Goal: Communication & Community: Answer question/provide support

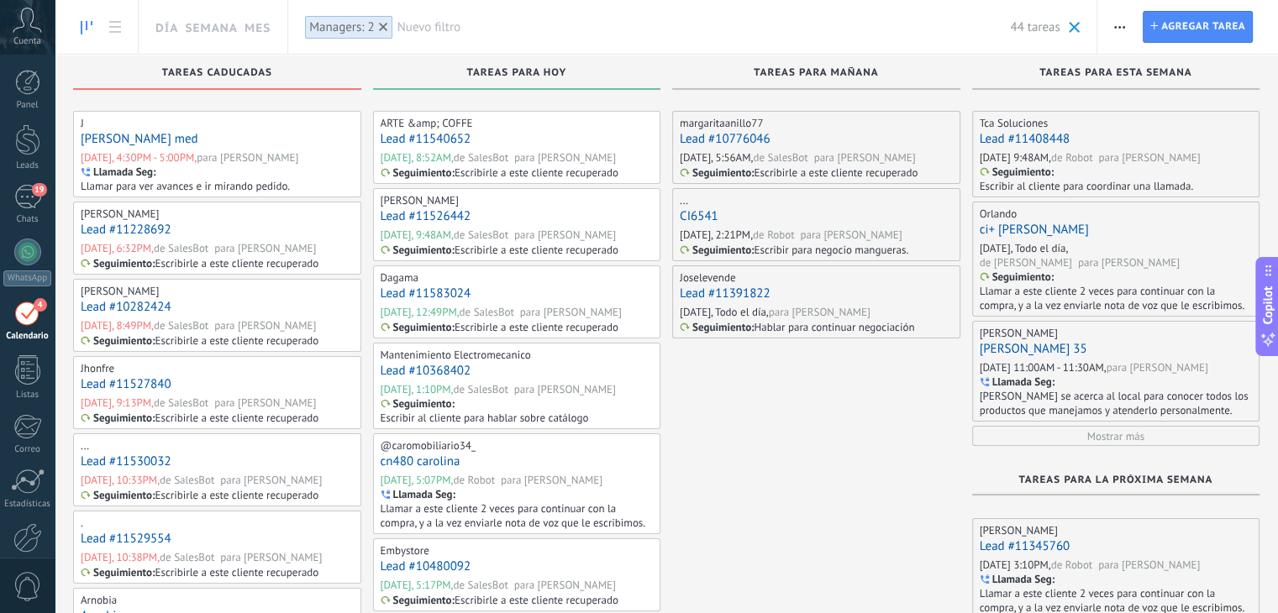
scroll to position [33, 0]
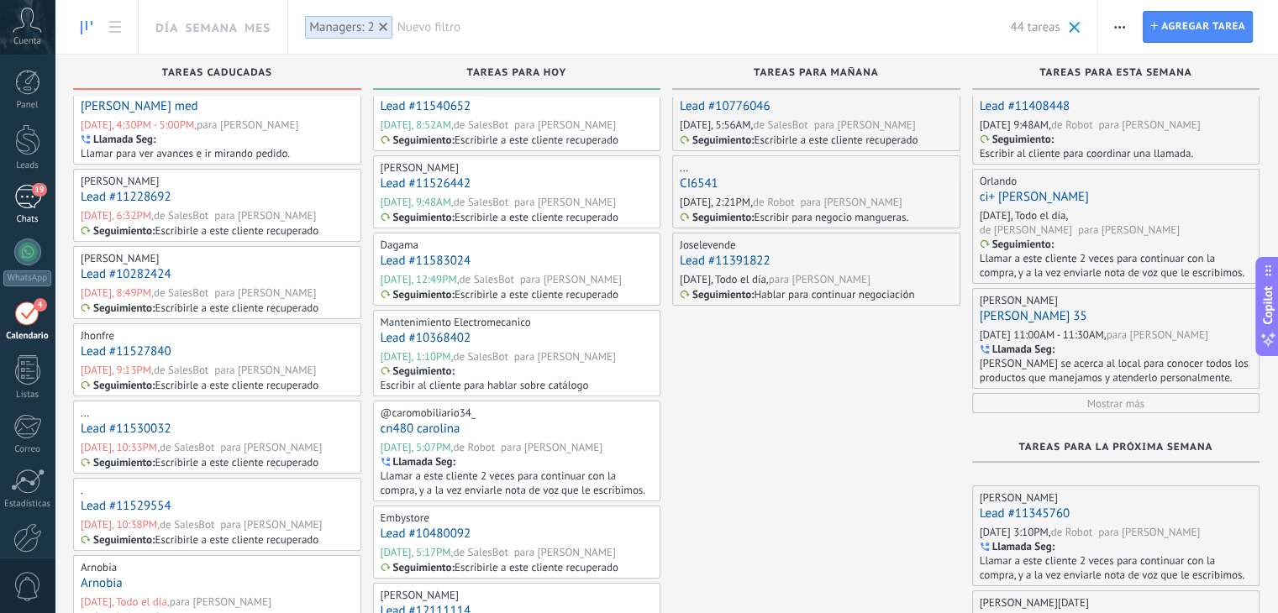
click at [50, 204] on link "19 Chats" at bounding box center [27, 205] width 55 height 40
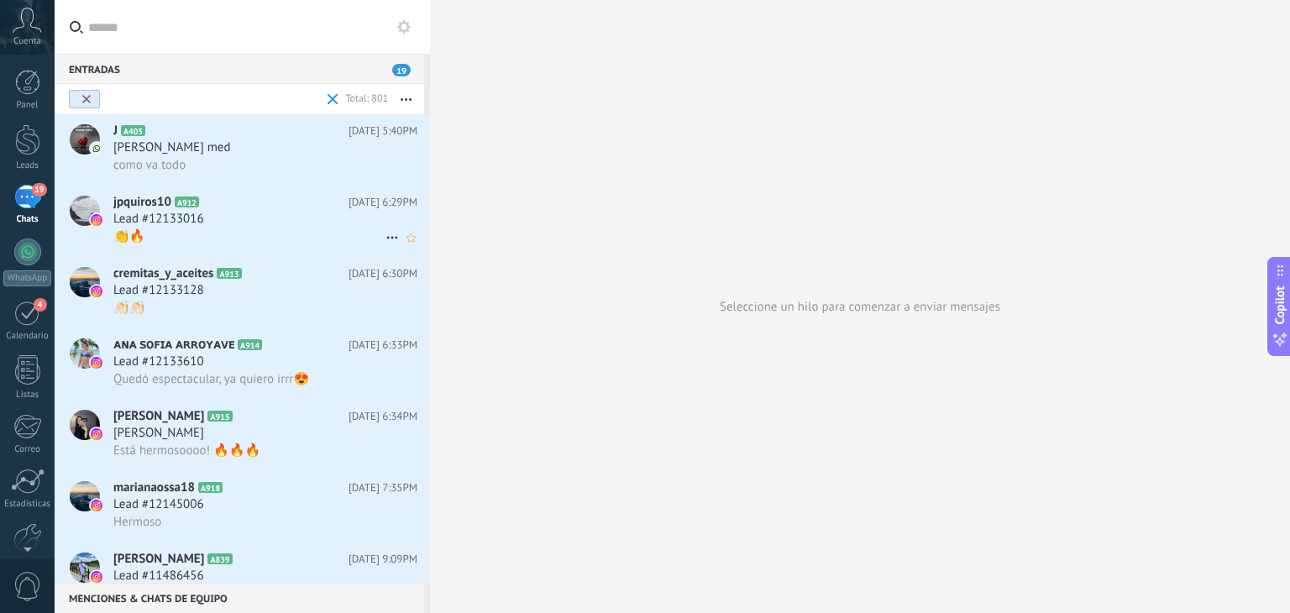
click at [283, 211] on h2 "jpquiros10 A912" at bounding box center [230, 202] width 235 height 17
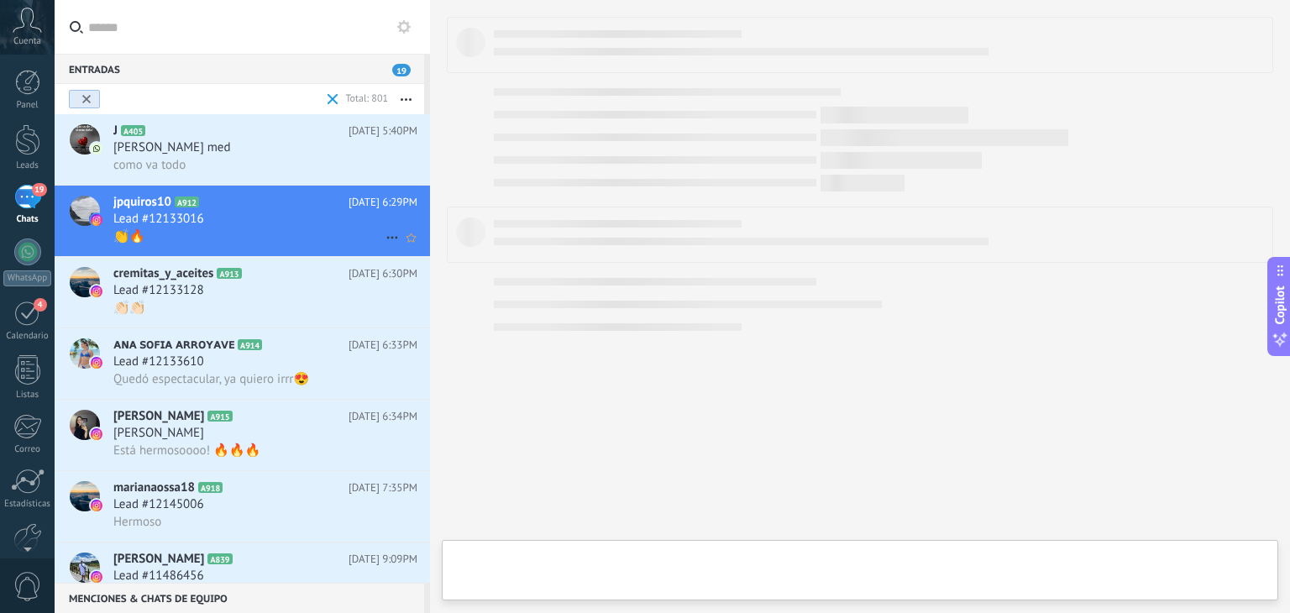
click at [386, 239] on use at bounding box center [391, 238] width 11 height 3
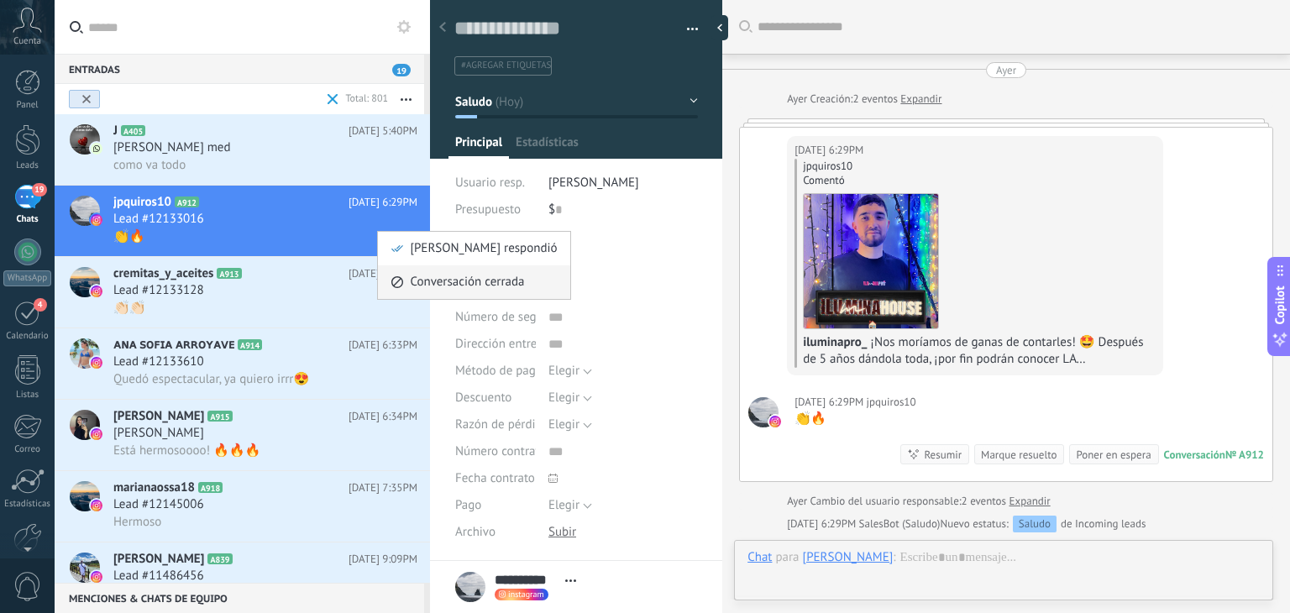
scroll to position [24, 0]
click at [461, 261] on span "[PERSON_NAME] respondió" at bounding box center [483, 249] width 147 height 34
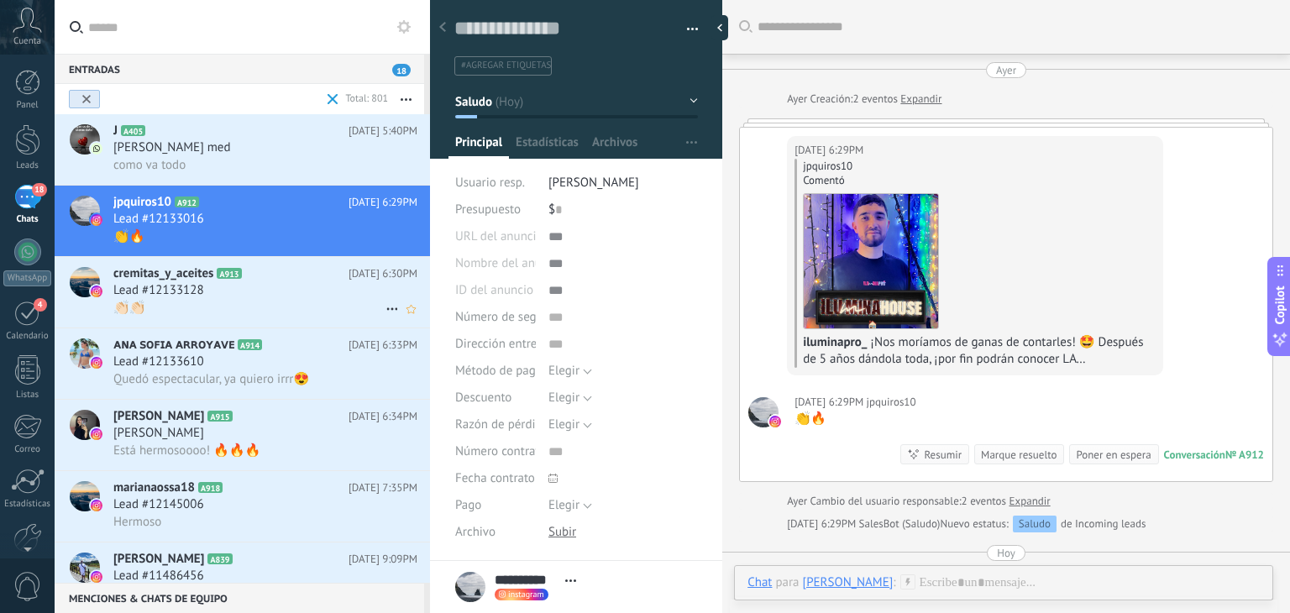
scroll to position [57, 0]
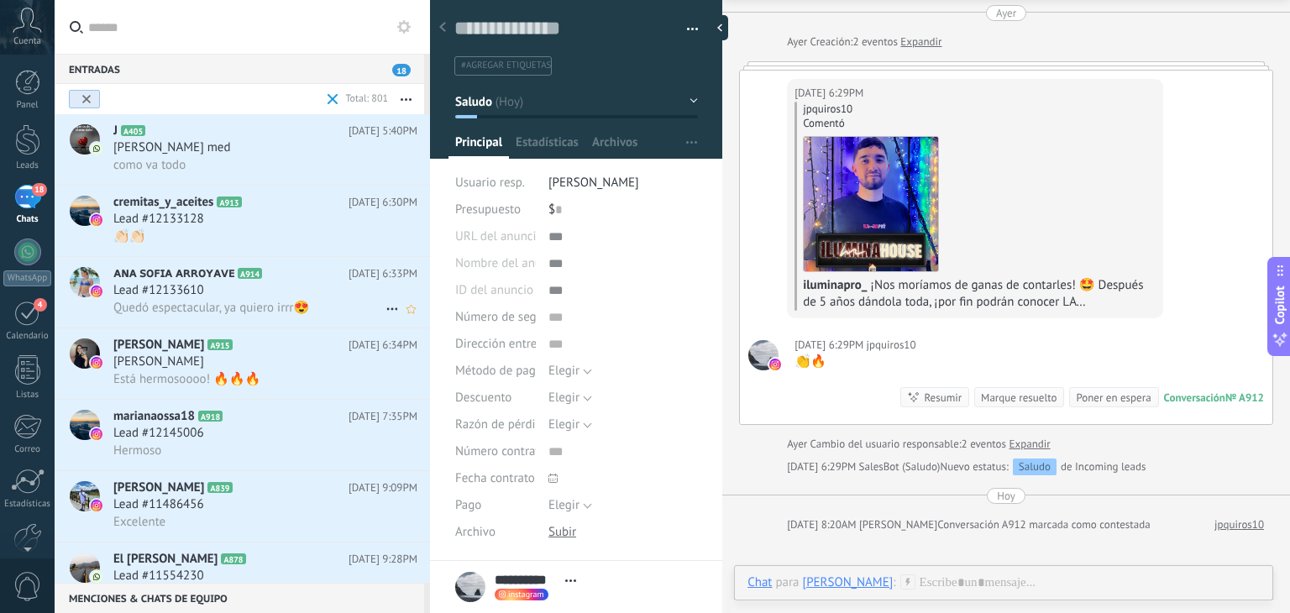
click at [385, 311] on icon at bounding box center [392, 309] width 20 height 20
click at [441, 314] on span "[PERSON_NAME] respondió" at bounding box center [483, 321] width 147 height 34
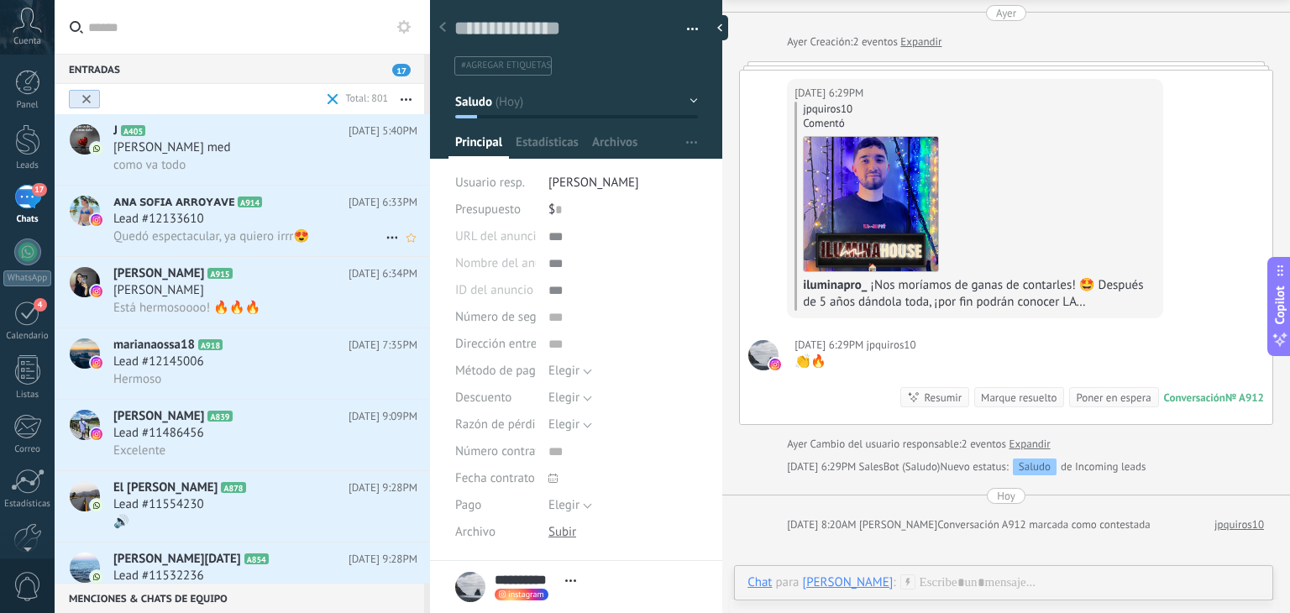
click at [383, 239] on icon at bounding box center [392, 238] width 20 height 20
click at [413, 260] on span "[PERSON_NAME] respondió" at bounding box center [483, 249] width 147 height 34
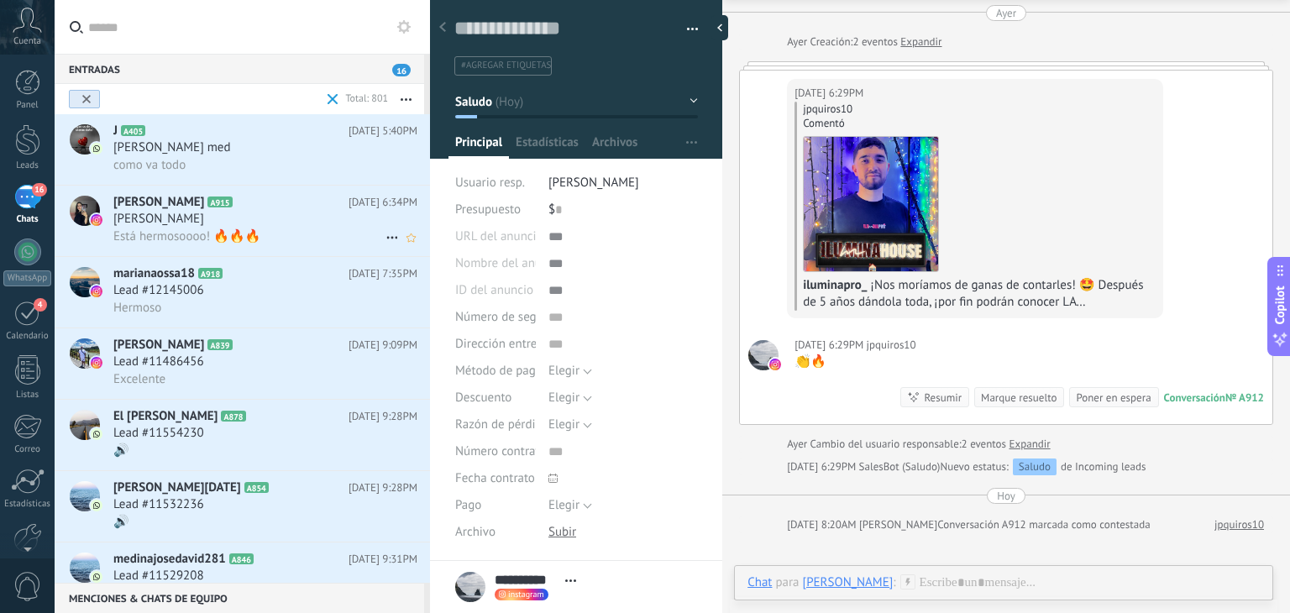
click at [391, 239] on use at bounding box center [391, 238] width 11 height 3
click at [415, 242] on span "[PERSON_NAME] respondió" at bounding box center [483, 249] width 147 height 34
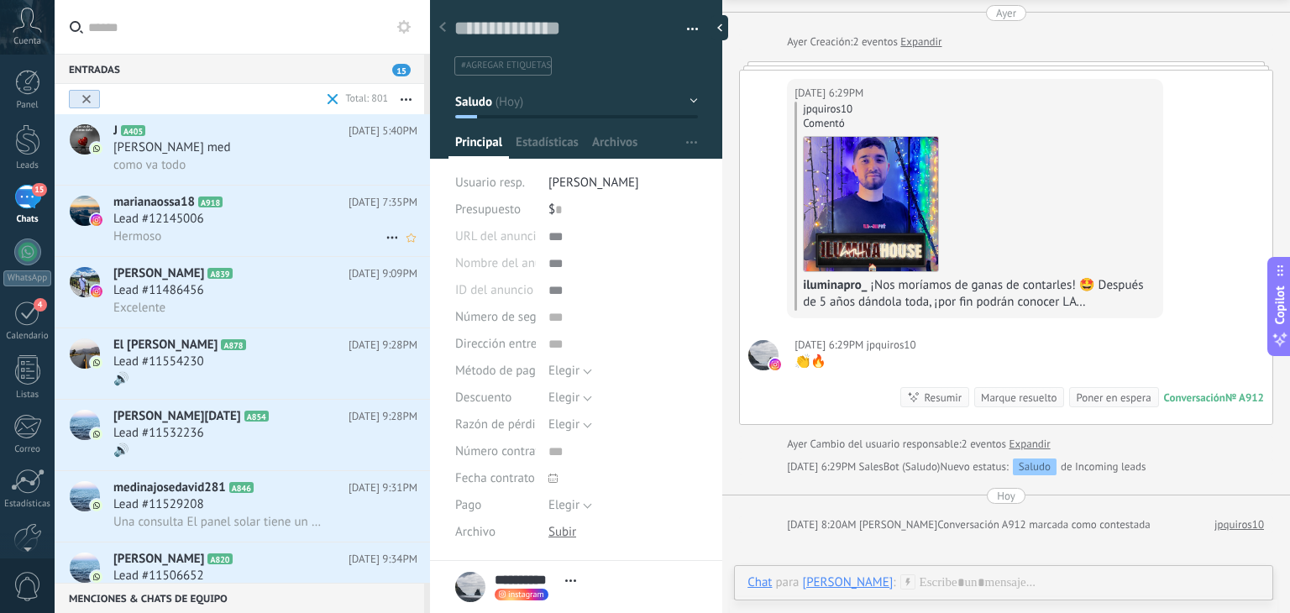
click at [385, 238] on icon at bounding box center [392, 238] width 20 height 20
click at [399, 249] on use at bounding box center [397, 248] width 12 height 7
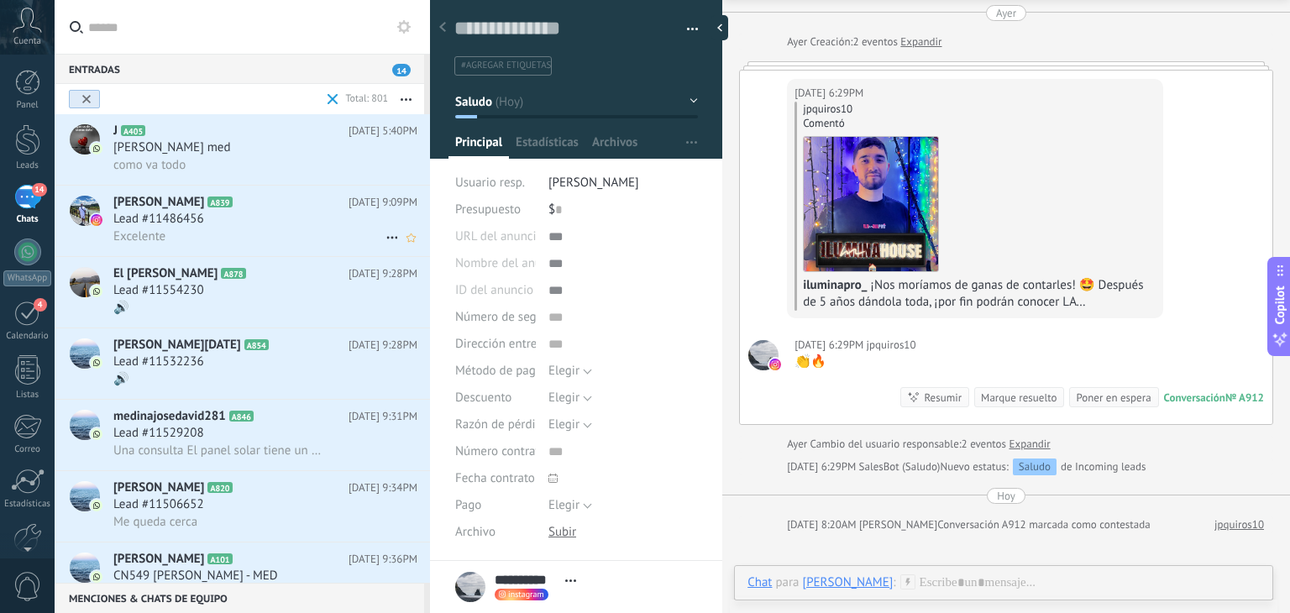
click at [382, 239] on icon at bounding box center [392, 238] width 20 height 20
click at [403, 241] on div "[PERSON_NAME] respondió" at bounding box center [474, 249] width 166 height 34
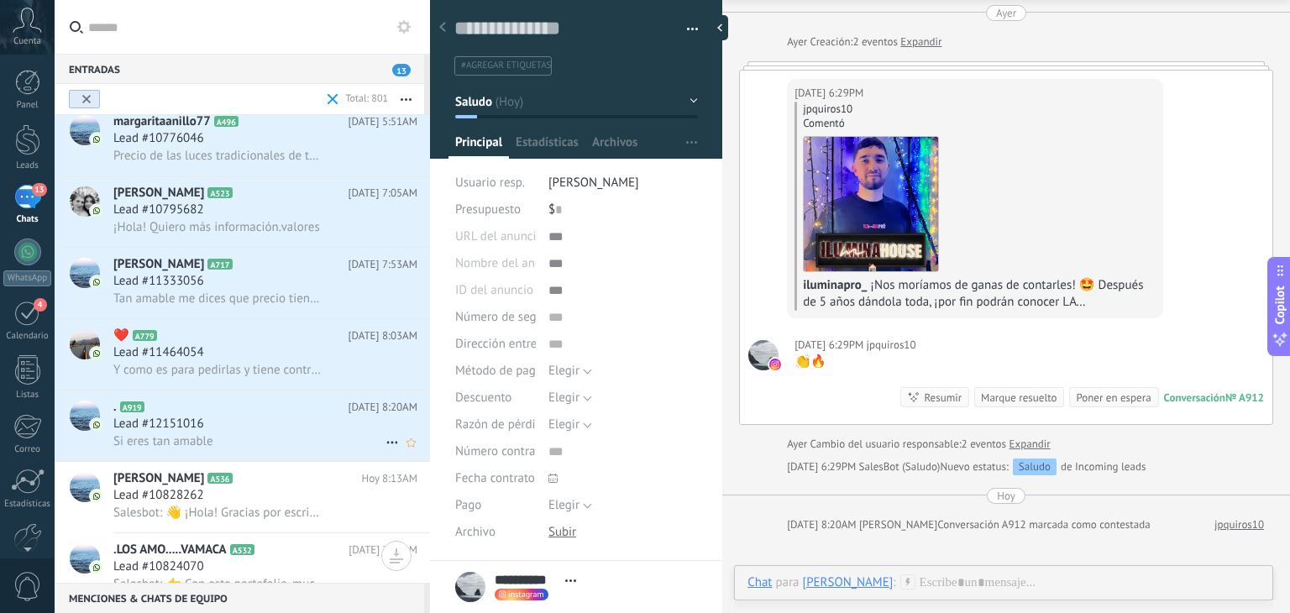
scroll to position [617, 0]
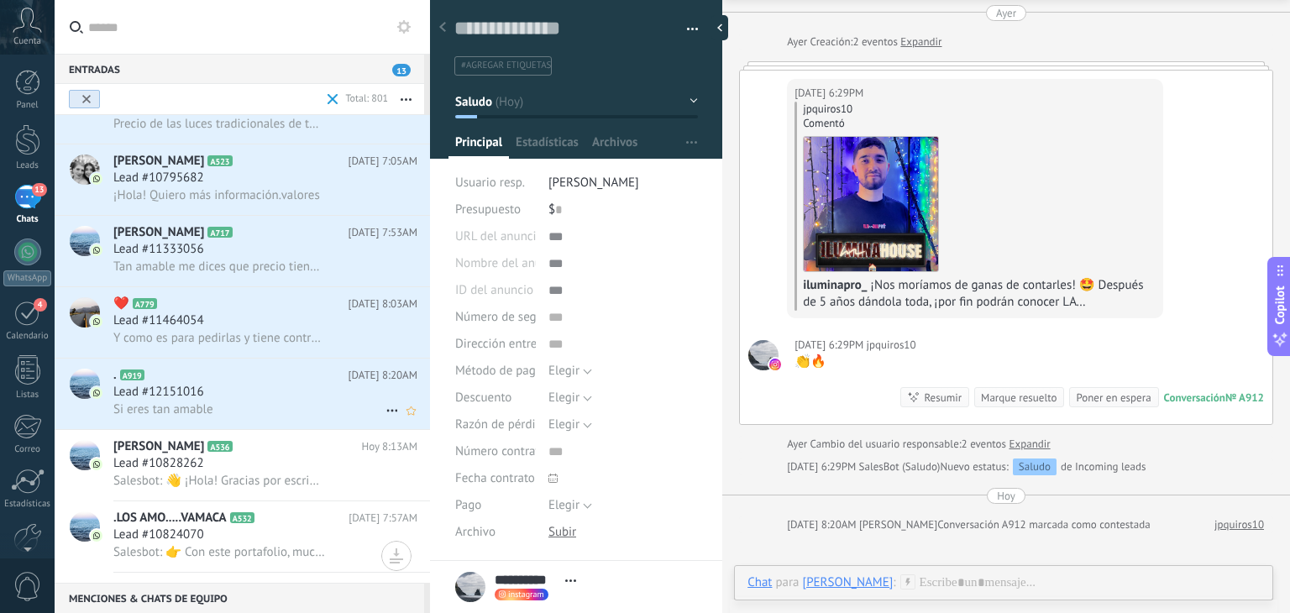
click at [288, 378] on h2 ". A919" at bounding box center [230, 375] width 235 height 17
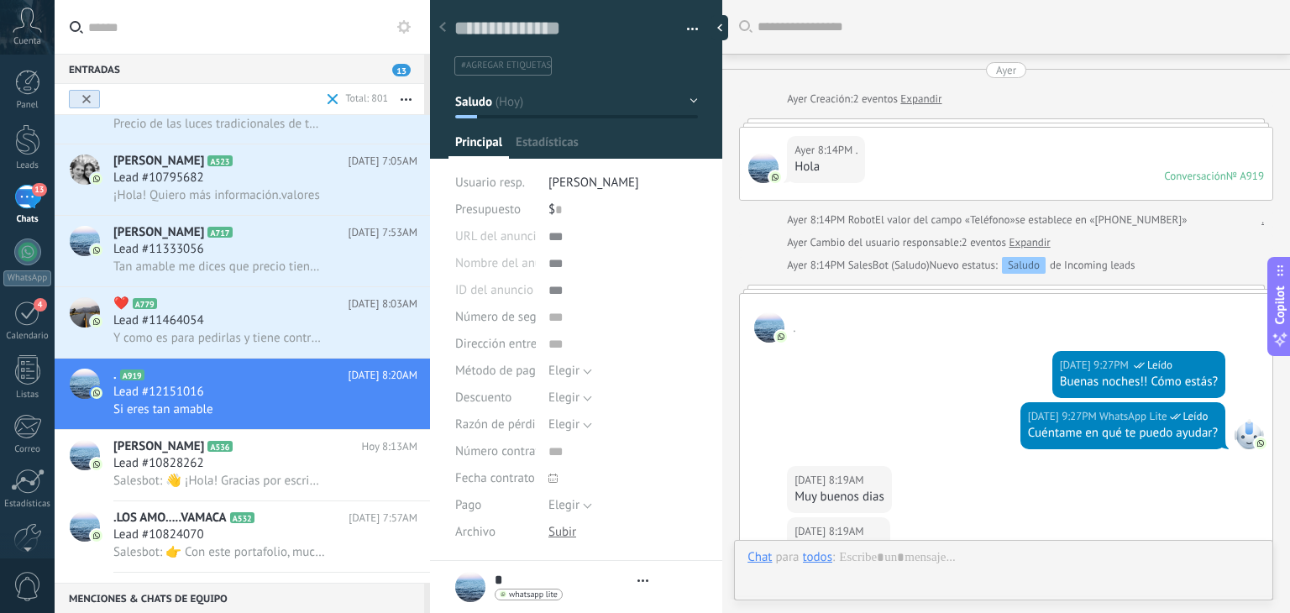
type textarea "**********"
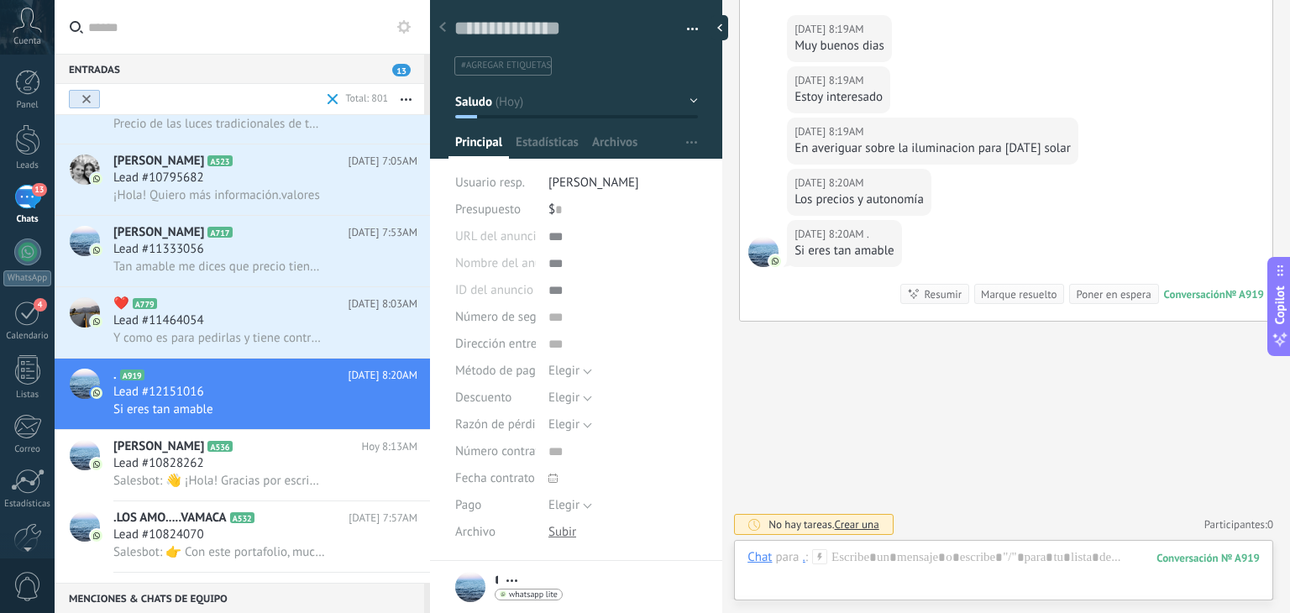
scroll to position [450, 0]
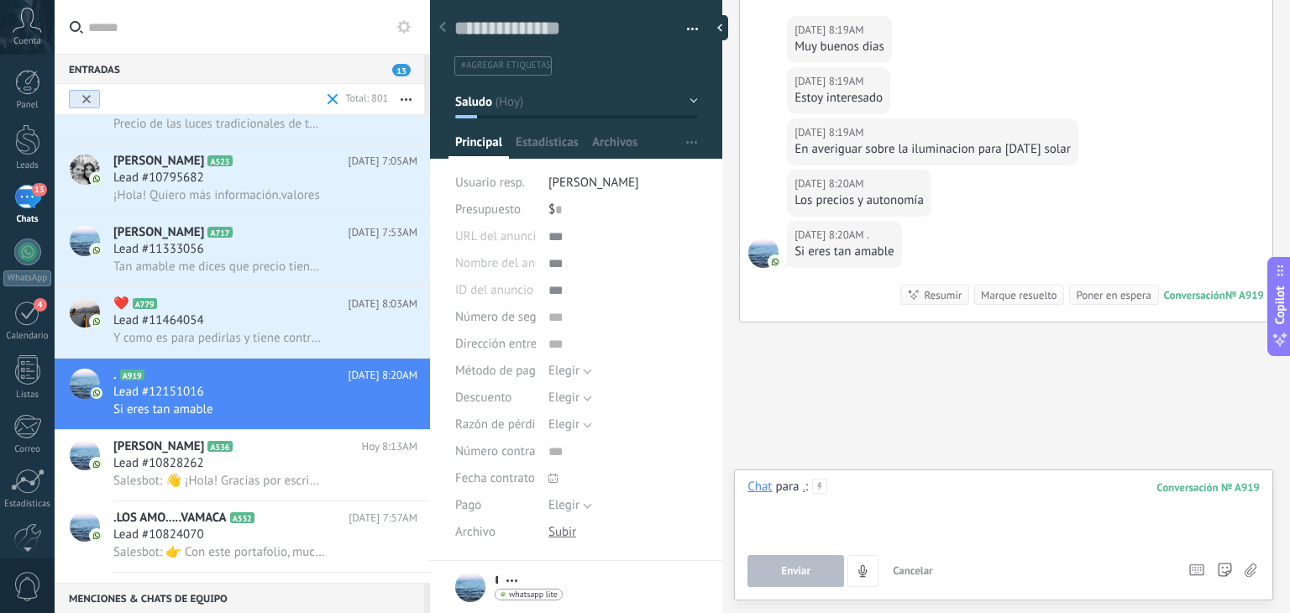
click at [954, 572] on div "Chat para . : 919 Enviar Cancelar Rastrear clics en links ? Reducir links largo…" at bounding box center [1004, 533] width 512 height 108
click at [792, 561] on button "Enviar" at bounding box center [796, 571] width 97 height 32
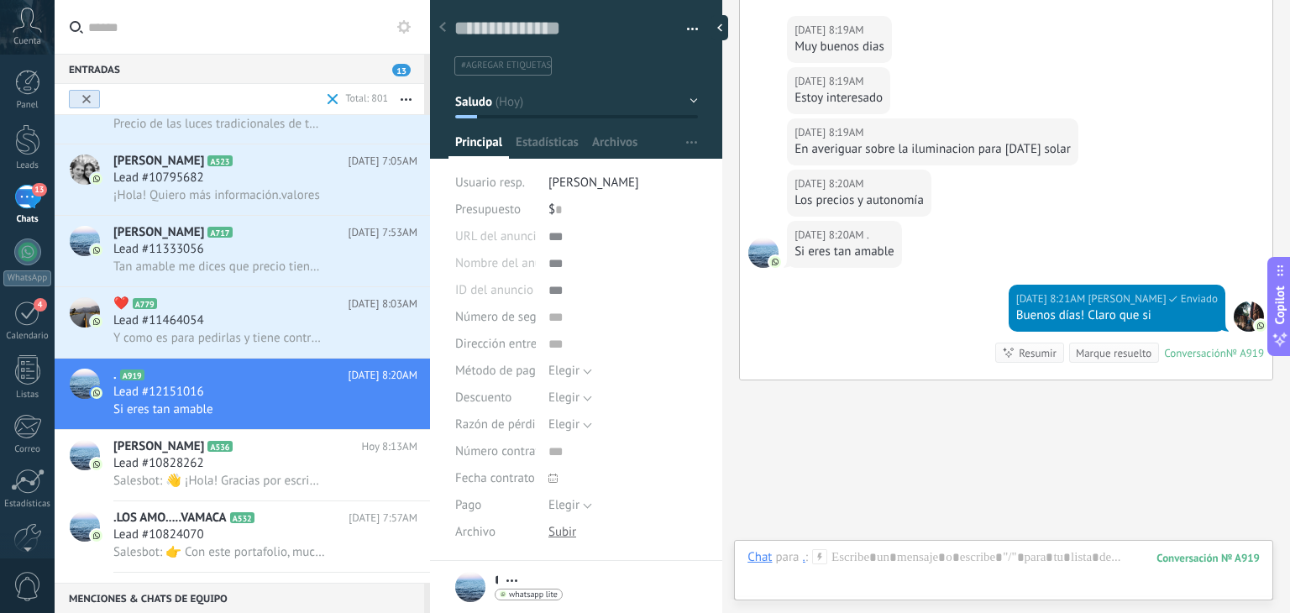
scroll to position [509, 0]
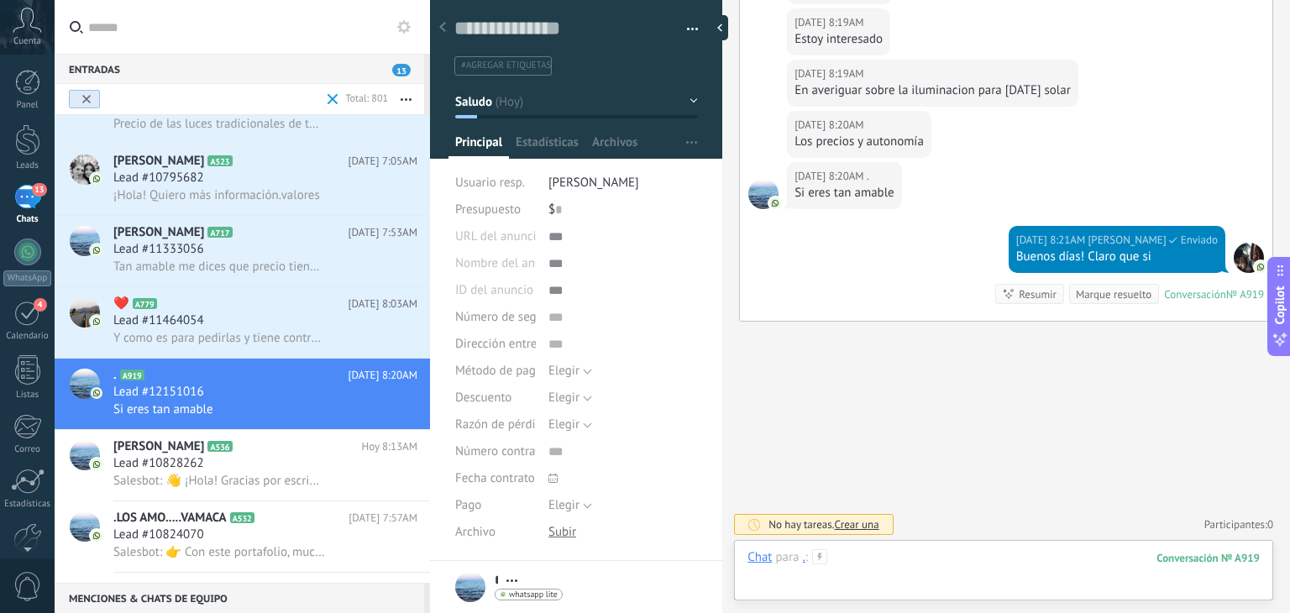
click at [872, 564] on div at bounding box center [1004, 574] width 512 height 50
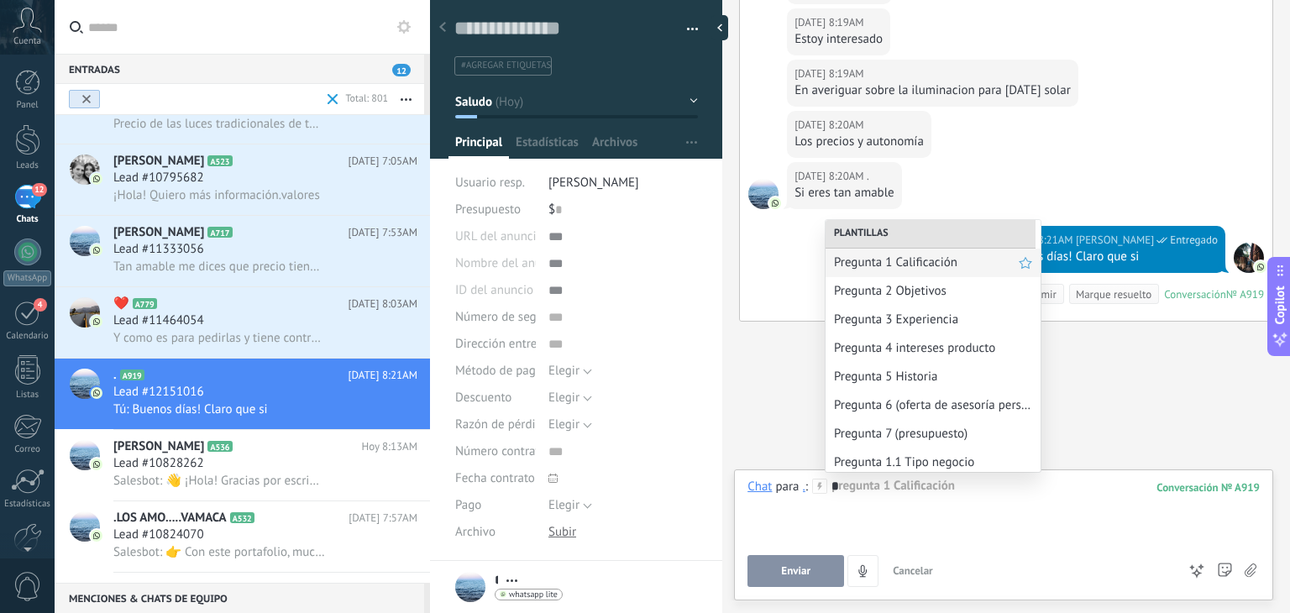
click at [934, 255] on span "Pregunta 1 Calificación" at bounding box center [926, 263] width 185 height 16
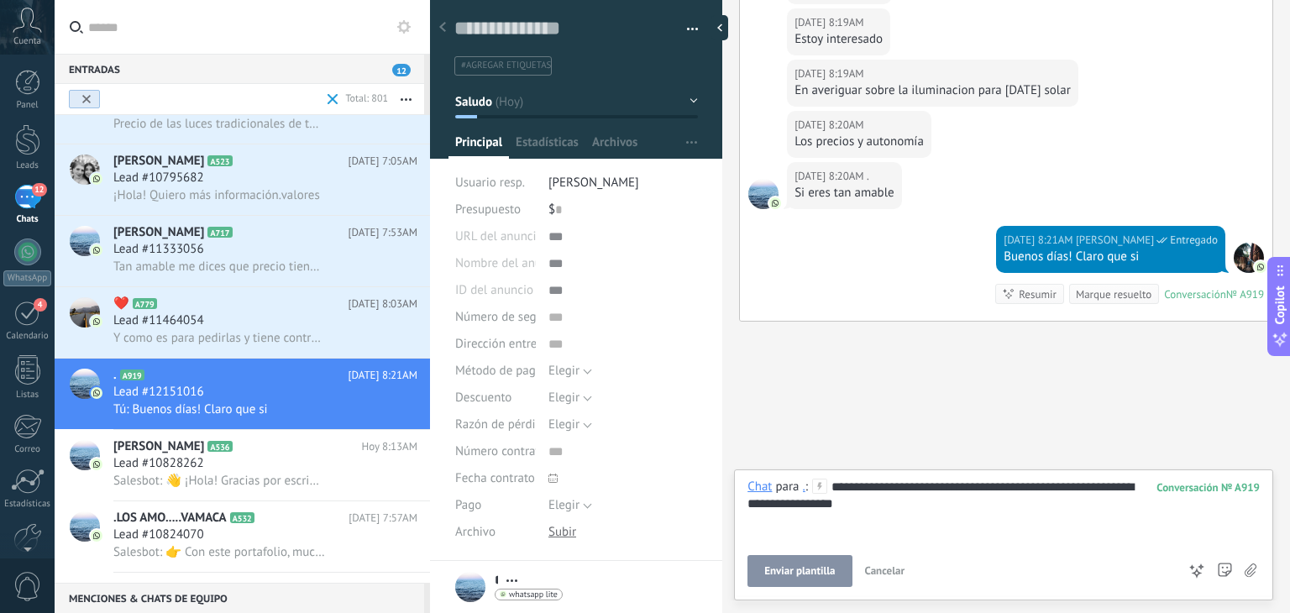
click at [806, 576] on span "Enviar plantilla" at bounding box center [799, 571] width 71 height 12
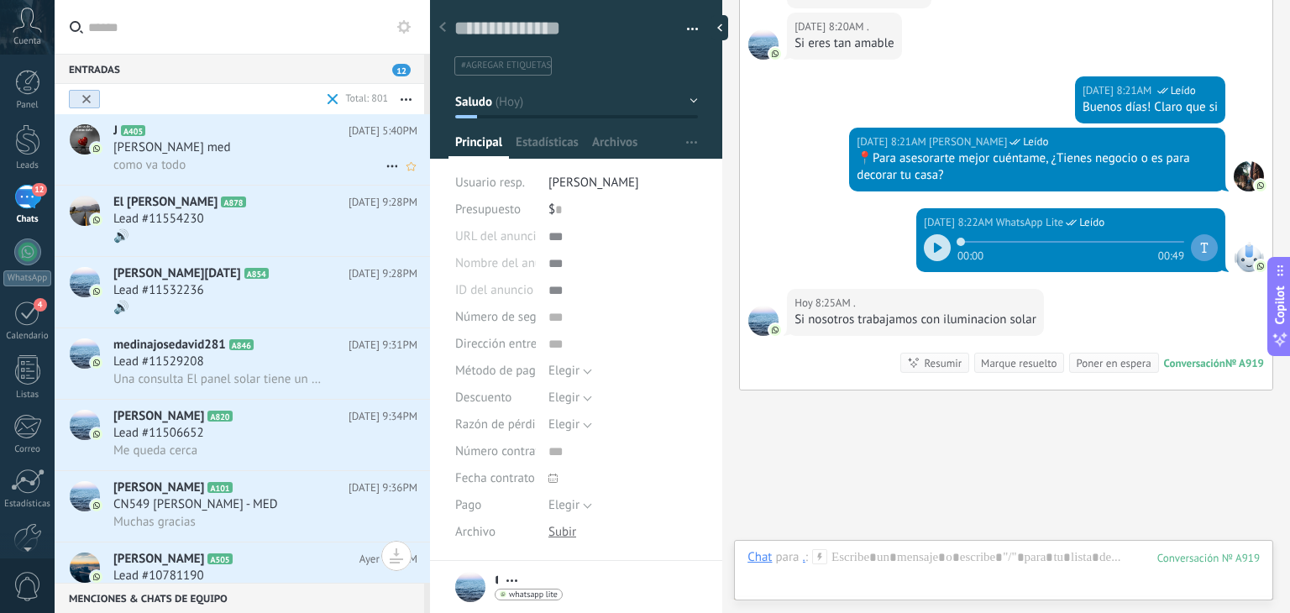
scroll to position [727, 0]
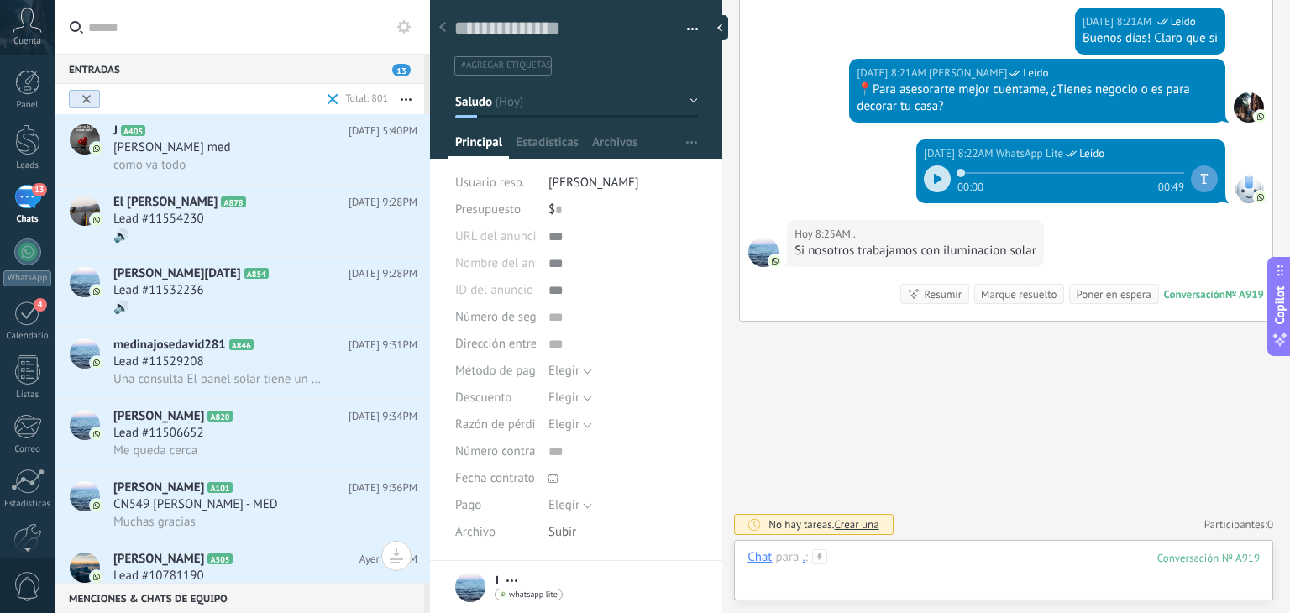
click at [888, 554] on div at bounding box center [1004, 574] width 512 height 50
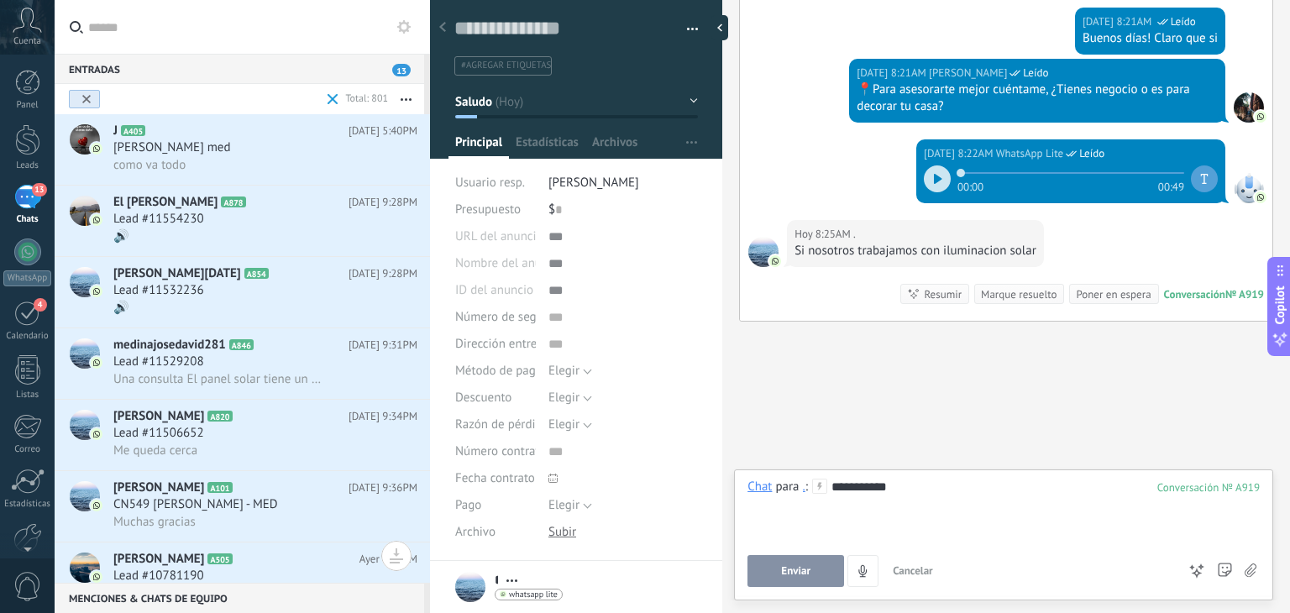
click at [815, 561] on button "Enviar" at bounding box center [796, 571] width 97 height 32
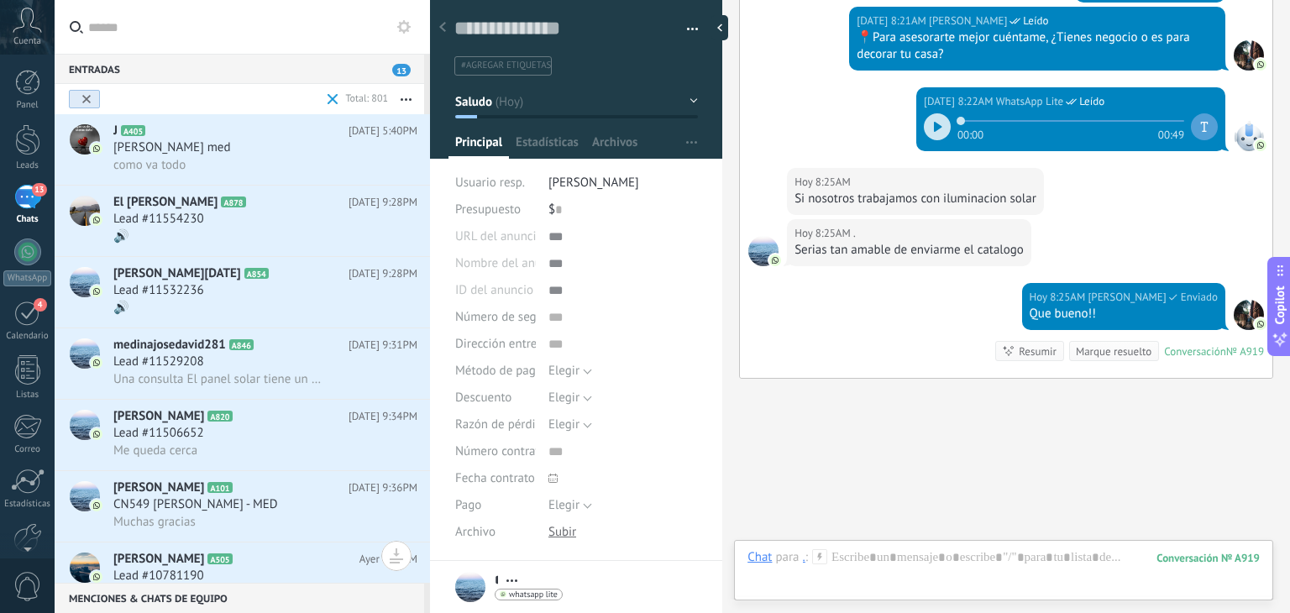
scroll to position [837, 0]
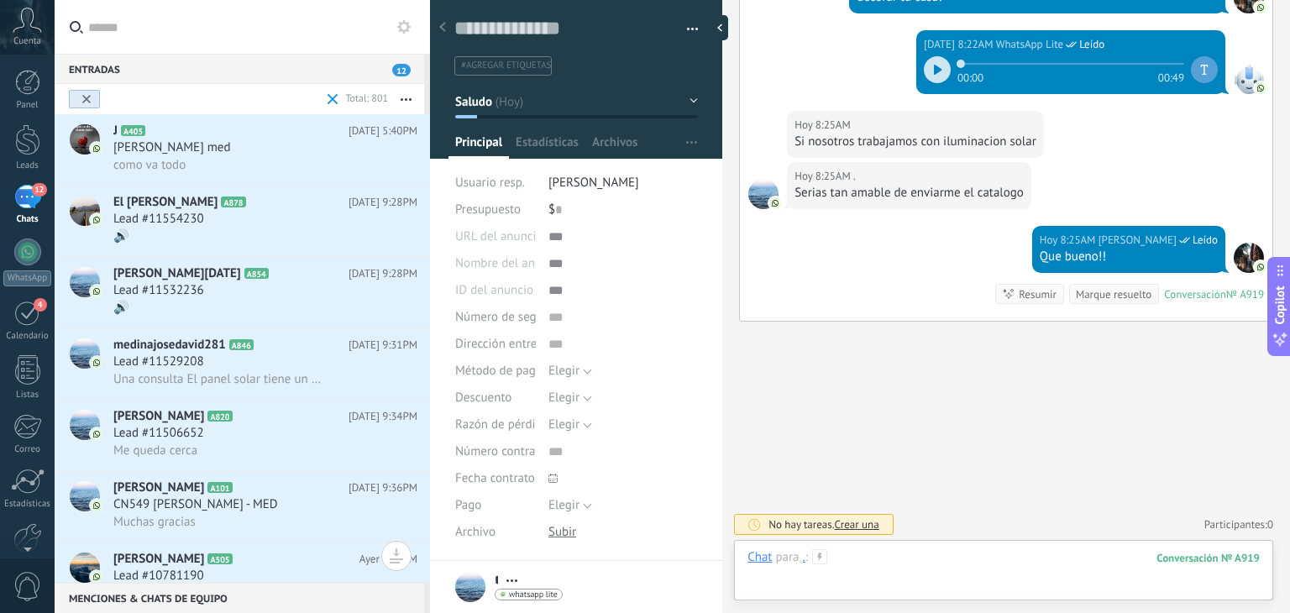
click at [900, 549] on div at bounding box center [1004, 574] width 512 height 50
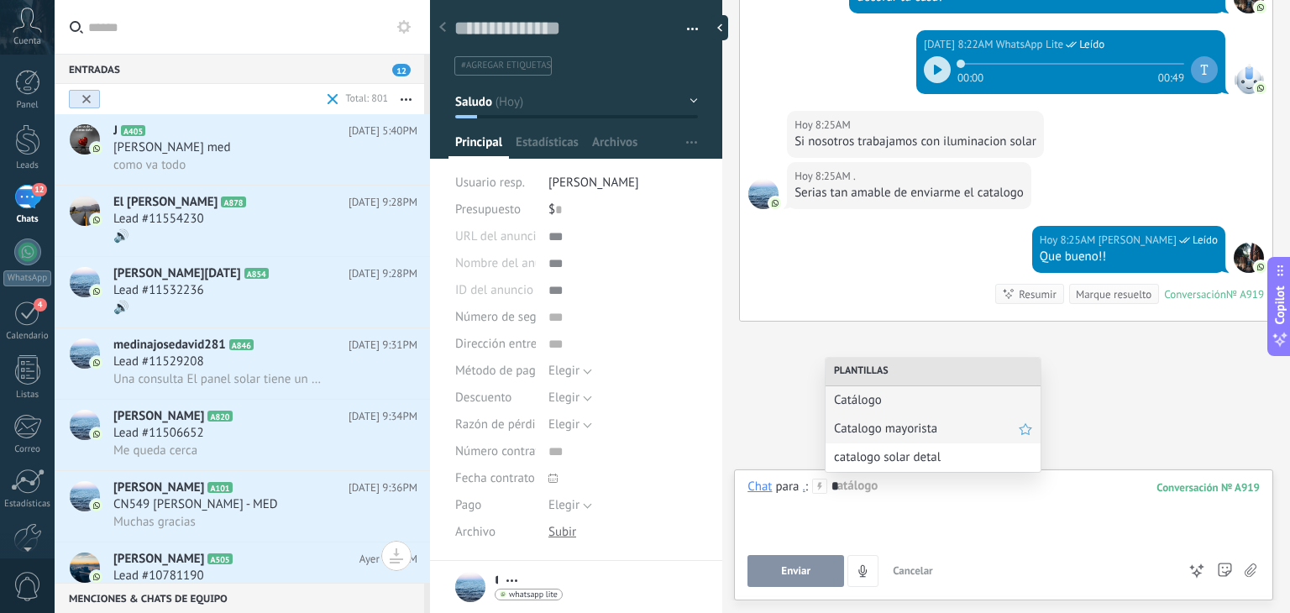
click at [906, 423] on span "Catalogo mayorista" at bounding box center [926, 429] width 185 height 16
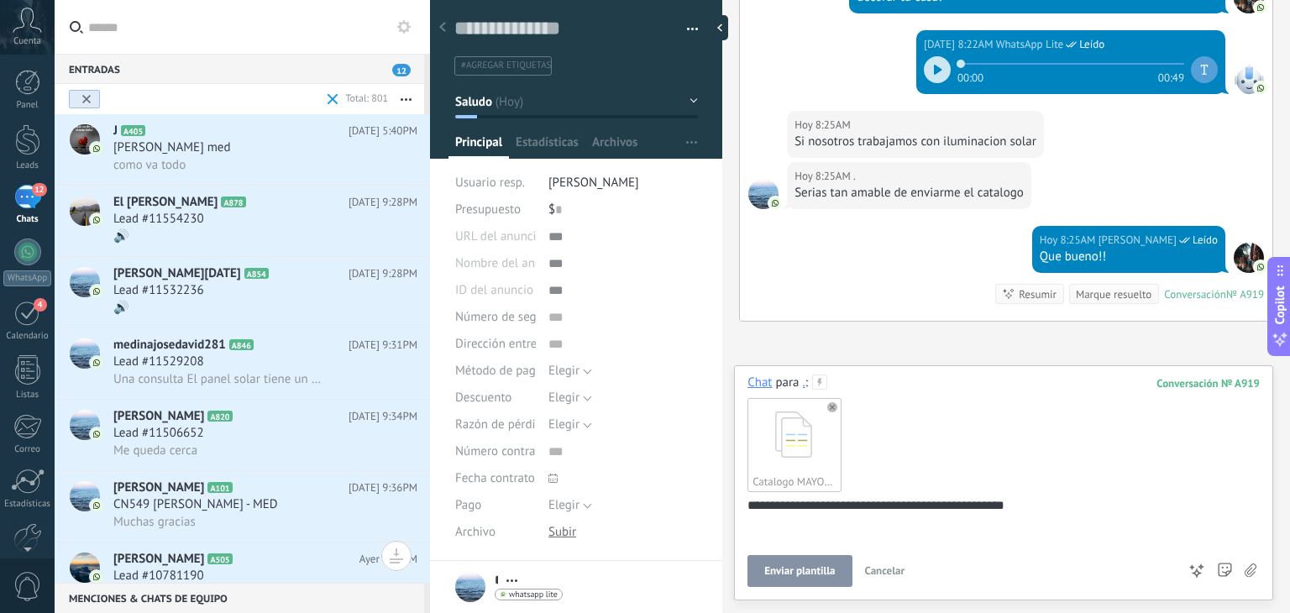
click at [795, 572] on span "Enviar plantilla" at bounding box center [799, 571] width 71 height 12
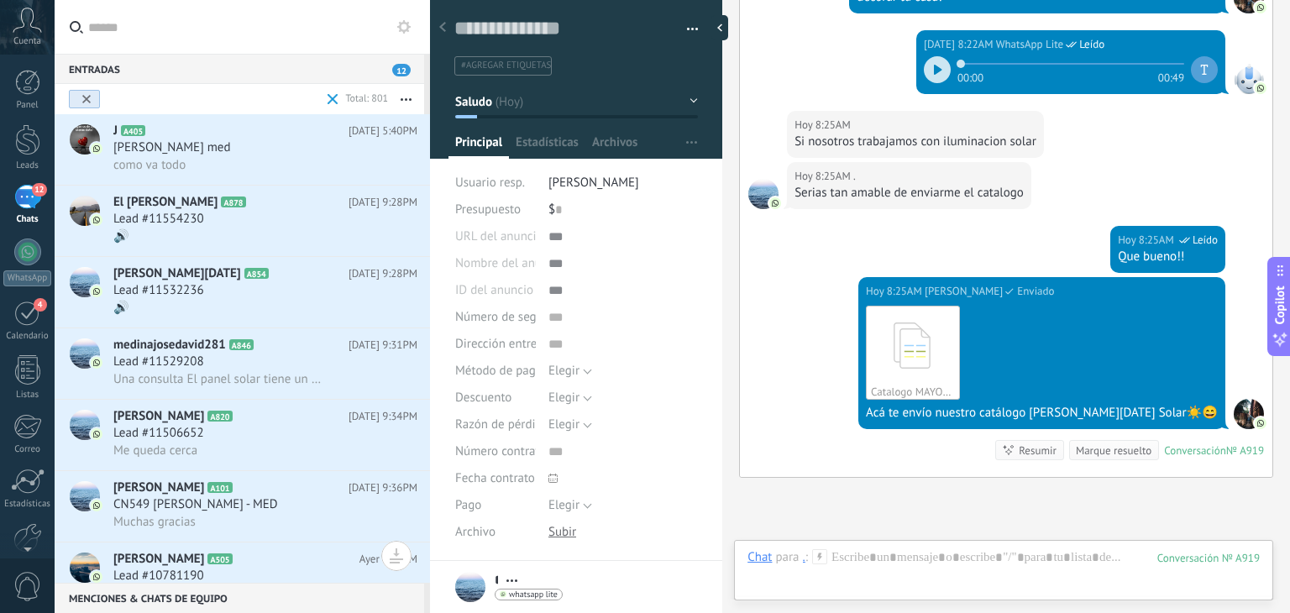
scroll to position [993, 0]
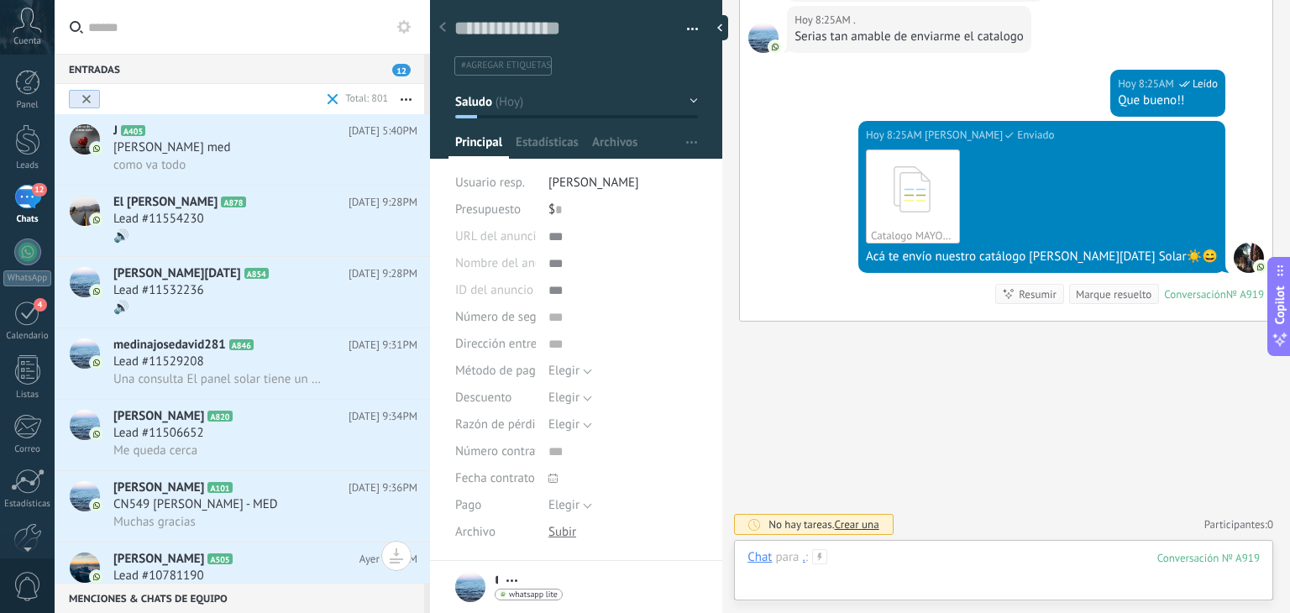
click at [953, 577] on div at bounding box center [1004, 574] width 512 height 50
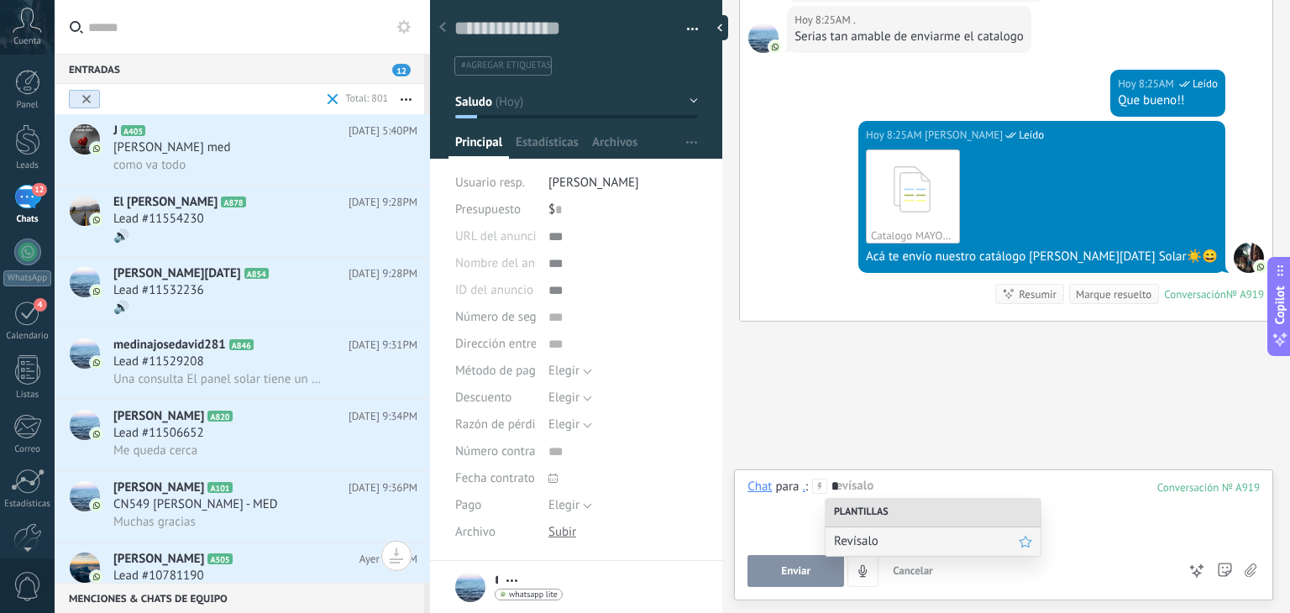
click at [935, 532] on div "Revísalo" at bounding box center [933, 542] width 215 height 29
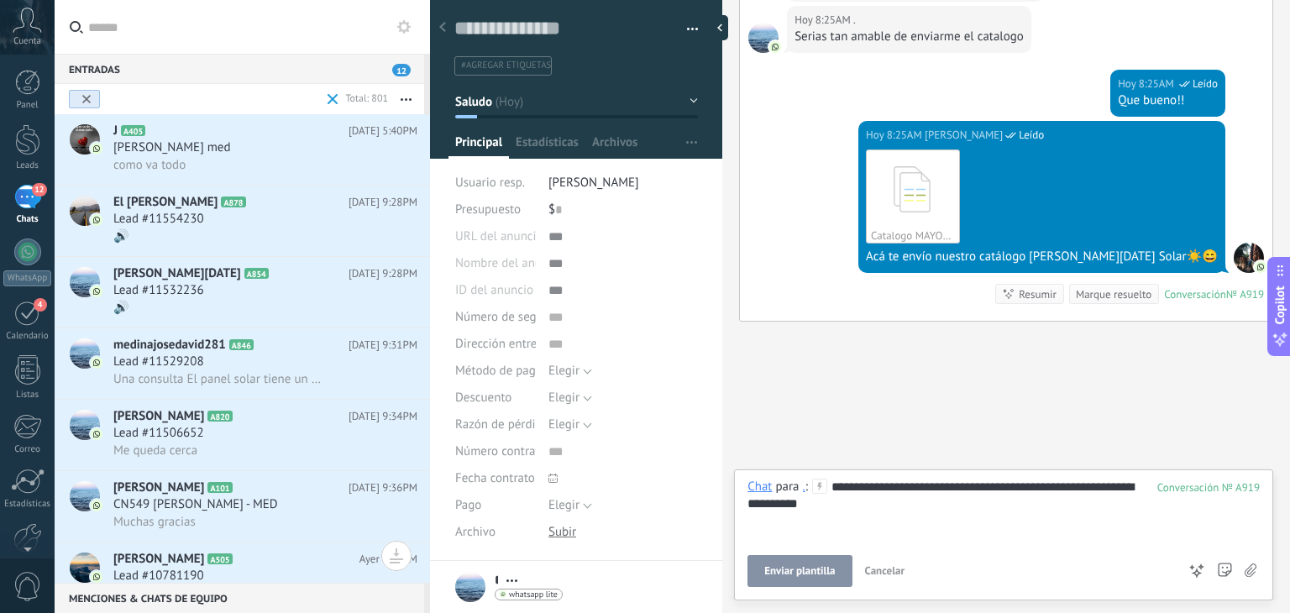
click at [807, 566] on span "Enviar plantilla" at bounding box center [799, 571] width 71 height 12
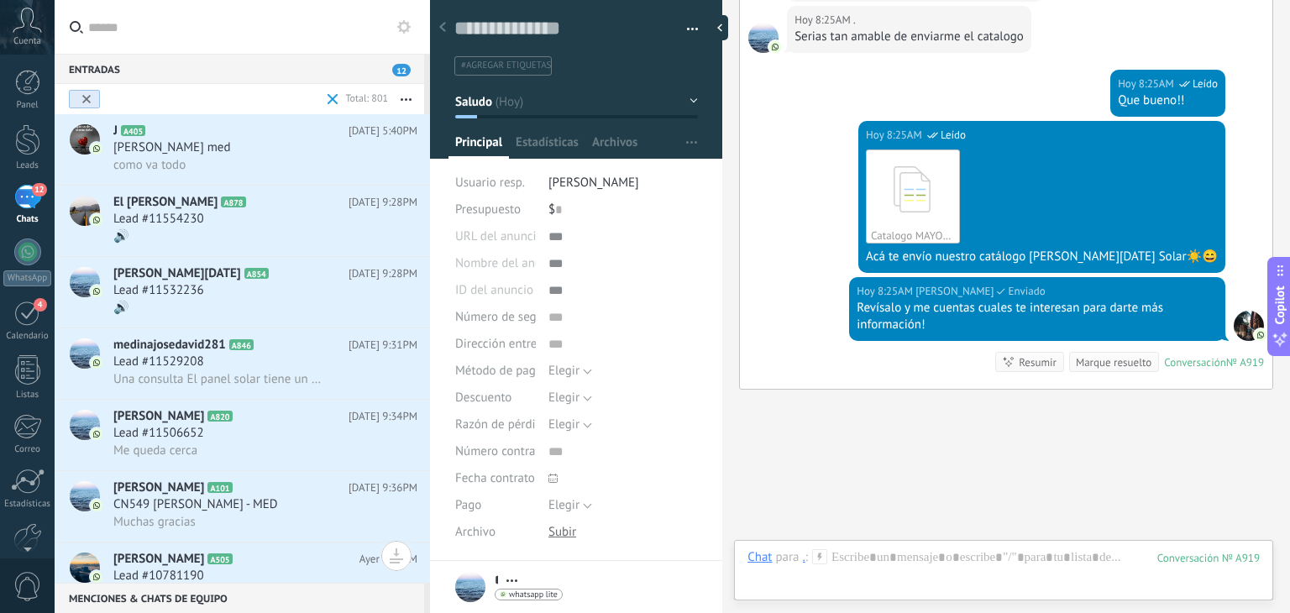
scroll to position [1061, 0]
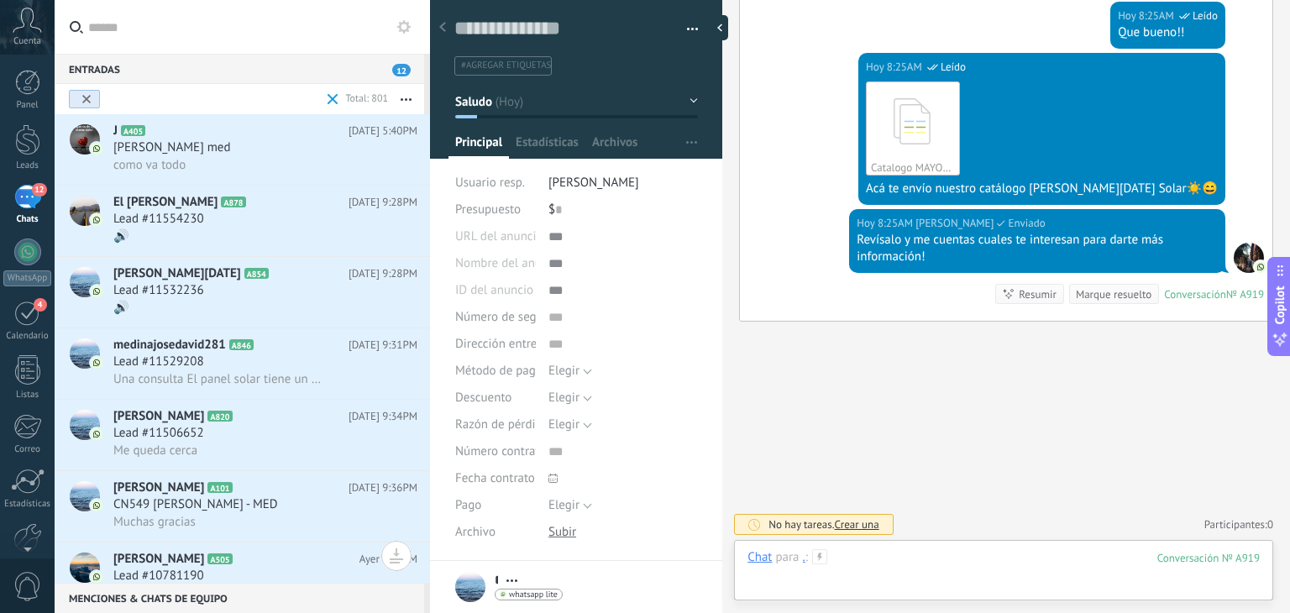
click at [890, 563] on div at bounding box center [1004, 574] width 512 height 50
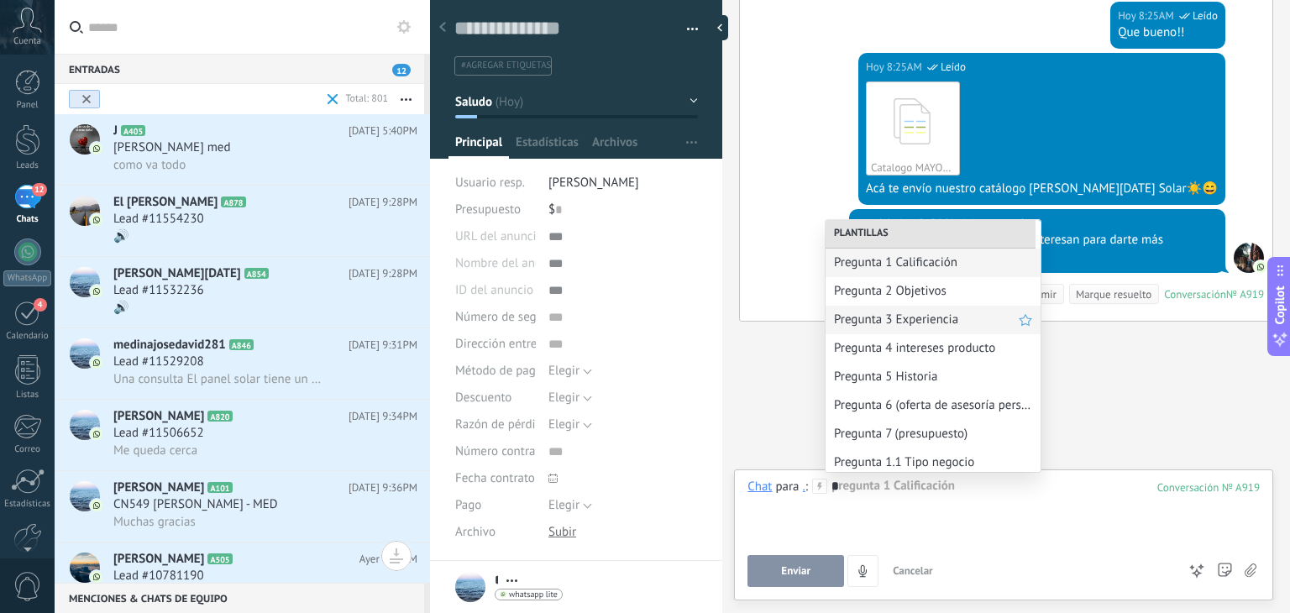
click at [916, 323] on span "Pregunta 3 Experiencia" at bounding box center [926, 320] width 185 height 16
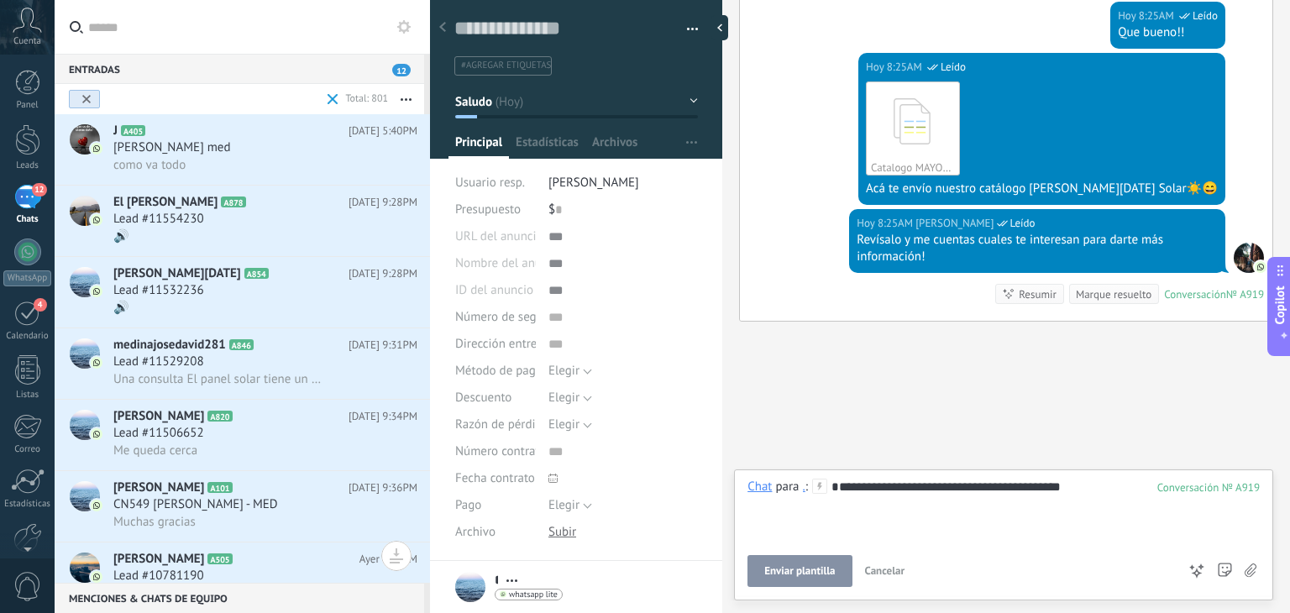
click at [813, 565] on span "Enviar plantilla" at bounding box center [799, 571] width 71 height 12
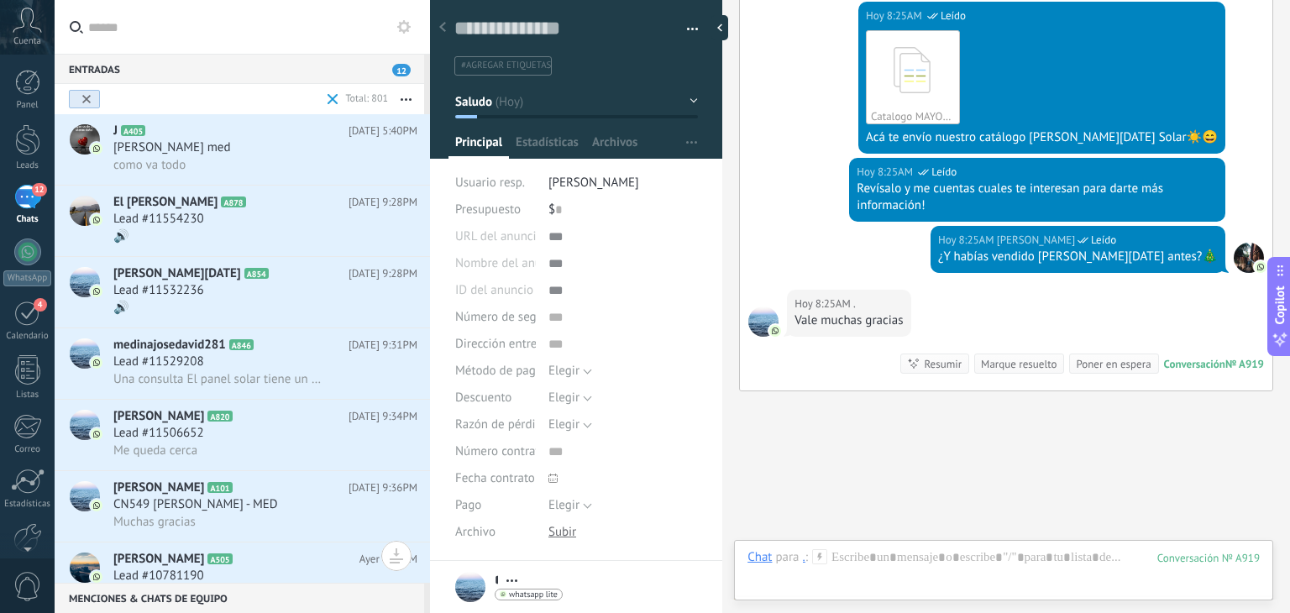
scroll to position [1182, 0]
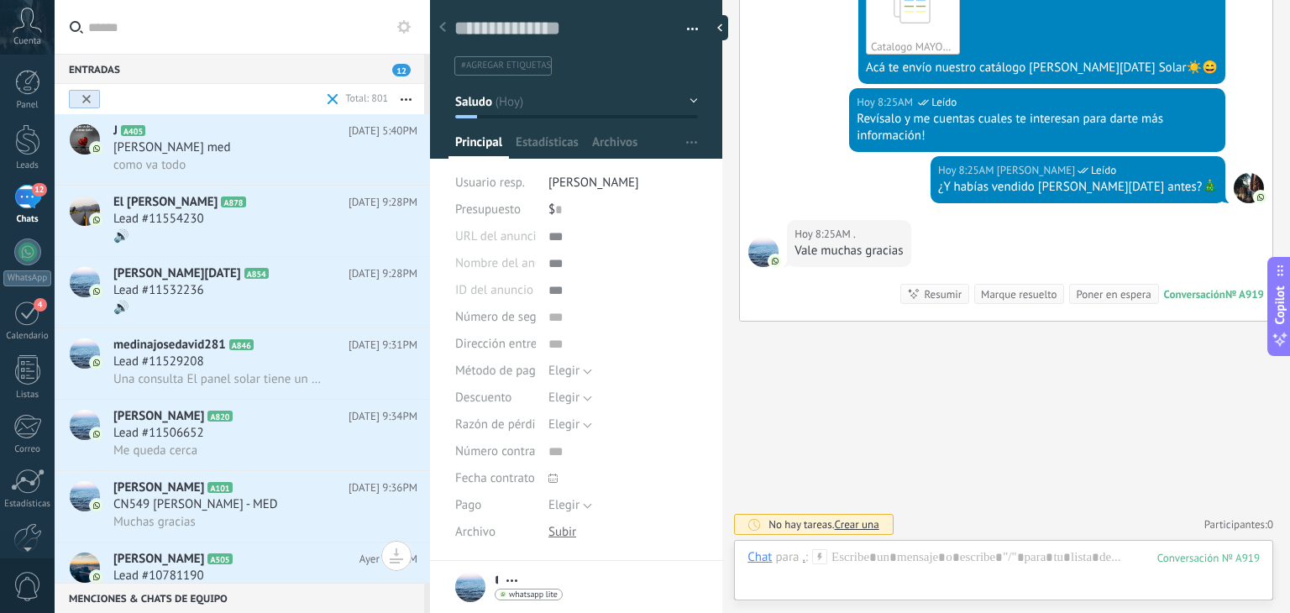
click at [559, 96] on button "Saludo" at bounding box center [576, 102] width 243 height 30
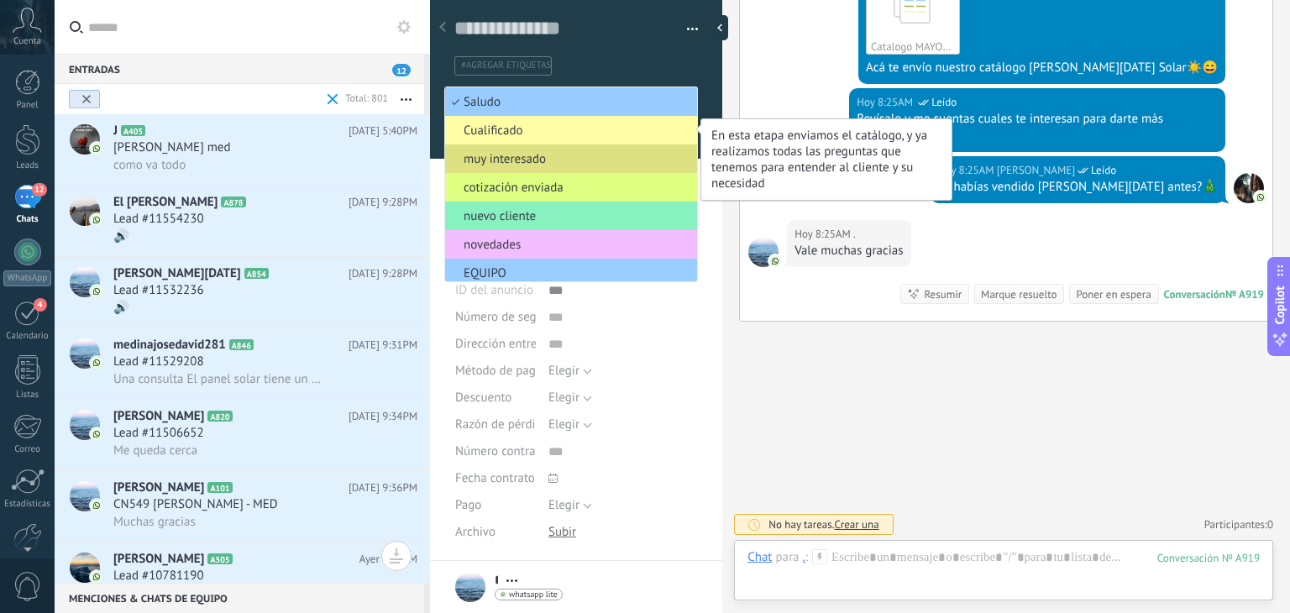
click at [558, 131] on span "Cualificado" at bounding box center [568, 131] width 247 height 16
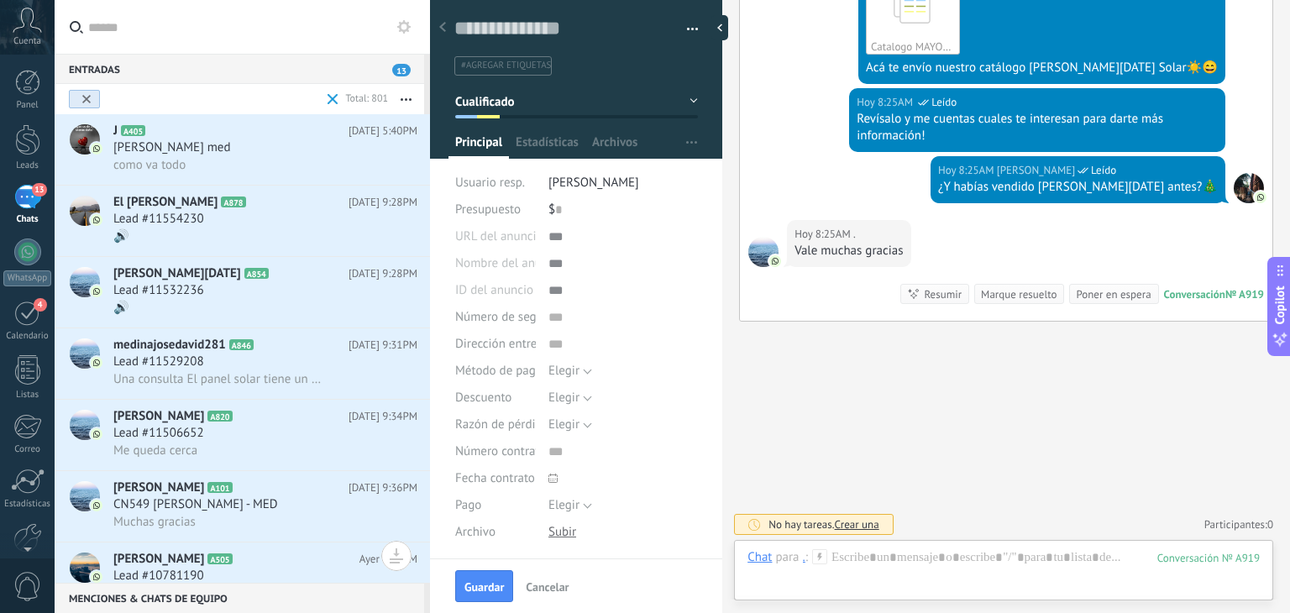
scroll to position [241, 0]
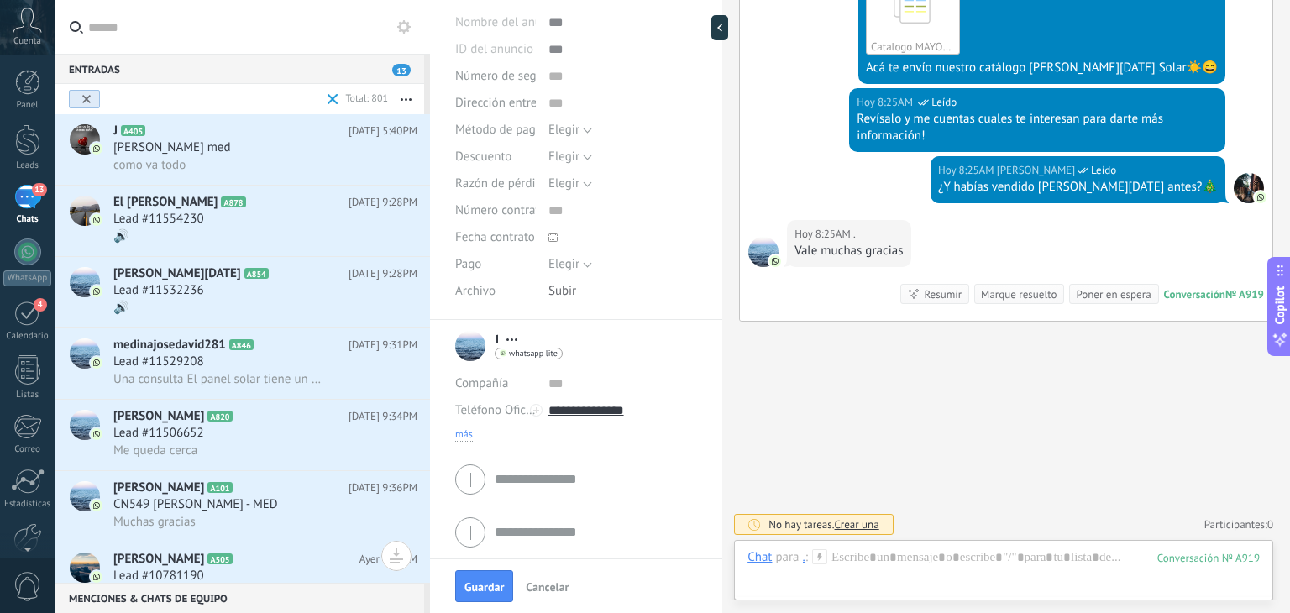
click at [470, 431] on span "más" at bounding box center [464, 434] width 18 height 13
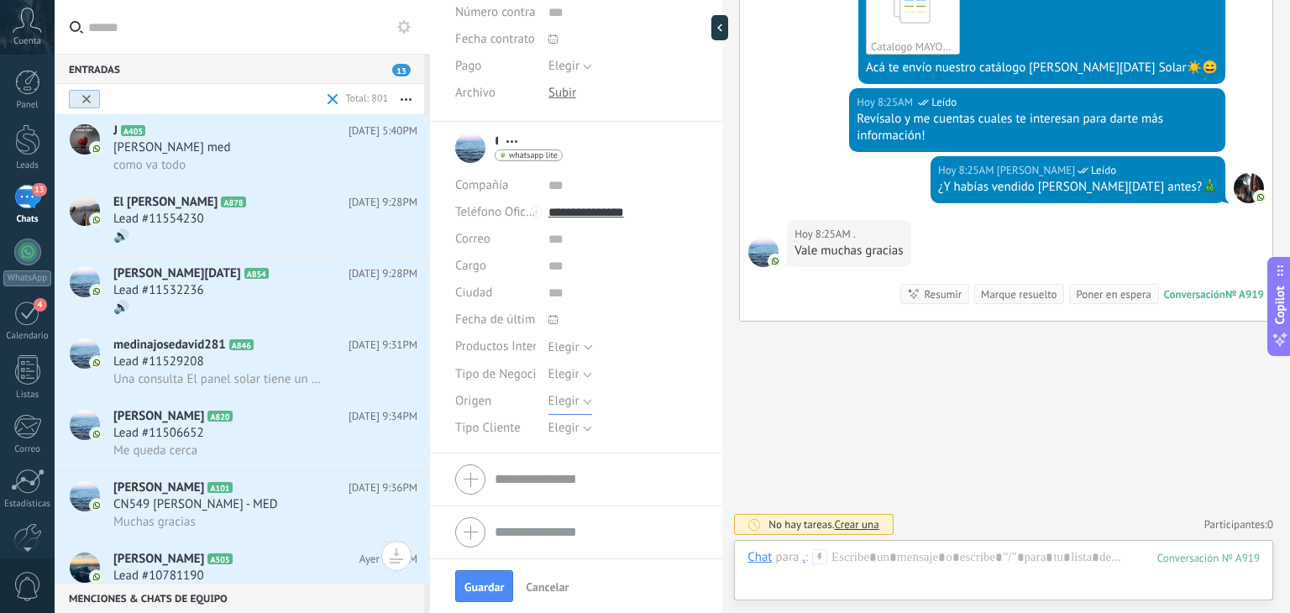
click at [564, 402] on span "Elegir" at bounding box center [564, 401] width 31 height 16
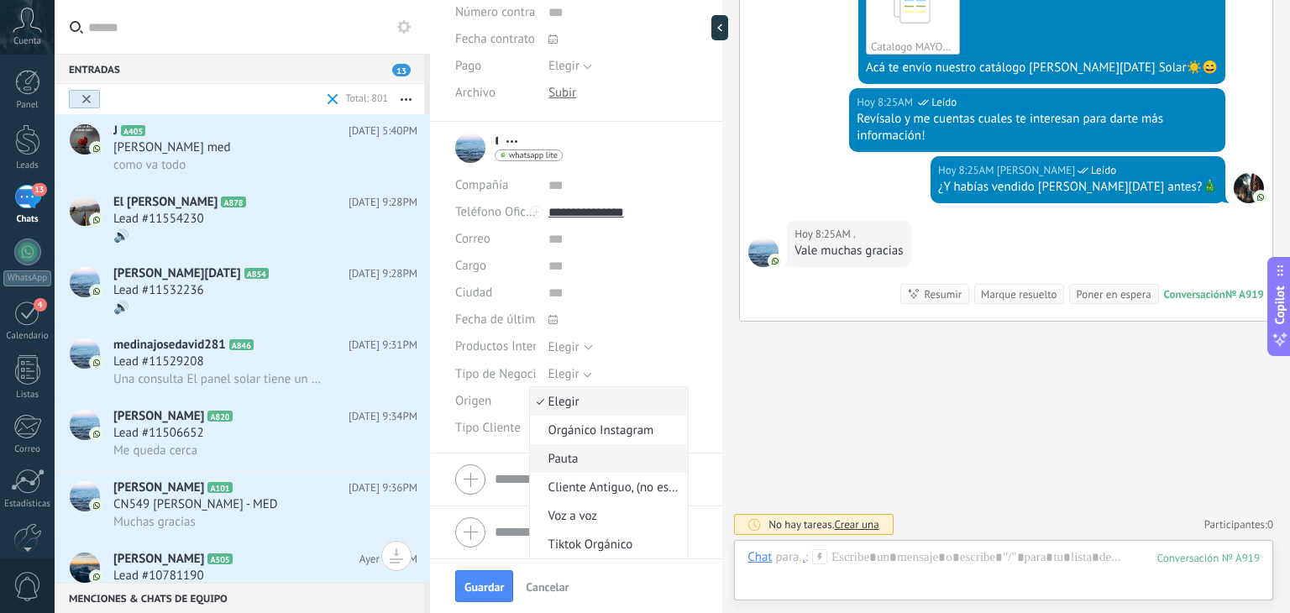
click at [574, 448] on li "Pauta" at bounding box center [609, 458] width 159 height 29
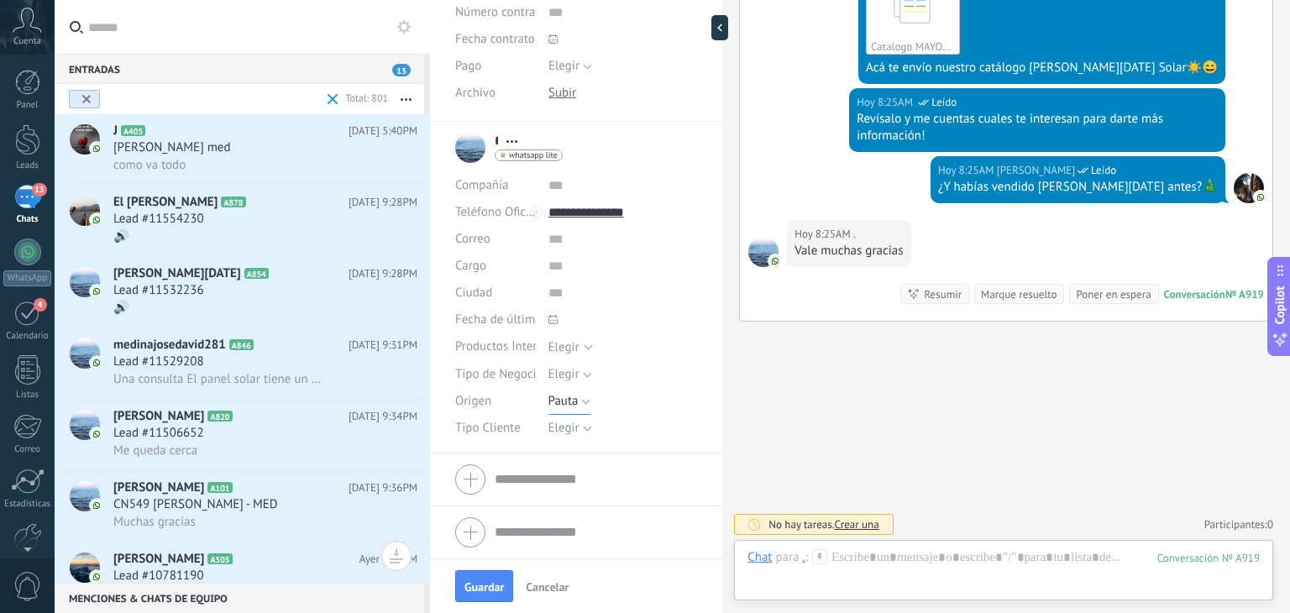
click at [569, 401] on span "Pauta" at bounding box center [564, 401] width 30 height 16
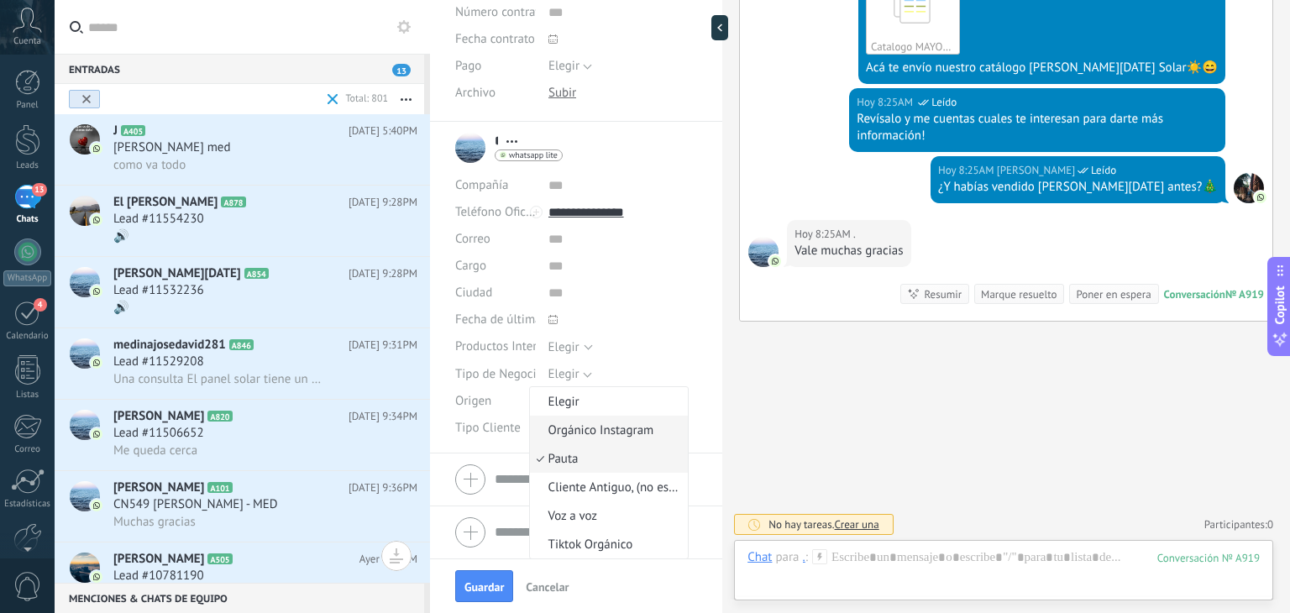
click at [585, 431] on span "Orgánico Instagram" at bounding box center [607, 431] width 154 height 16
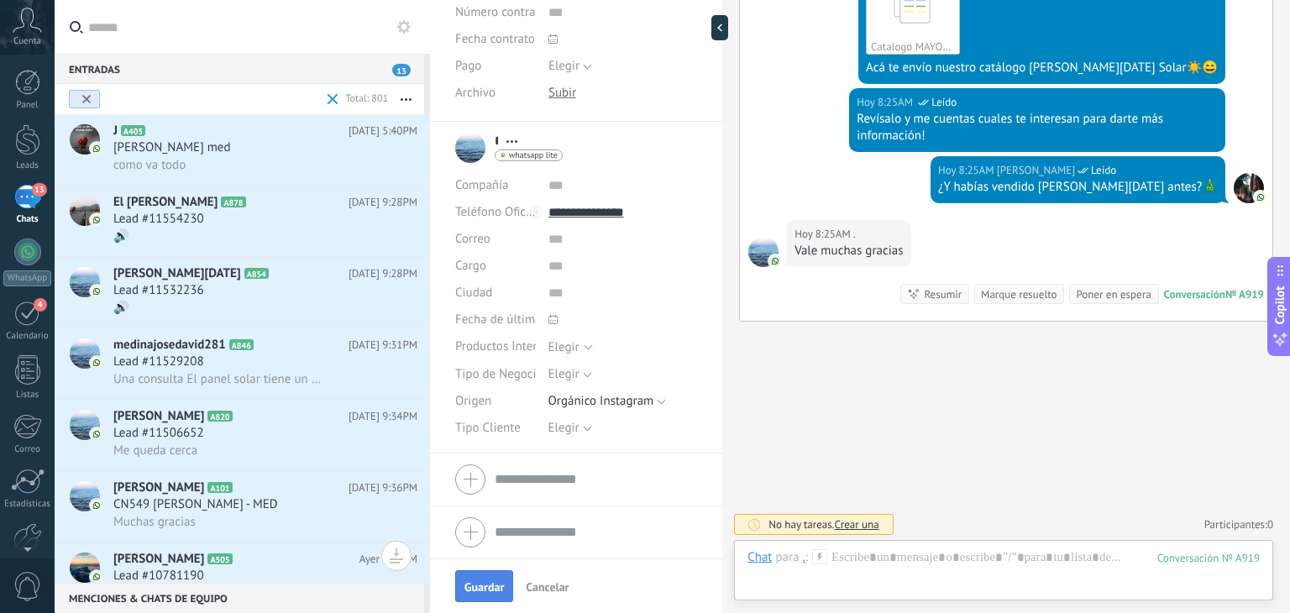
click at [486, 582] on span "Guardar" at bounding box center [484, 587] width 39 height 12
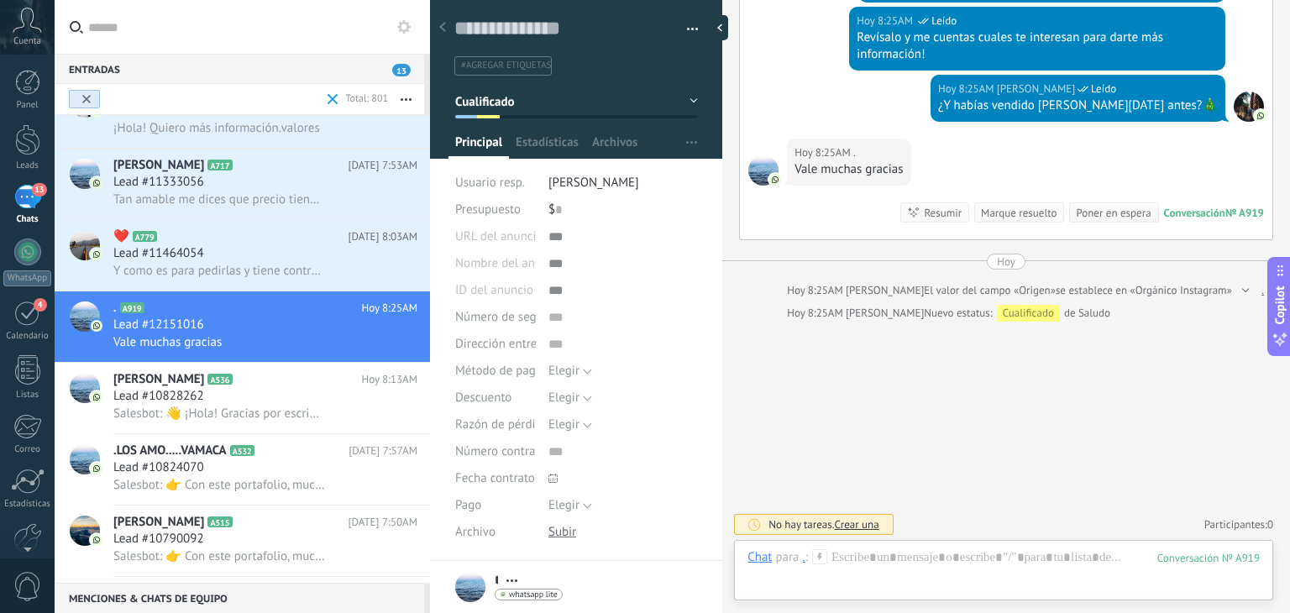
scroll to position [711, 0]
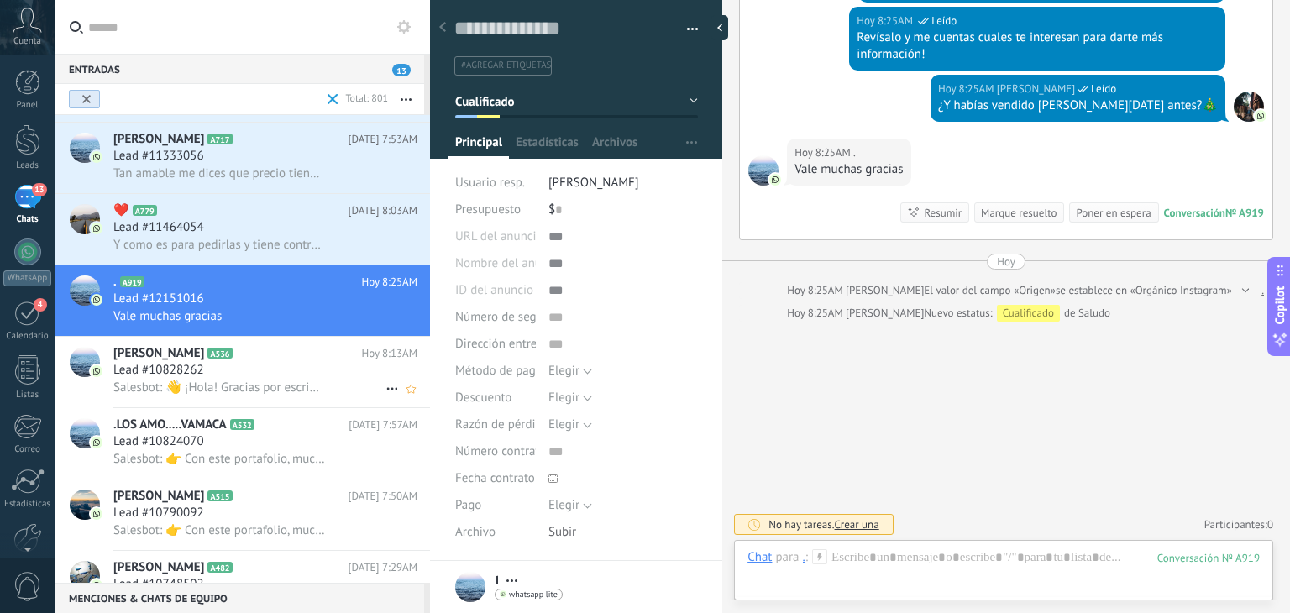
click at [268, 373] on div "Lead #10828262" at bounding box center [265, 370] width 304 height 17
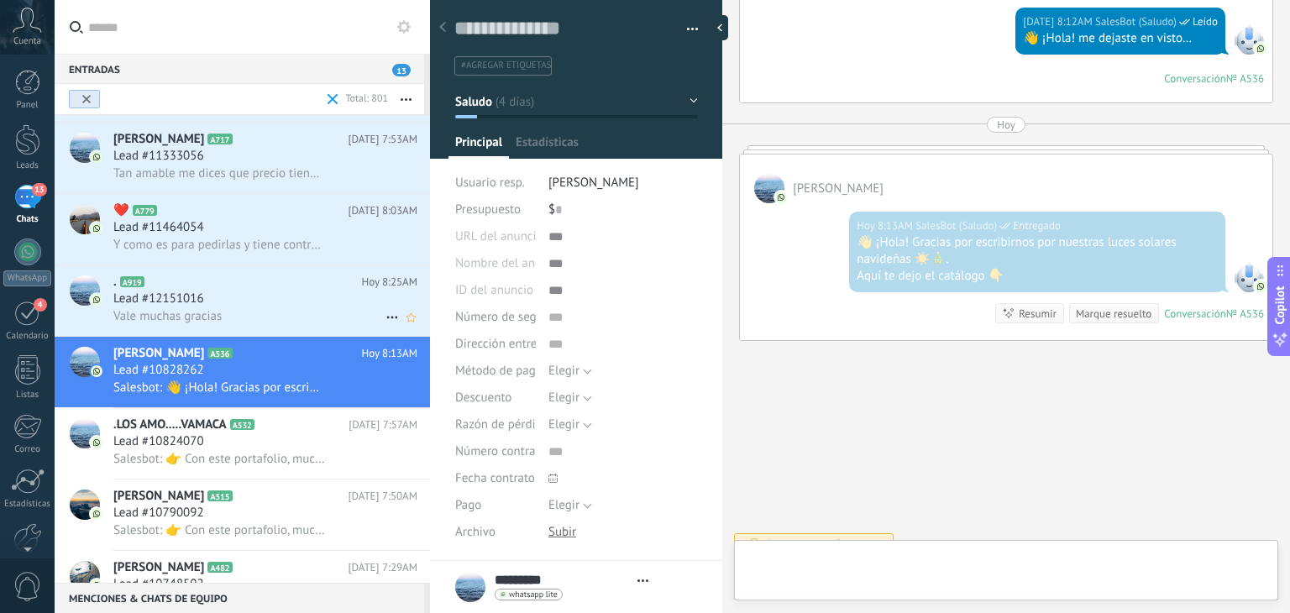
scroll to position [24, 0]
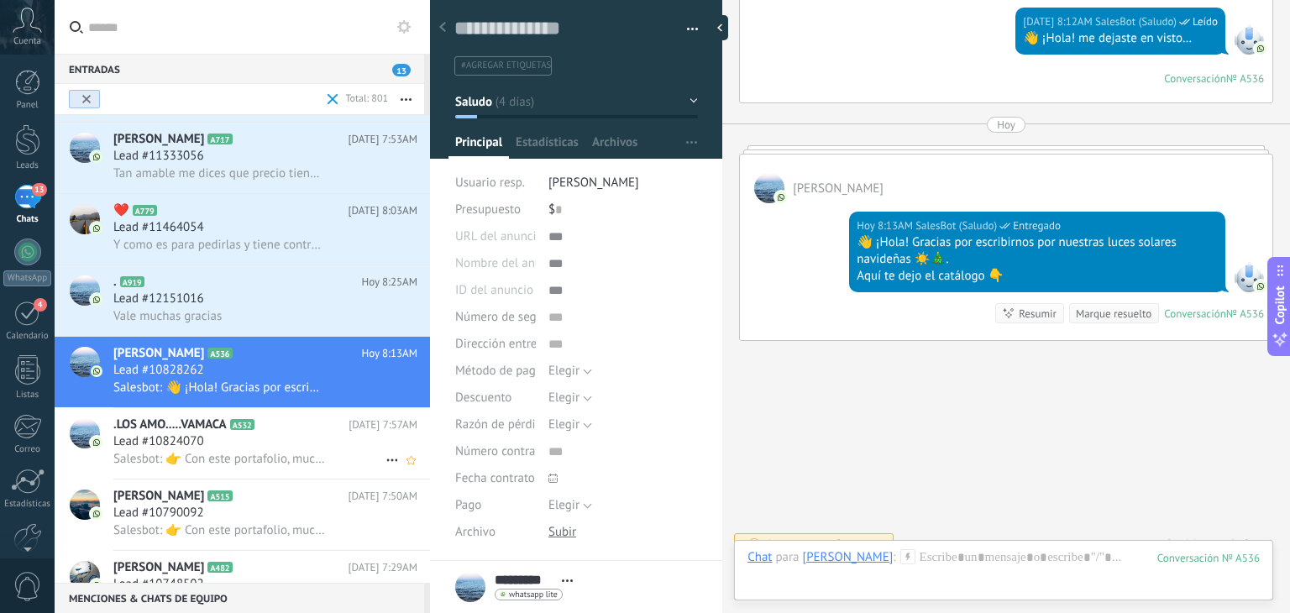
click at [279, 433] on h2 ".LOS AMO.....VAMACA A532" at bounding box center [230, 425] width 235 height 17
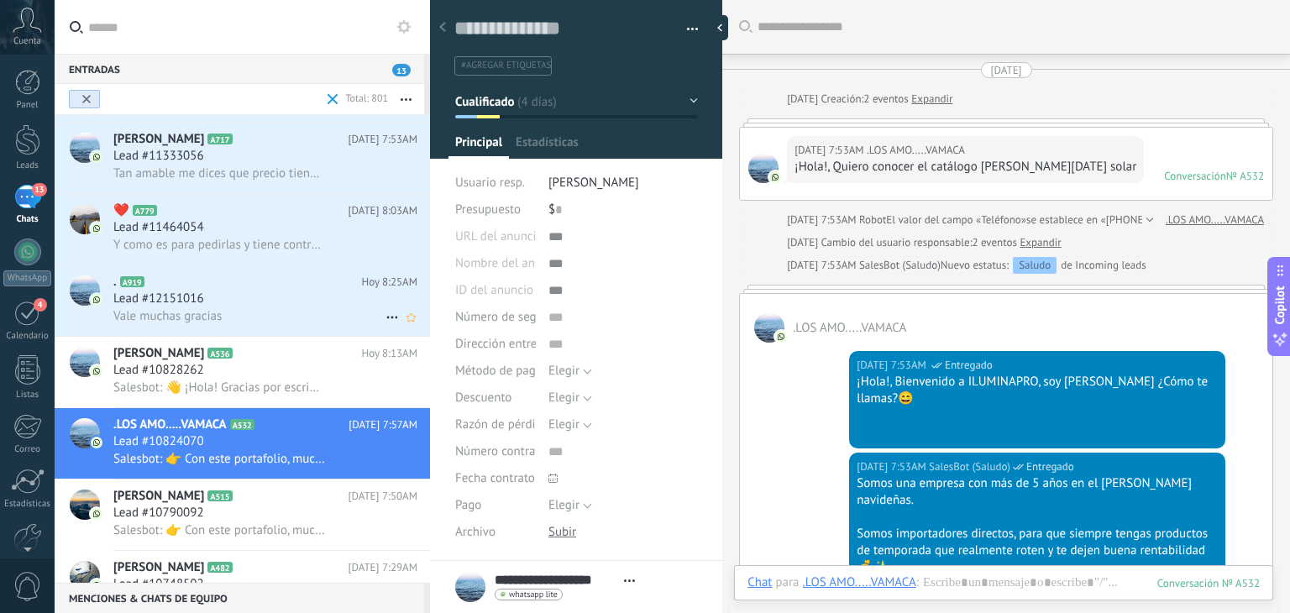
scroll to position [1539, 0]
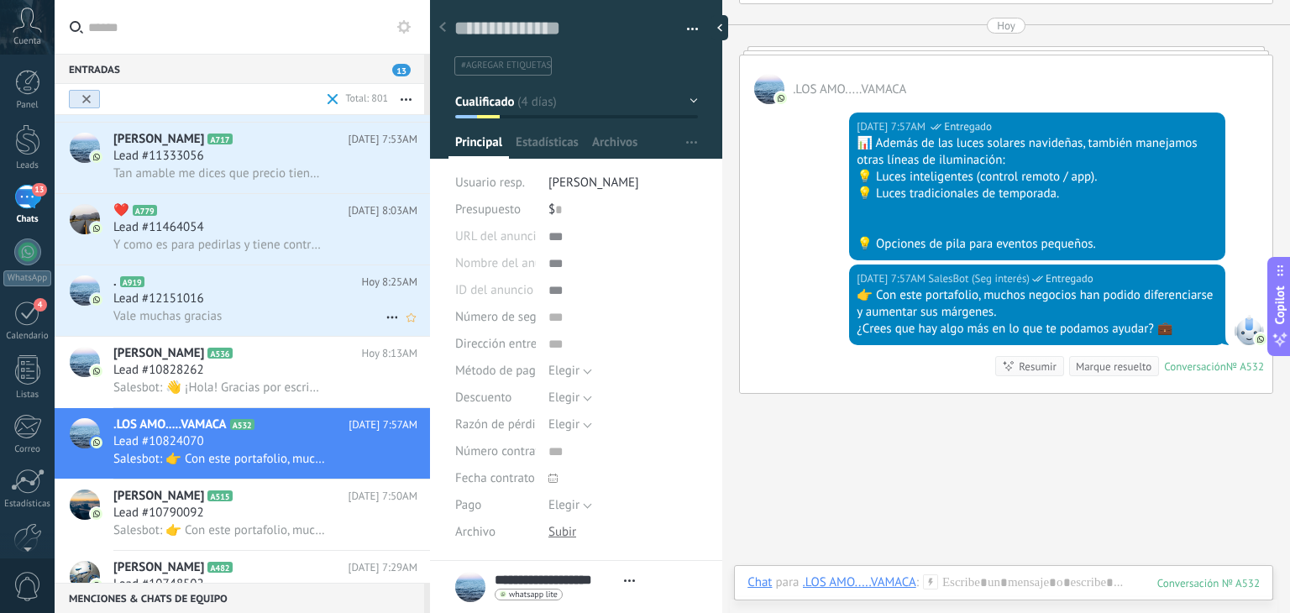
click at [297, 317] on div "Vale muchas gracias" at bounding box center [265, 316] width 304 height 18
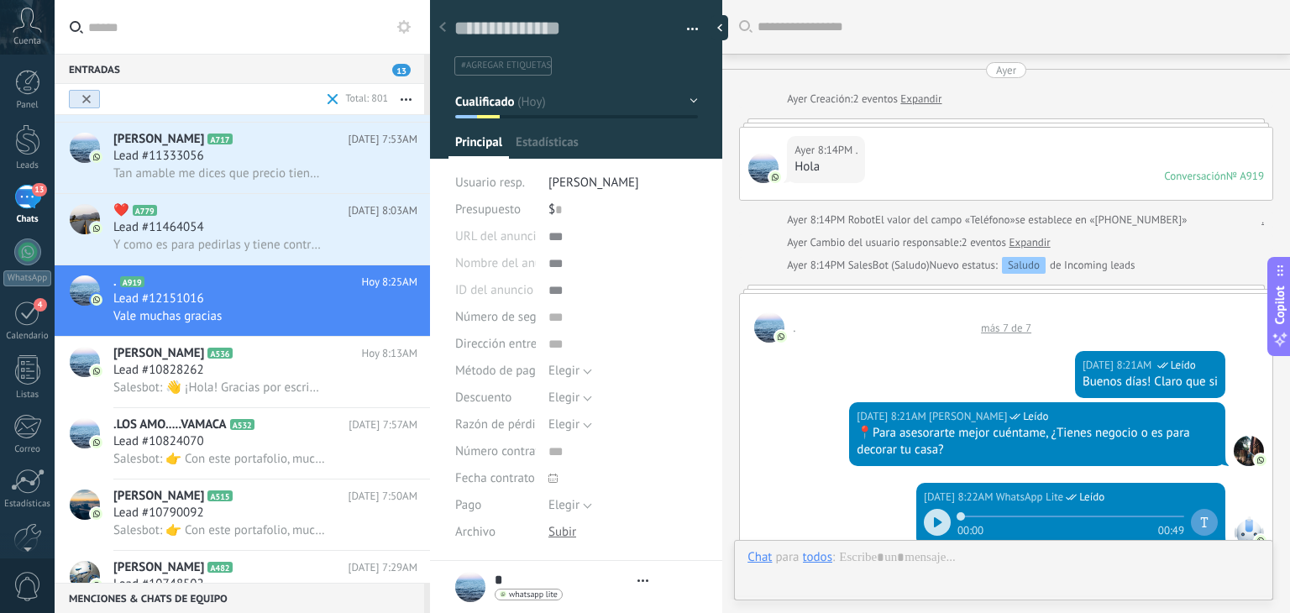
type textarea "**********"
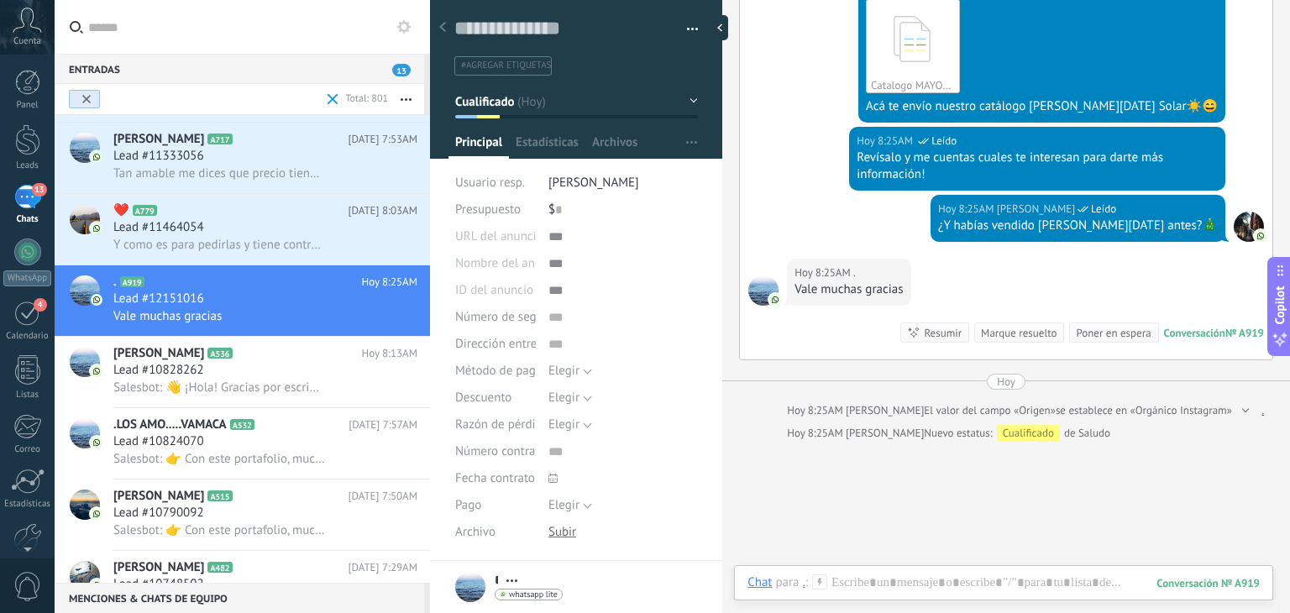
scroll to position [24, 0]
click at [858, 565] on div "Chat Correo Nota Tarea Chat para . : 919 Enviar Cancelar Rastrear clics en link…" at bounding box center [1003, 595] width 539 height 60
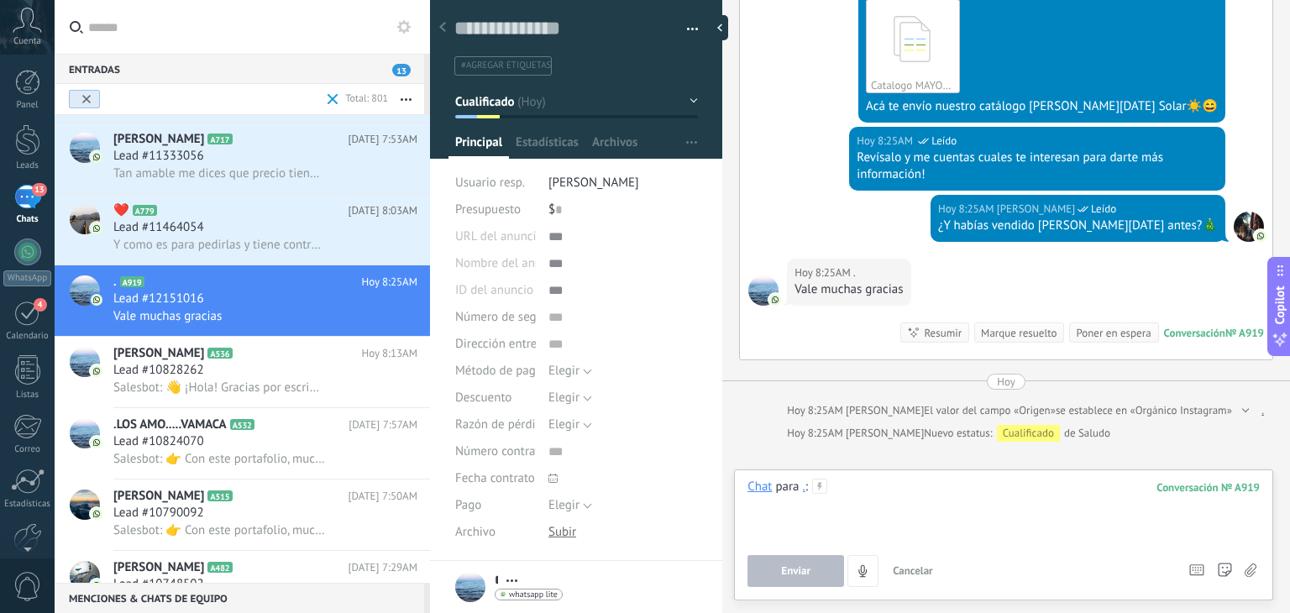
click at [863, 516] on div at bounding box center [1004, 511] width 512 height 64
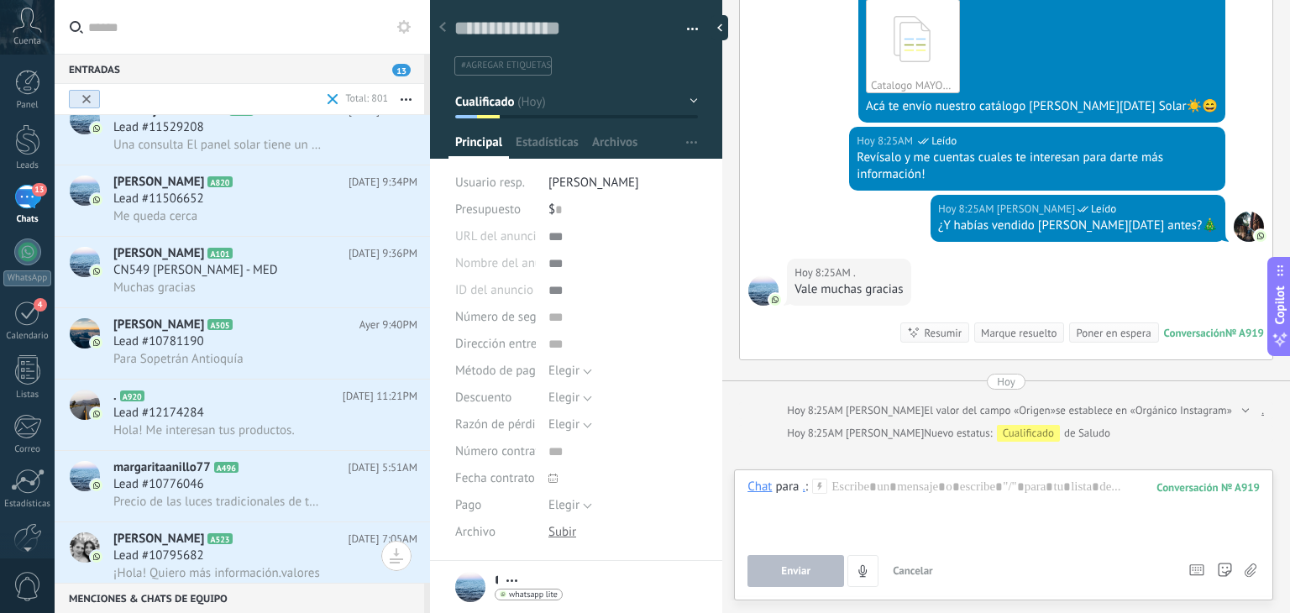
scroll to position [238, 0]
click at [243, 331] on h2 "[PERSON_NAME] A505" at bounding box center [236, 322] width 246 height 17
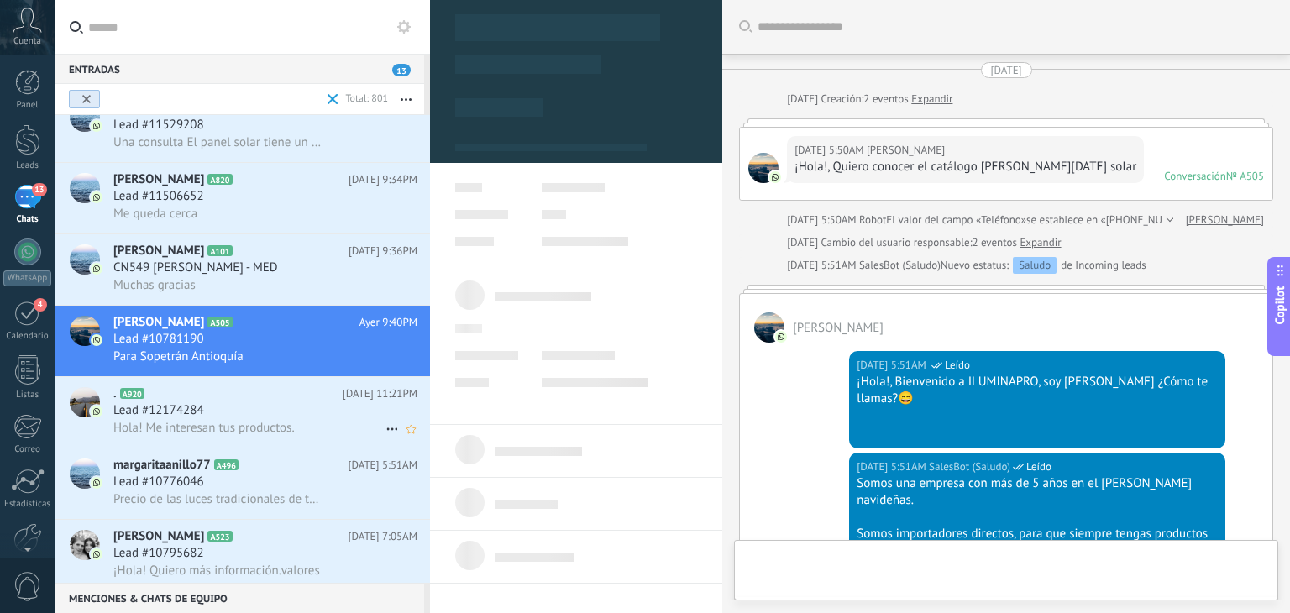
scroll to position [2021, 0]
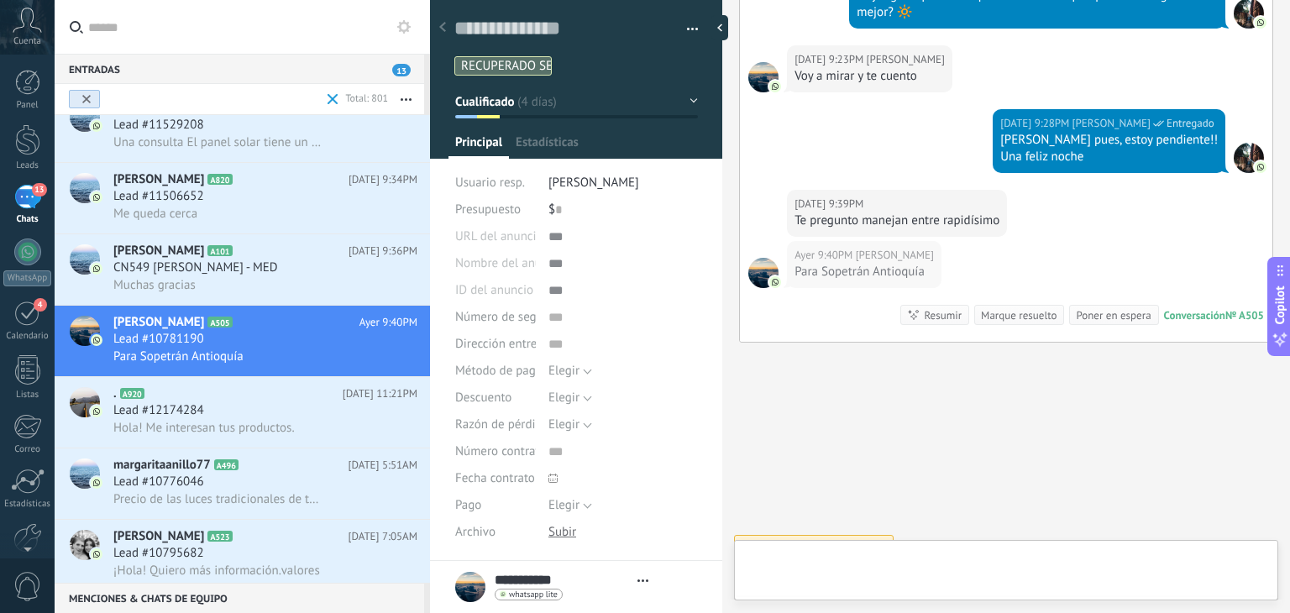
type textarea "**********"
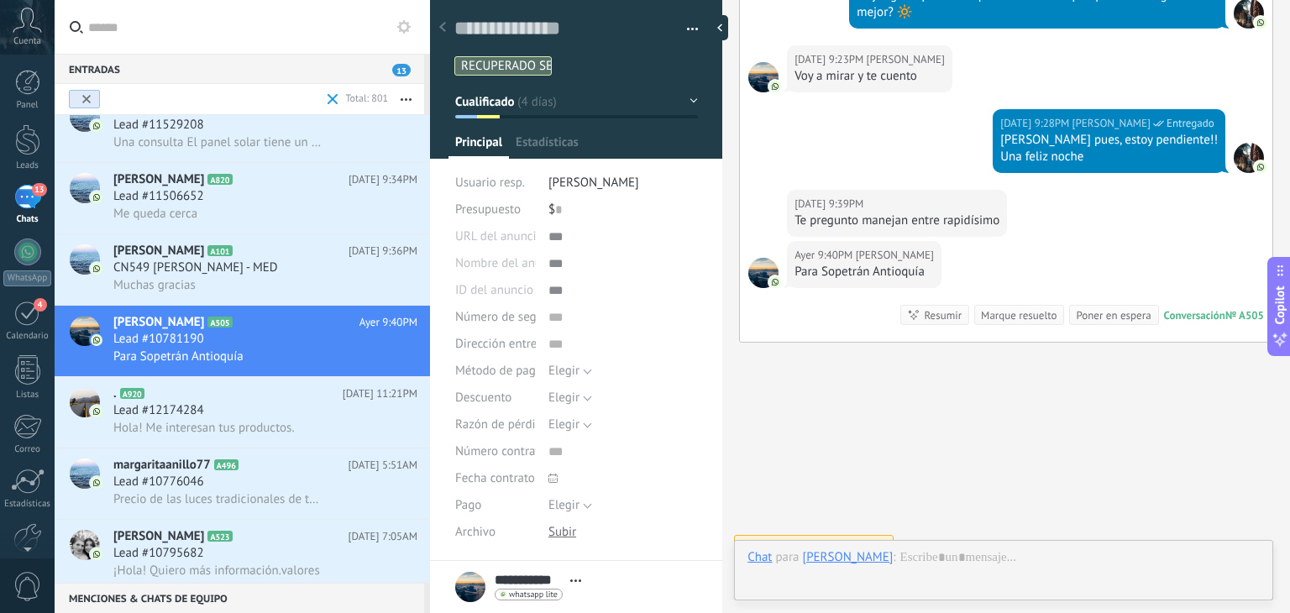
scroll to position [24, 0]
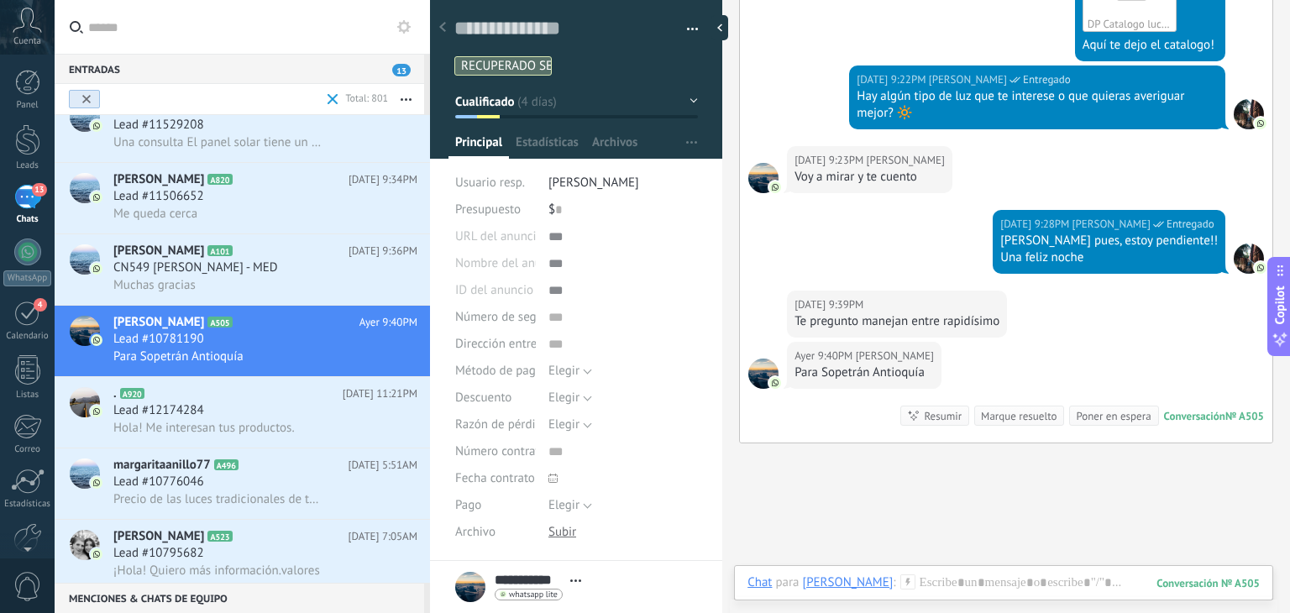
click at [965, 407] on div "[DATE] 9:40PM [PERSON_NAME] Para Sopetrán Antioquía Conversación № A505 Convers…" at bounding box center [1006, 392] width 533 height 101
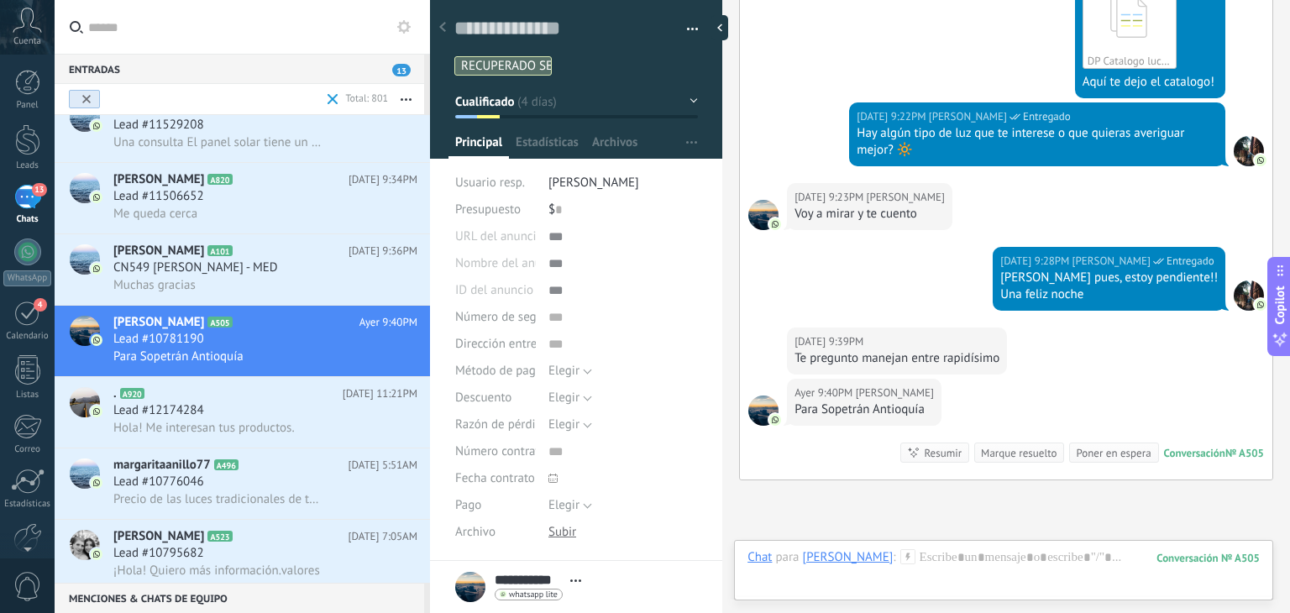
scroll to position [2022, 0]
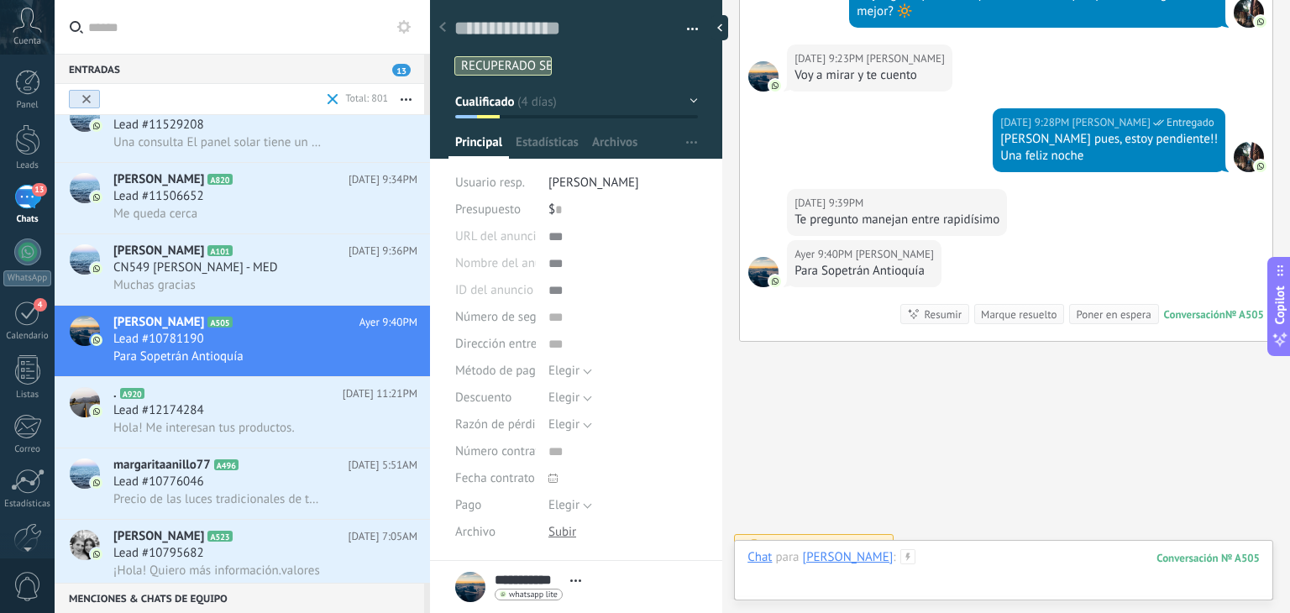
click at [972, 579] on div at bounding box center [1004, 574] width 512 height 50
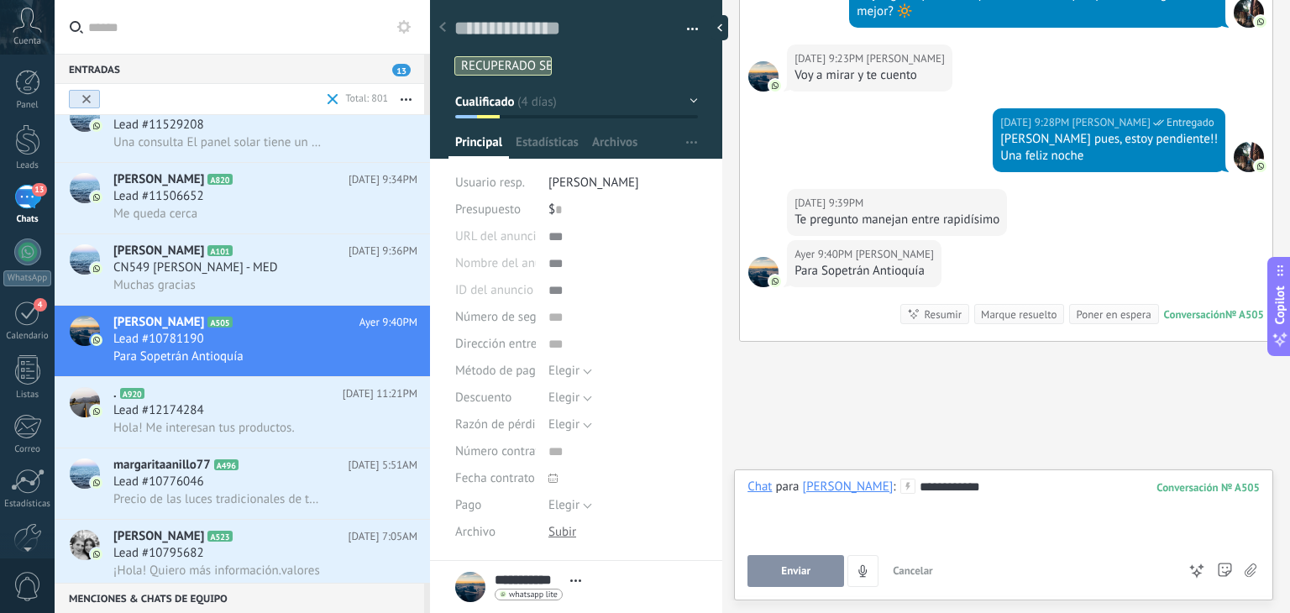
click at [806, 572] on span "Enviar" at bounding box center [795, 571] width 29 height 12
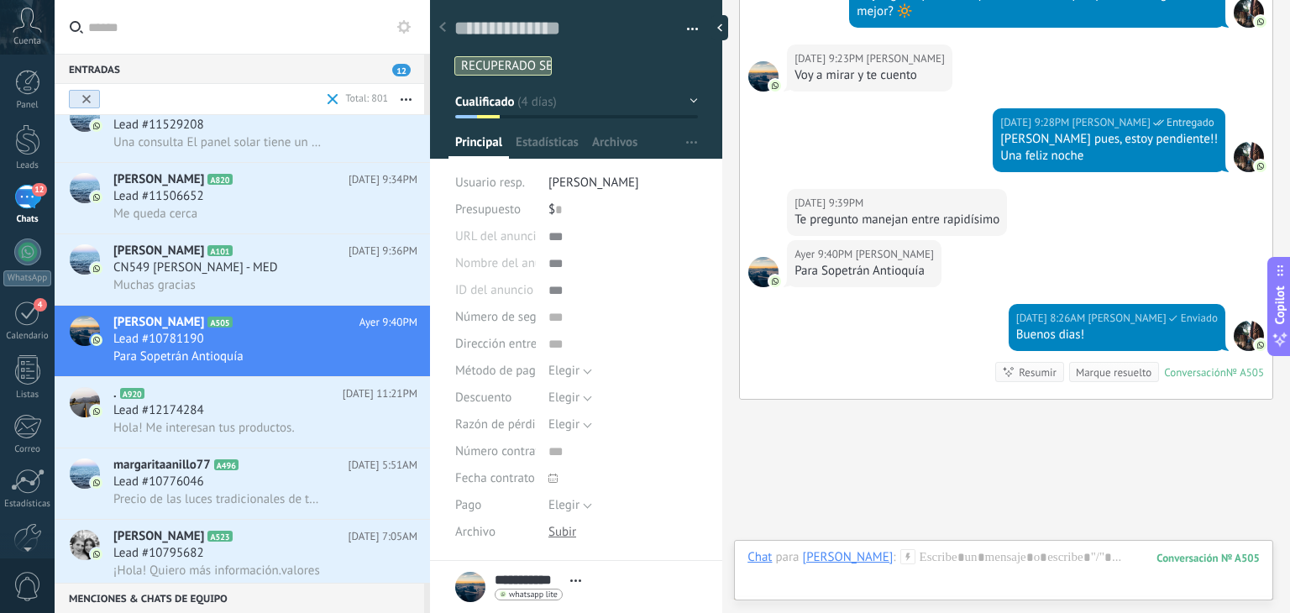
scroll to position [2080, 0]
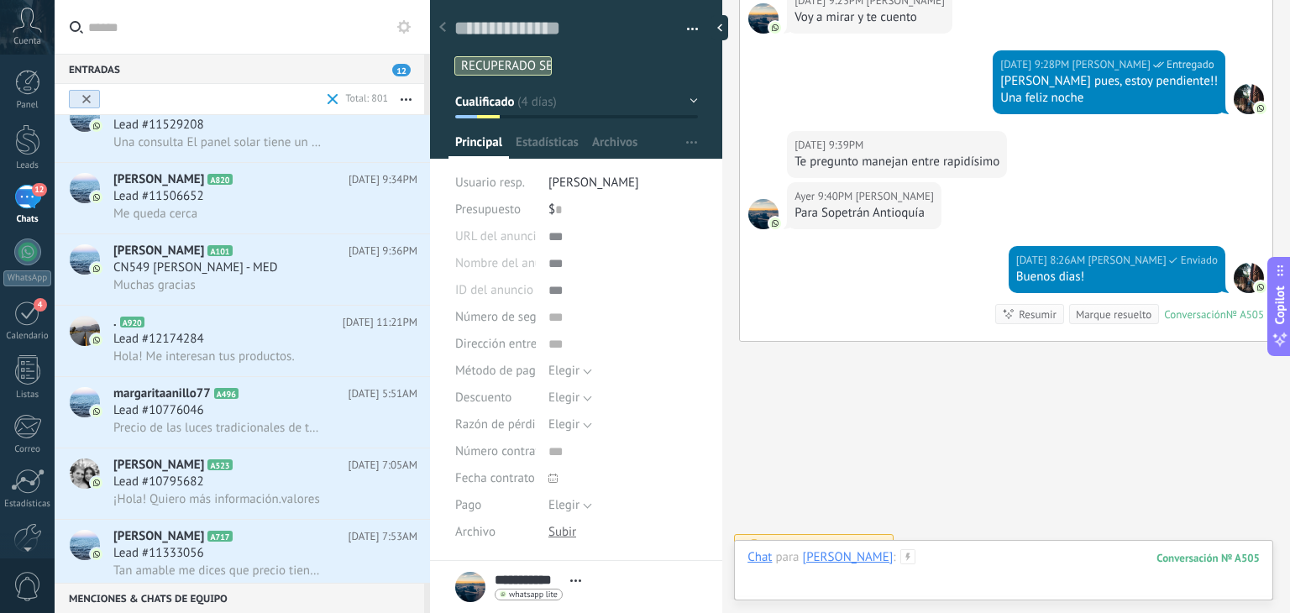
click at [937, 551] on div at bounding box center [1004, 574] width 512 height 50
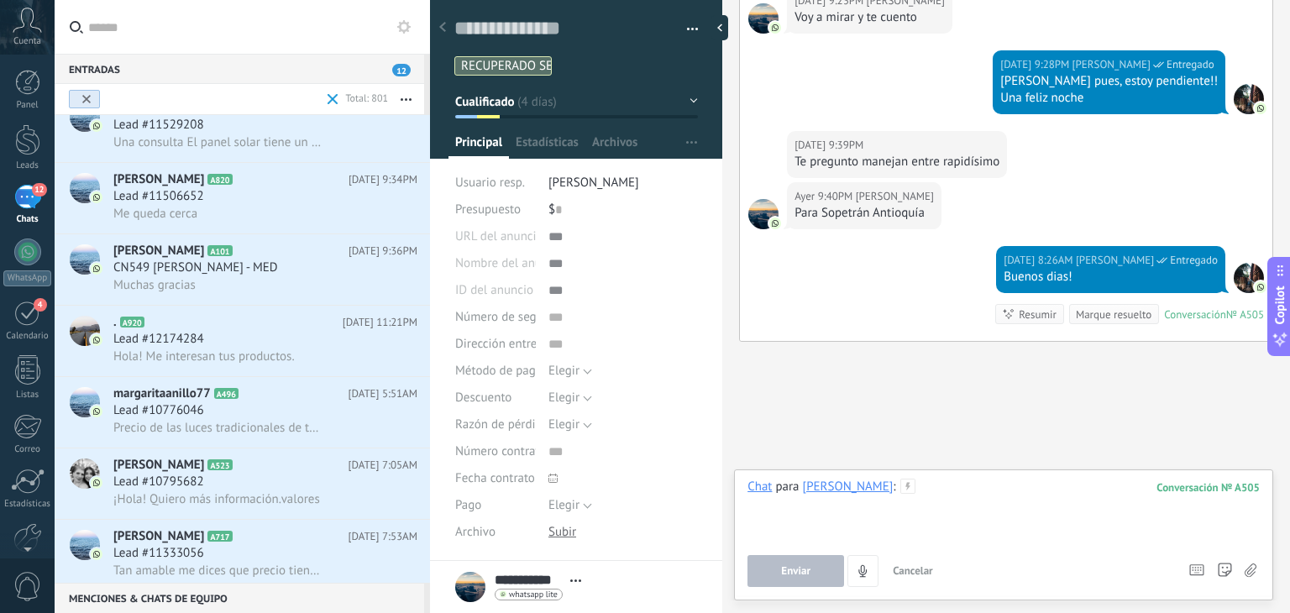
click at [954, 482] on div at bounding box center [1004, 511] width 512 height 64
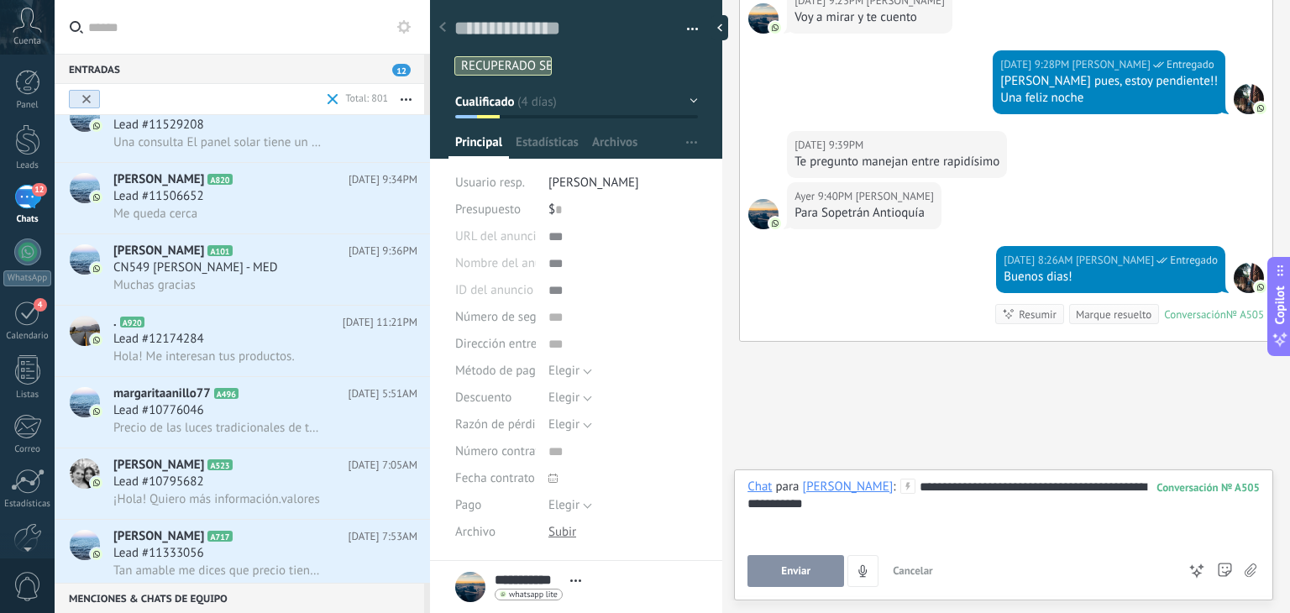
click at [802, 558] on button "Enviar" at bounding box center [796, 571] width 97 height 32
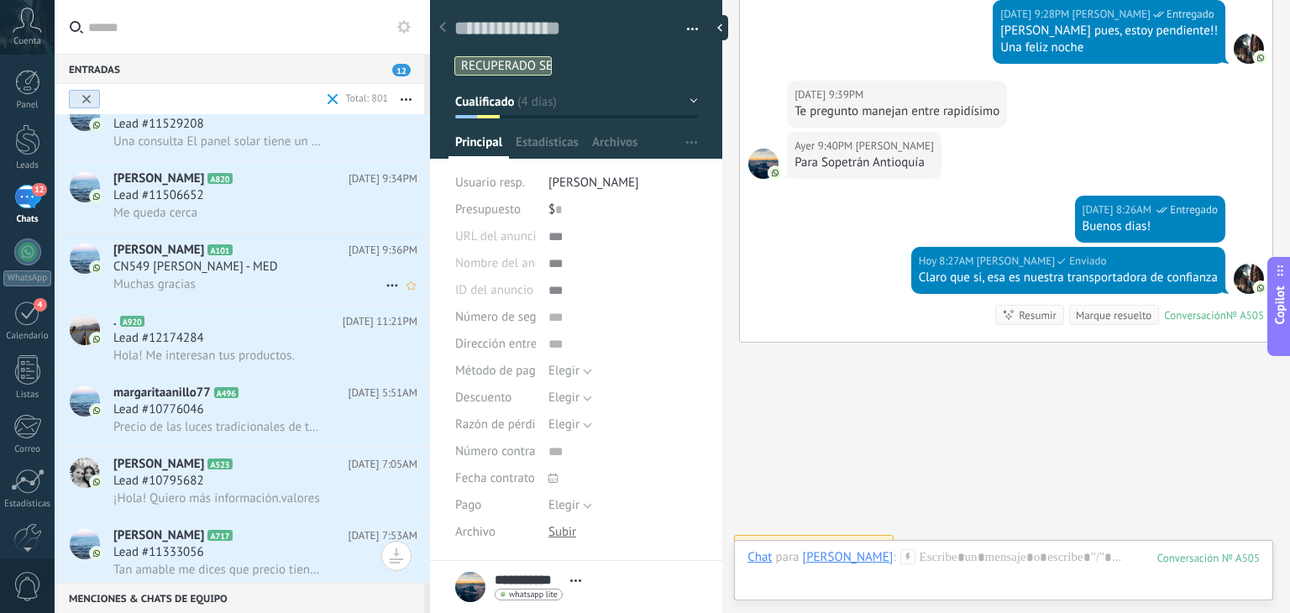
scroll to position [0, 0]
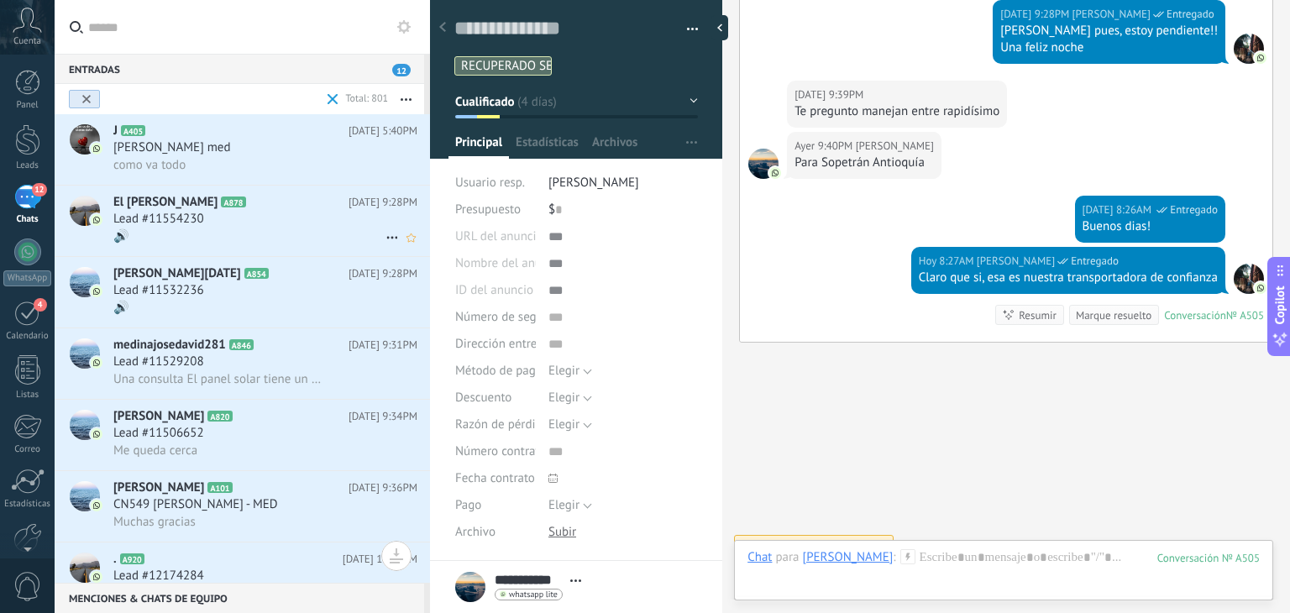
click at [238, 241] on div "🔊" at bounding box center [265, 237] width 304 height 18
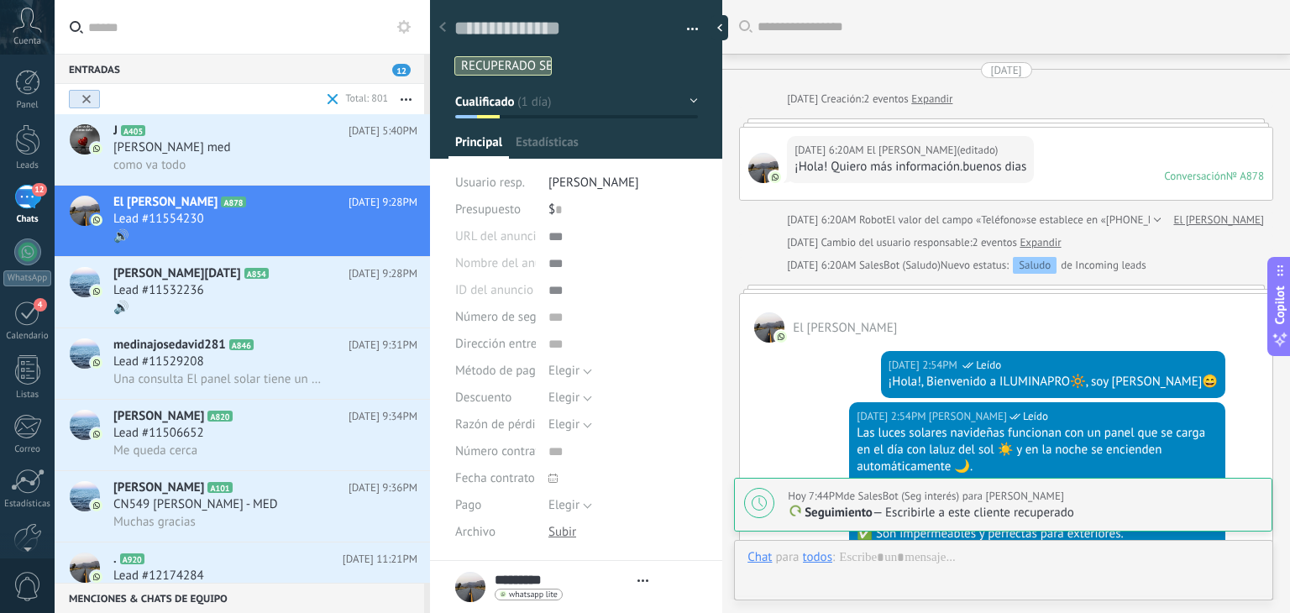
type textarea "**********"
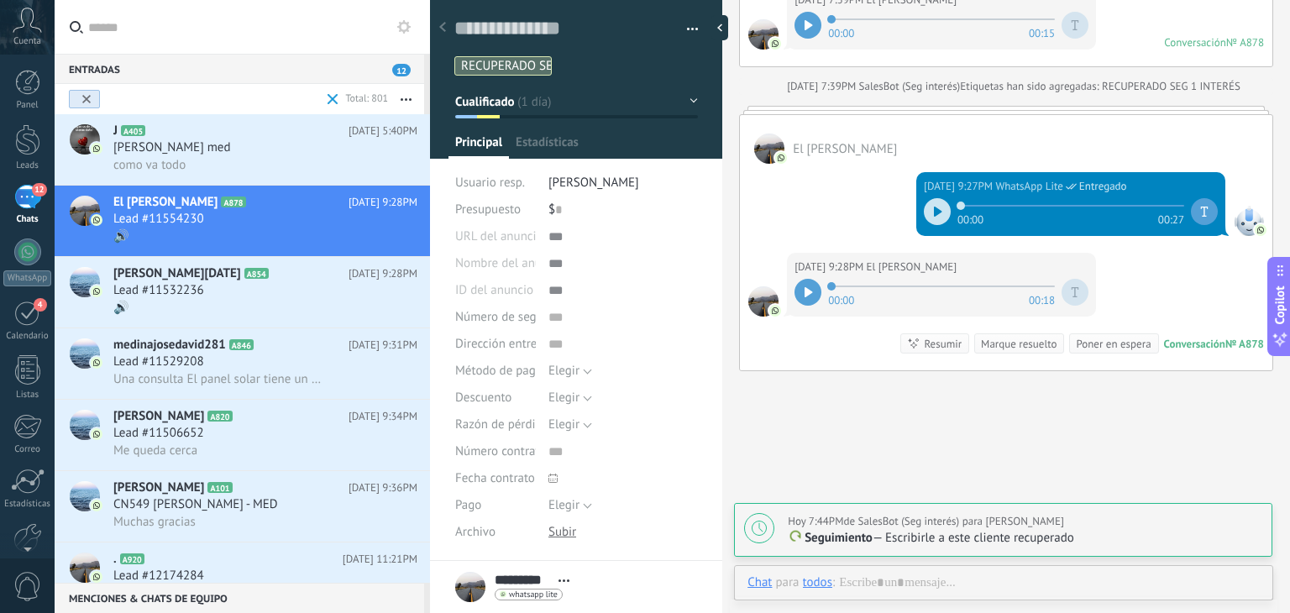
scroll to position [24, 0]
click at [816, 292] on div at bounding box center [808, 292] width 27 height 27
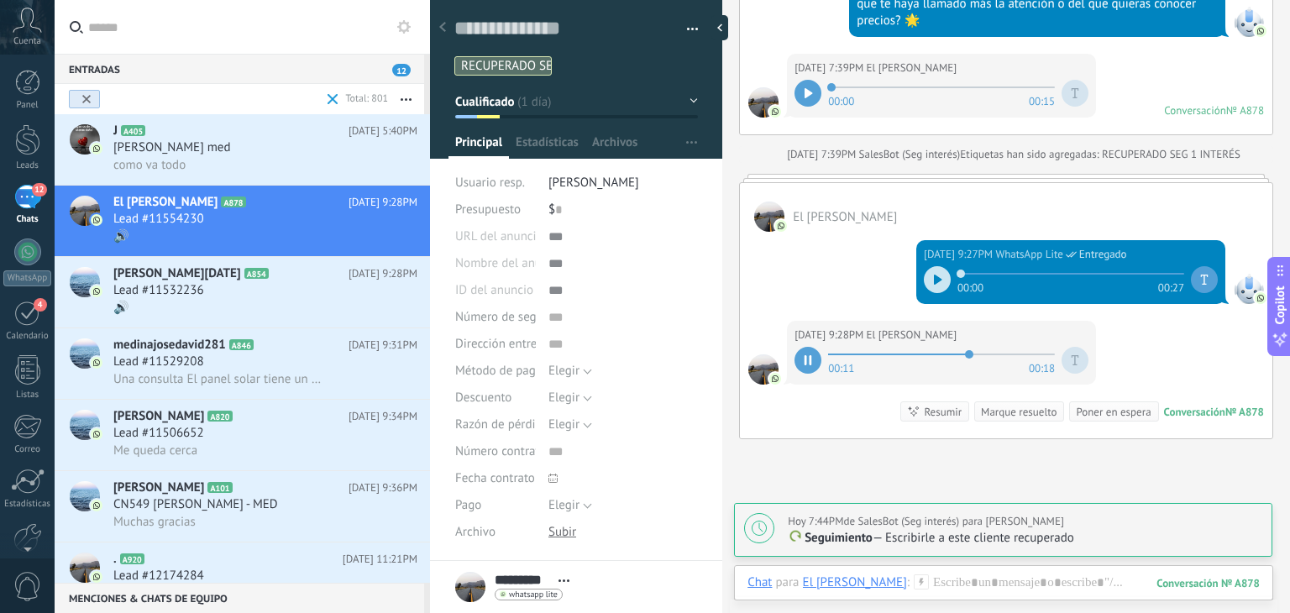
scroll to position [2291, 0]
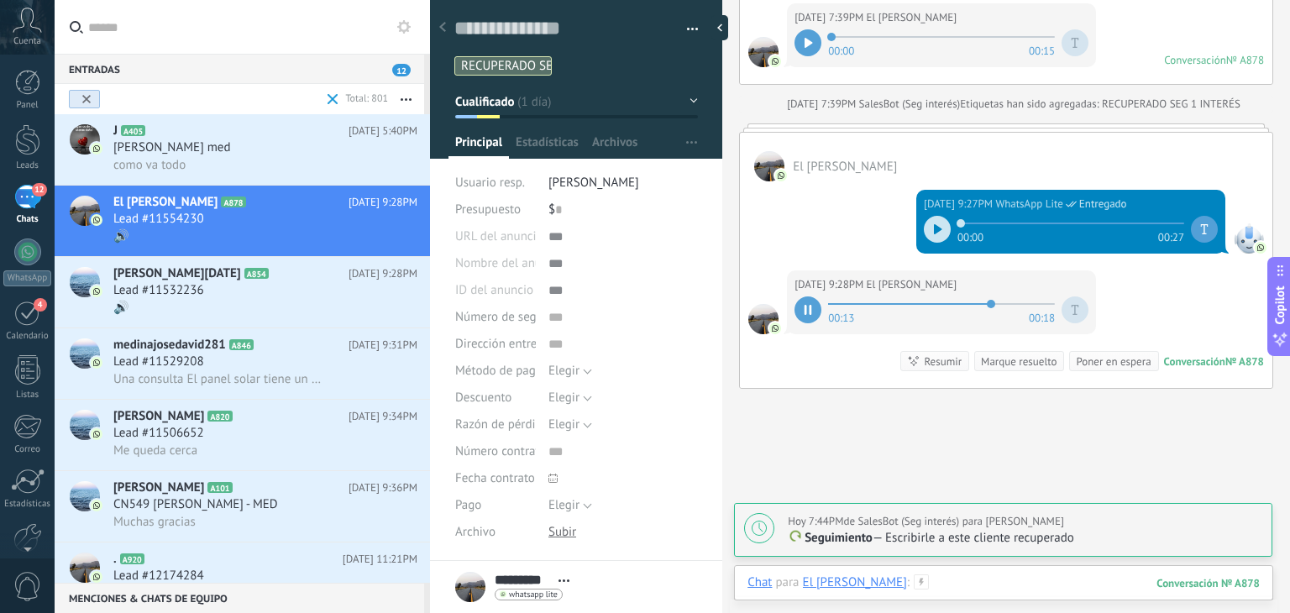
click at [974, 585] on div at bounding box center [1004, 600] width 512 height 50
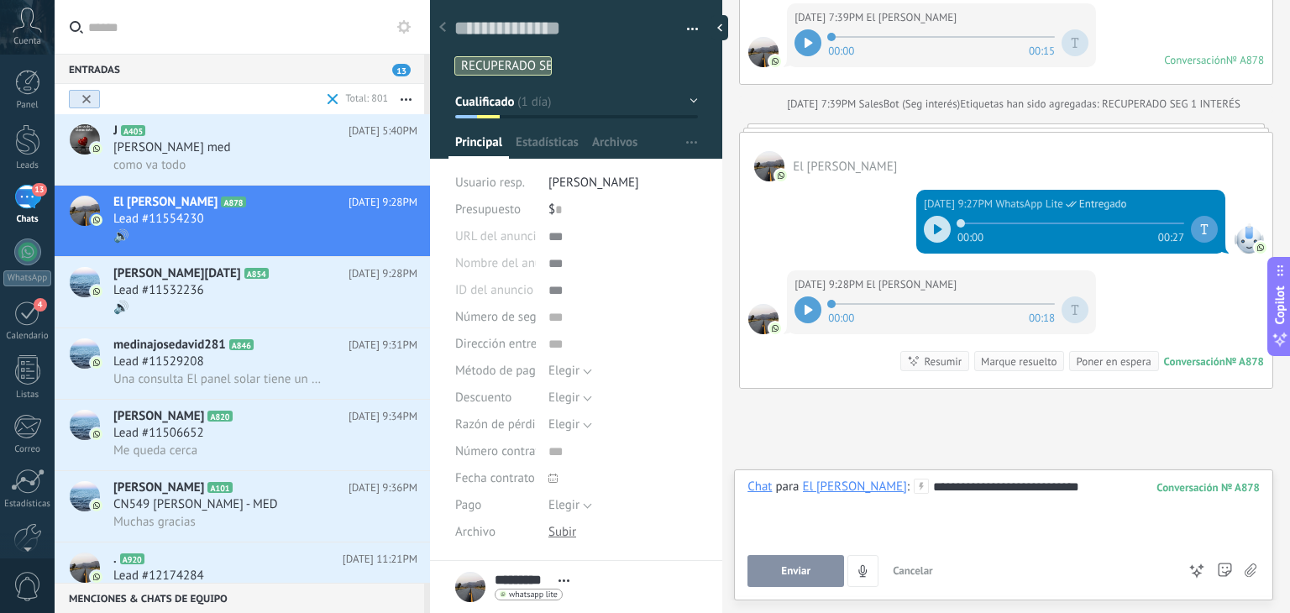
click at [774, 573] on button "Enviar" at bounding box center [796, 571] width 97 height 32
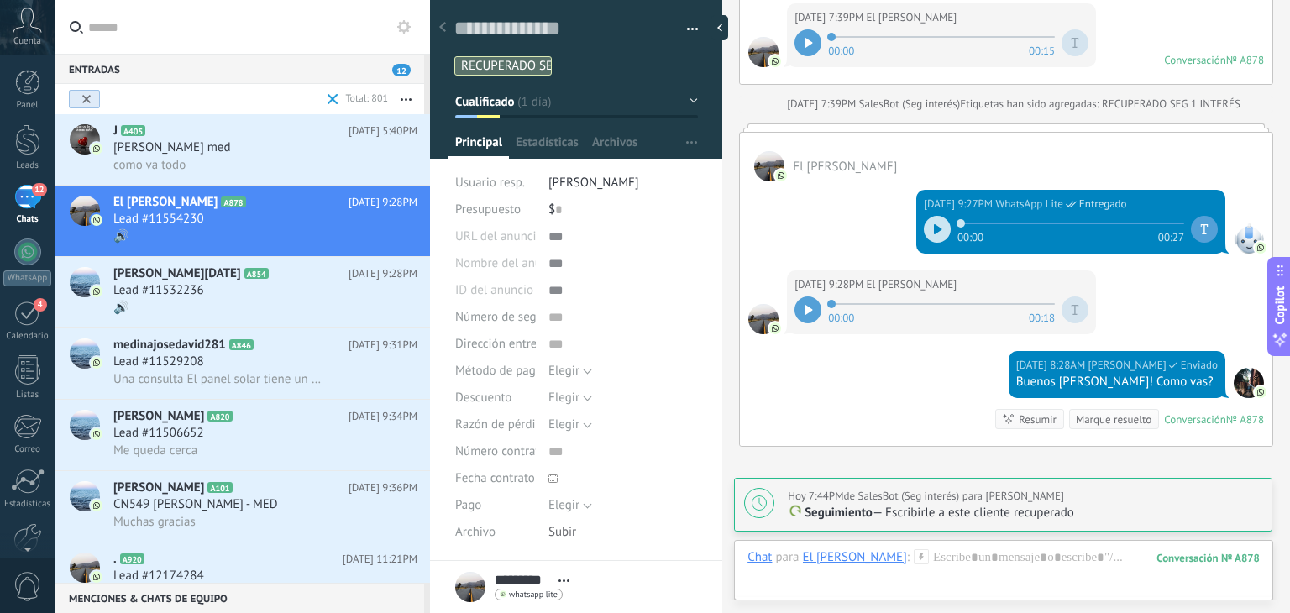
scroll to position [2472, 0]
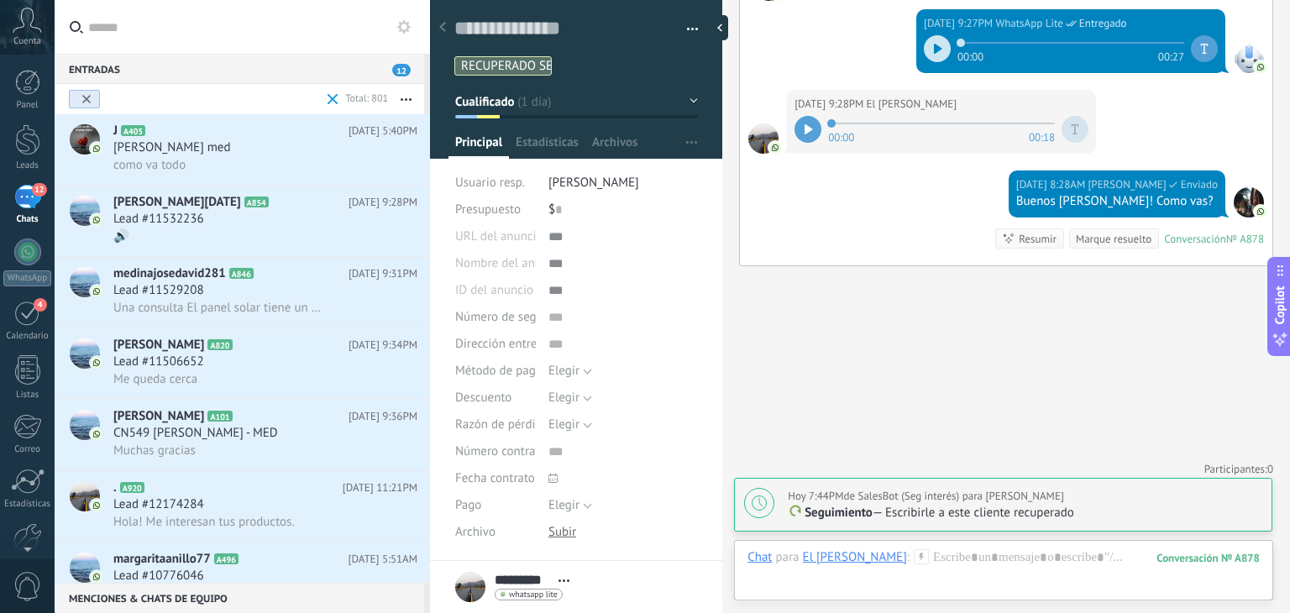
drag, startPoint x: 949, startPoint y: 545, endPoint x: 944, endPoint y: 557, distance: 12.8
click at [944, 557] on div "Chat Correo Nota Tarea Chat para El [PERSON_NAME] : 878 Enviar Cancelar Rastrea…" at bounding box center [1003, 570] width 539 height 60
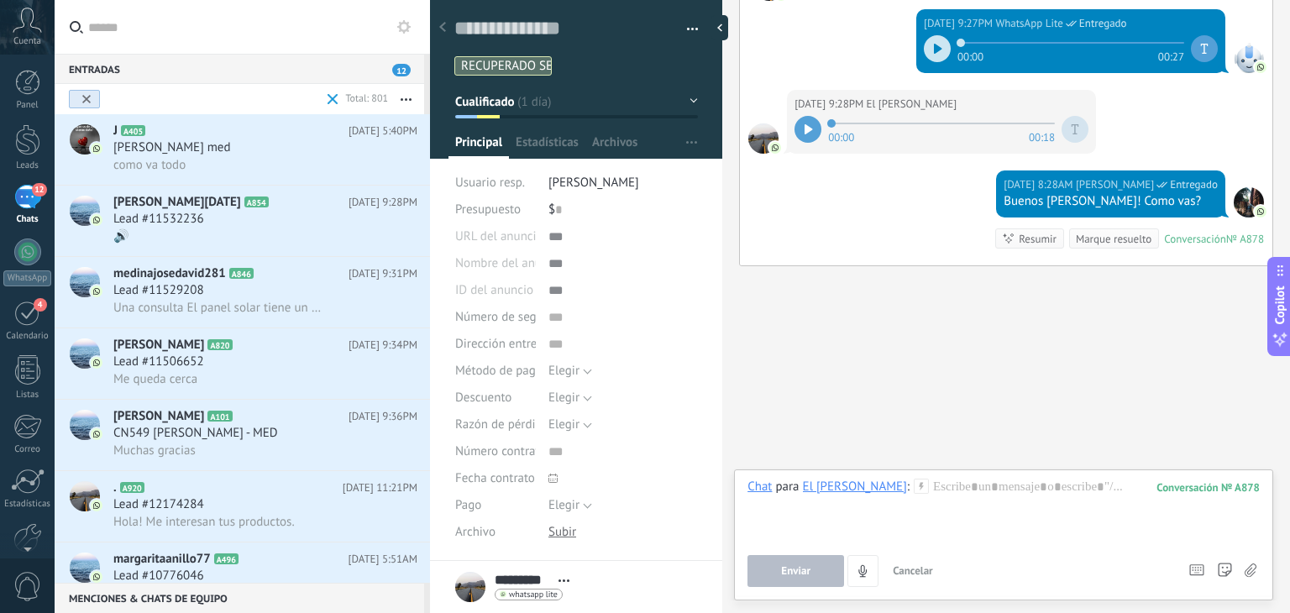
click at [944, 557] on div "Enviar Cancelar Rastrear clics en links ? Reducir links largos y rastrear clics…" at bounding box center [961, 571] width 426 height 32
click at [944, 488] on div at bounding box center [1004, 511] width 512 height 64
click at [811, 570] on button "Enviar" at bounding box center [796, 571] width 97 height 32
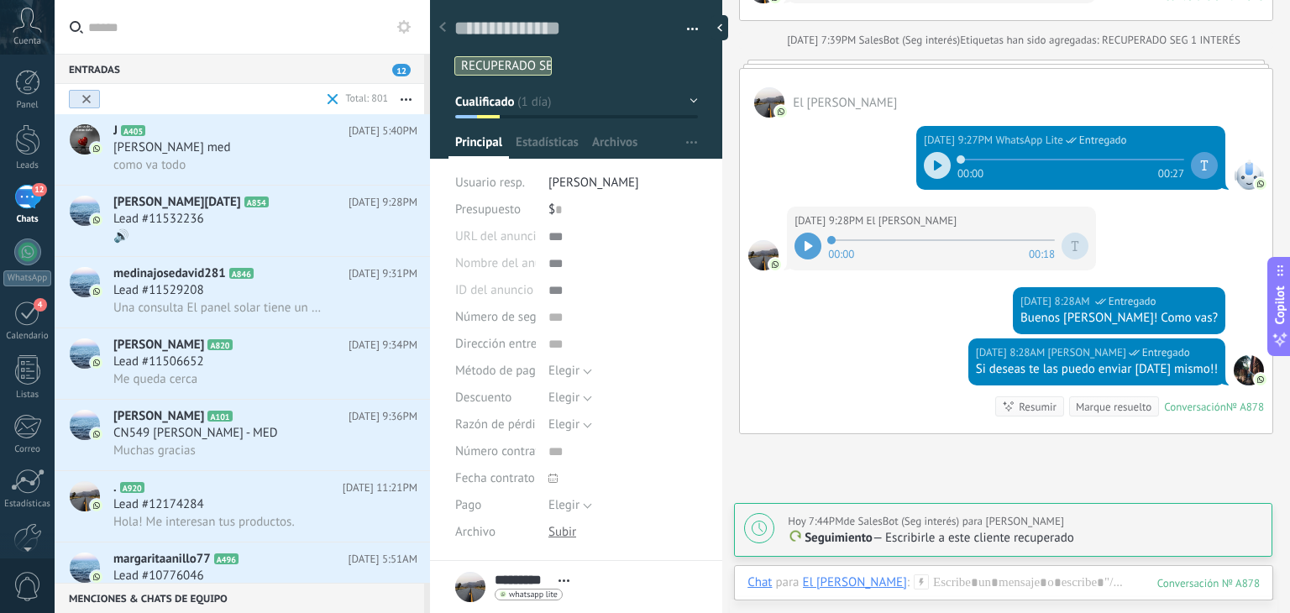
scroll to position [2523, 0]
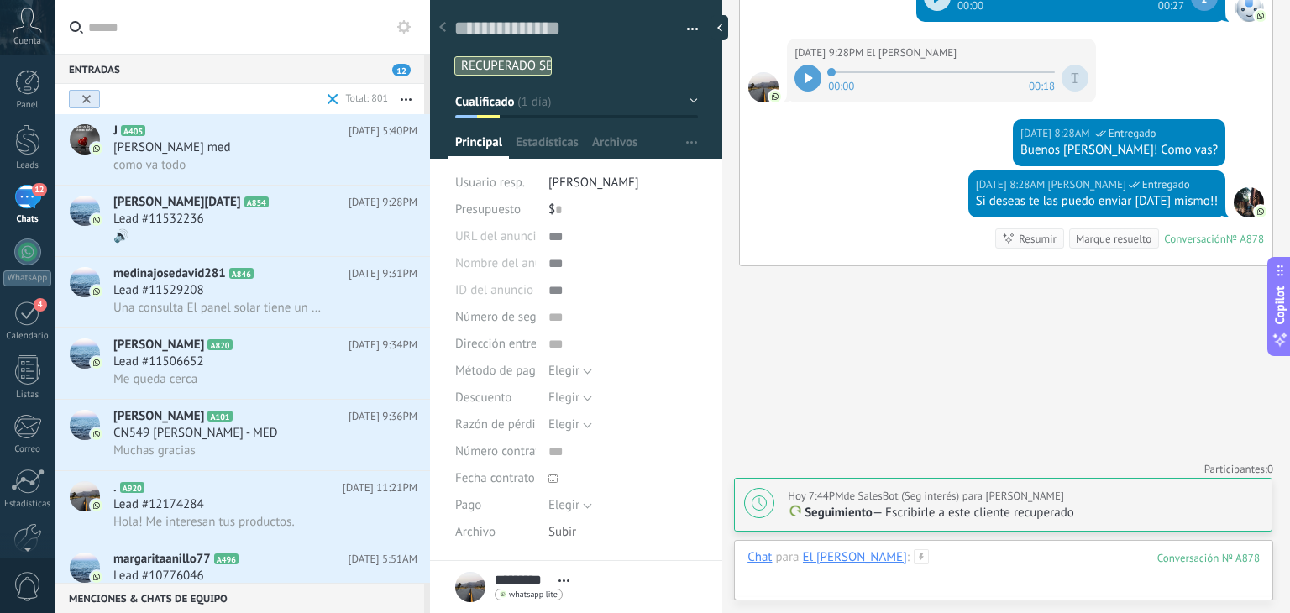
click at [916, 567] on div at bounding box center [1004, 574] width 512 height 50
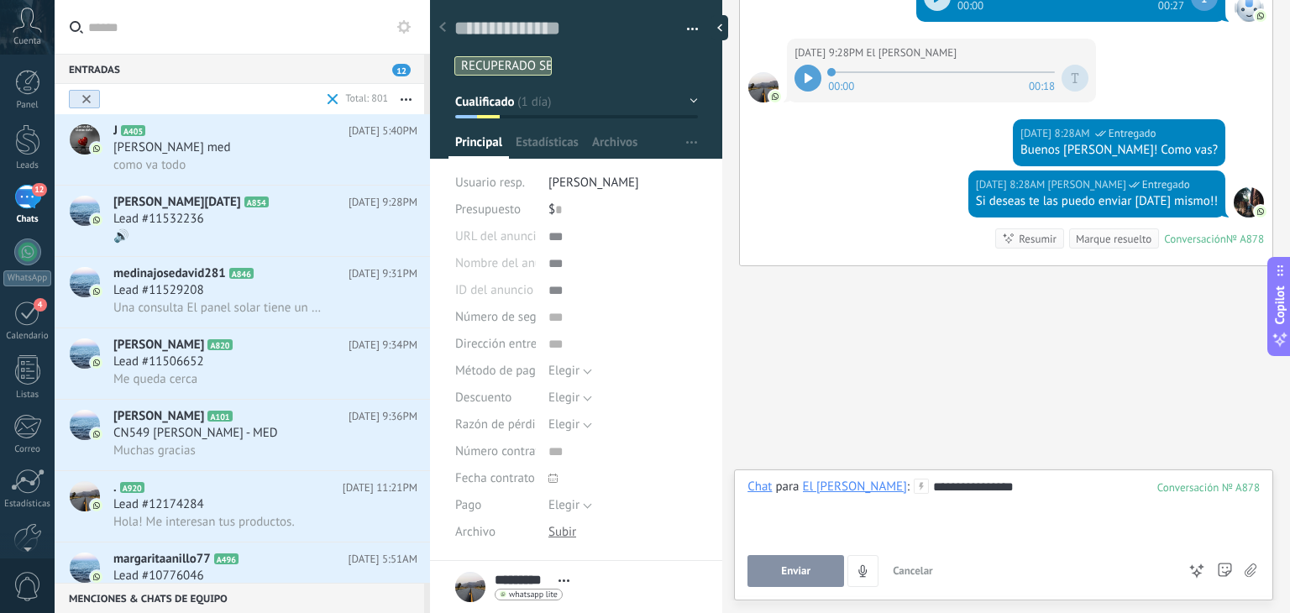
click at [787, 572] on span "Enviar" at bounding box center [795, 571] width 29 height 12
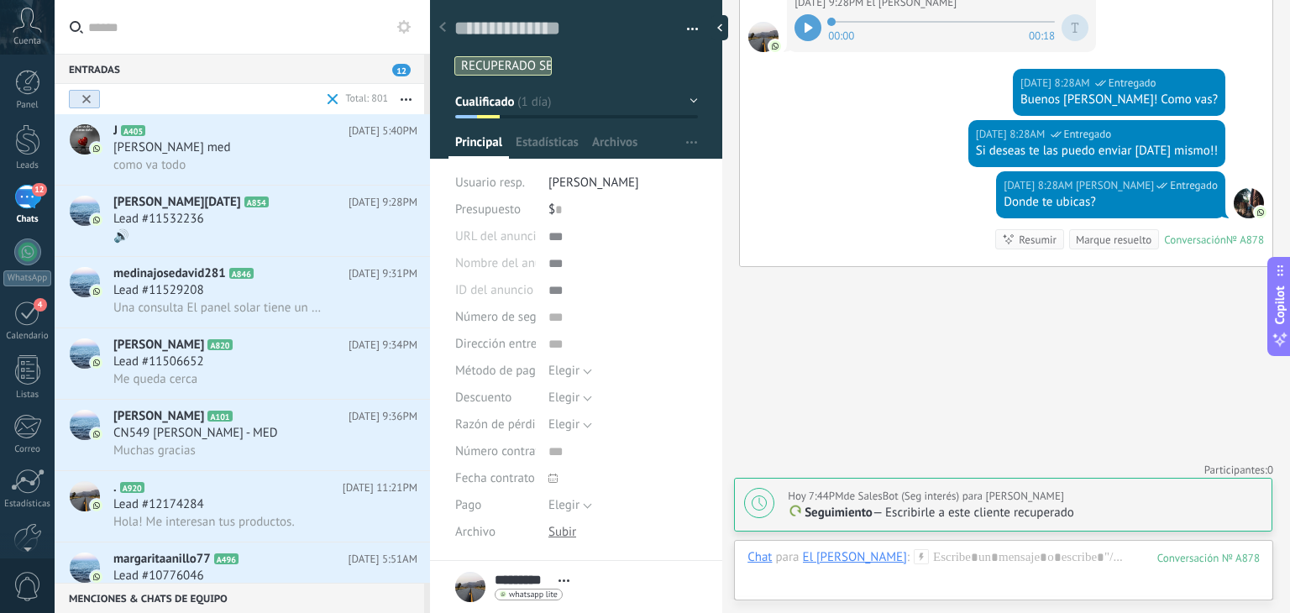
scroll to position [213, 0]
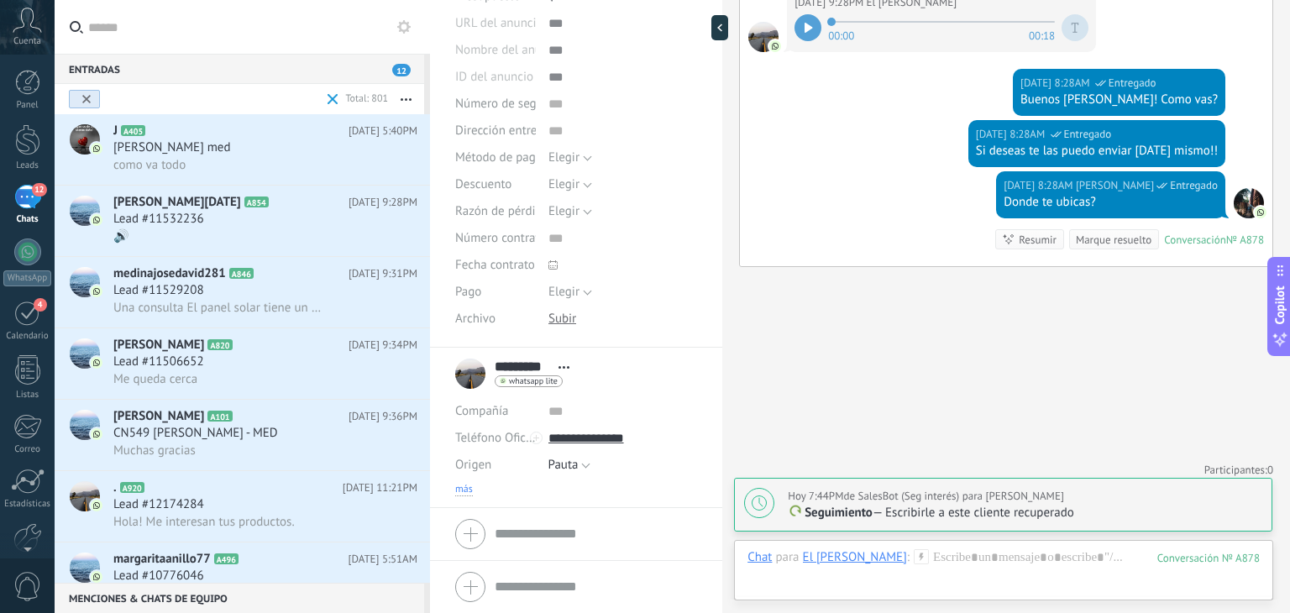
click at [466, 495] on span "más" at bounding box center [464, 489] width 18 height 13
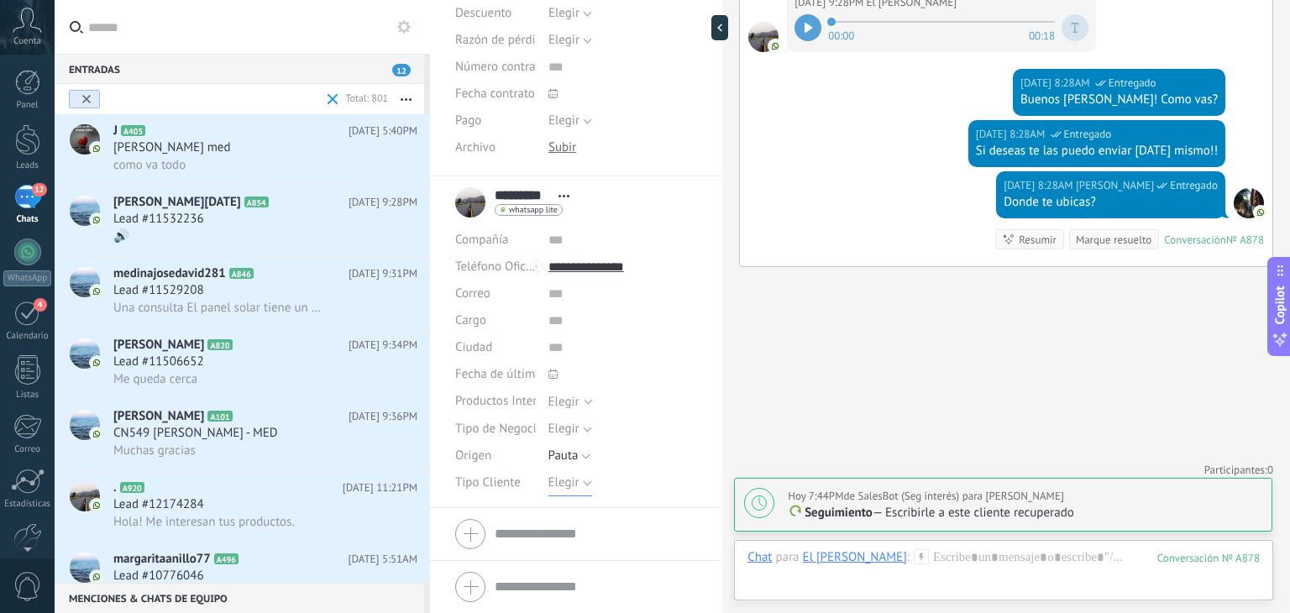
click at [569, 491] on button "Elegir" at bounding box center [571, 483] width 44 height 27
click at [570, 559] on li "Detal" at bounding box center [609, 568] width 159 height 29
click at [559, 426] on span "Elegir" at bounding box center [564, 429] width 31 height 16
click at [565, 411] on div "Seleccionar todo Luces Solares Luces Electricas Luces Inteligentes [GEOGRAPHIC_…" at bounding box center [624, 402] width 150 height 28
click at [567, 404] on div "Elegir" at bounding box center [564, 402] width 31 height 13
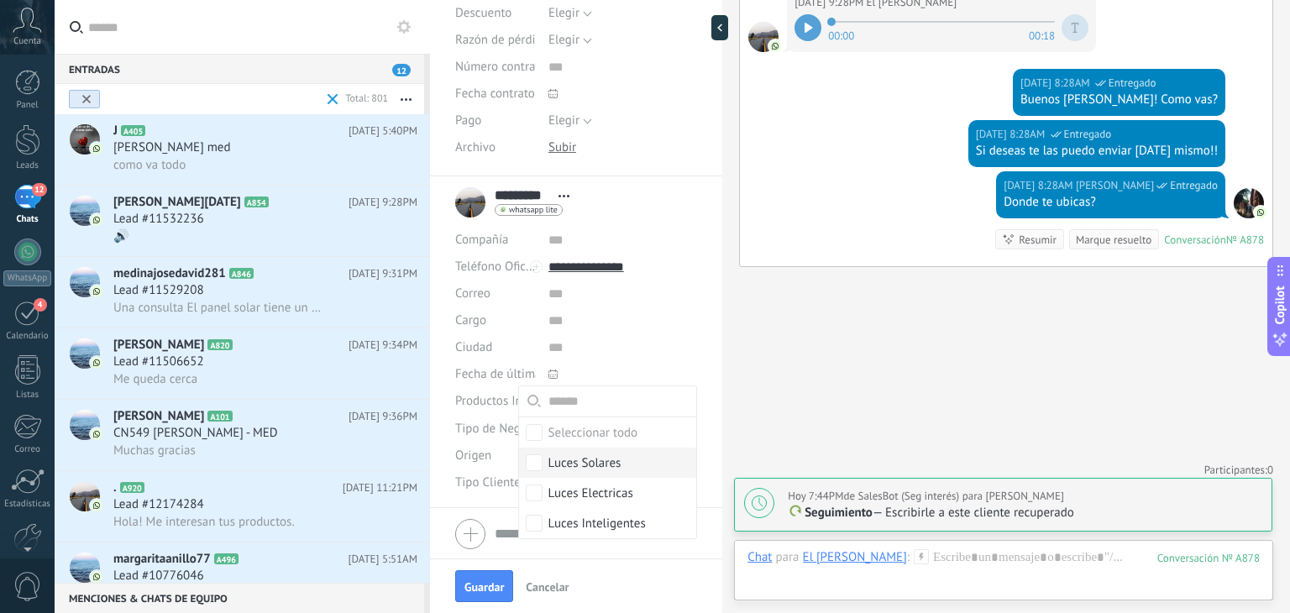
drag, startPoint x: 583, startPoint y: 476, endPoint x: 562, endPoint y: 459, distance: 26.9
click at [562, 459] on div "Seleccionar todo Luces Solares Luces Electricas Luces Inteligentes" at bounding box center [608, 477] width 178 height 121
click at [570, 391] on div "Seleccionar todo Luces Solares Luces Electricas Luces Inteligentes [GEOGRAPHIC_…" at bounding box center [624, 402] width 150 height 28
click at [567, 401] on div "Elegir" at bounding box center [564, 402] width 31 height 13
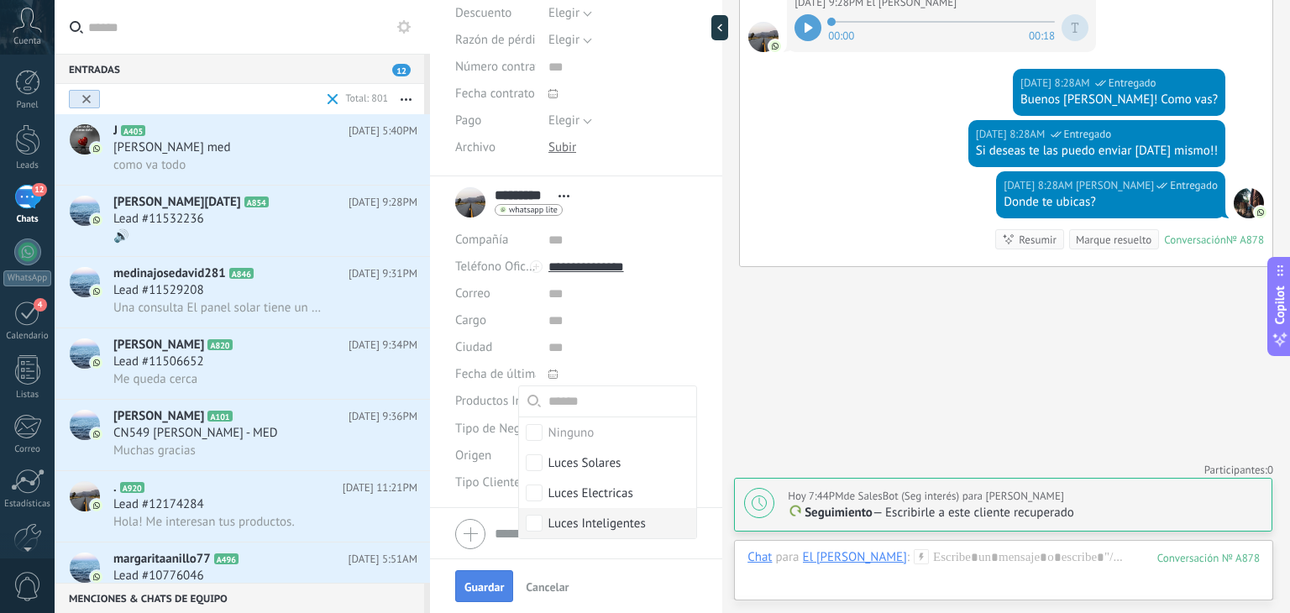
click at [487, 592] on span "Guardar" at bounding box center [484, 587] width 39 height 12
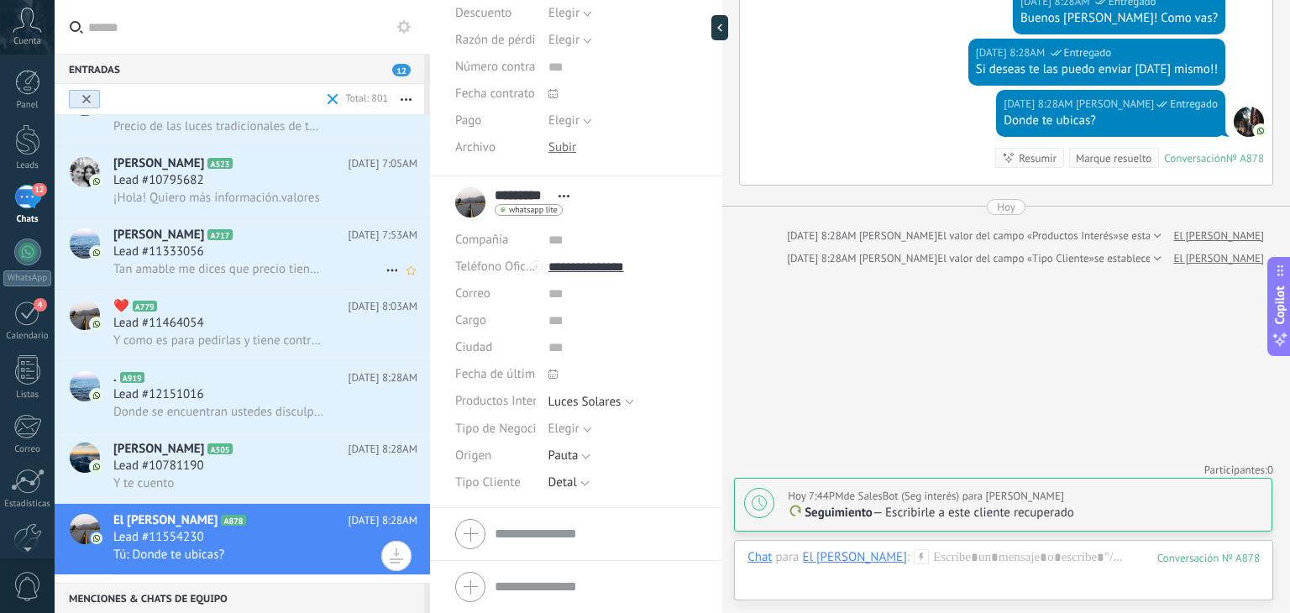
scroll to position [477, 0]
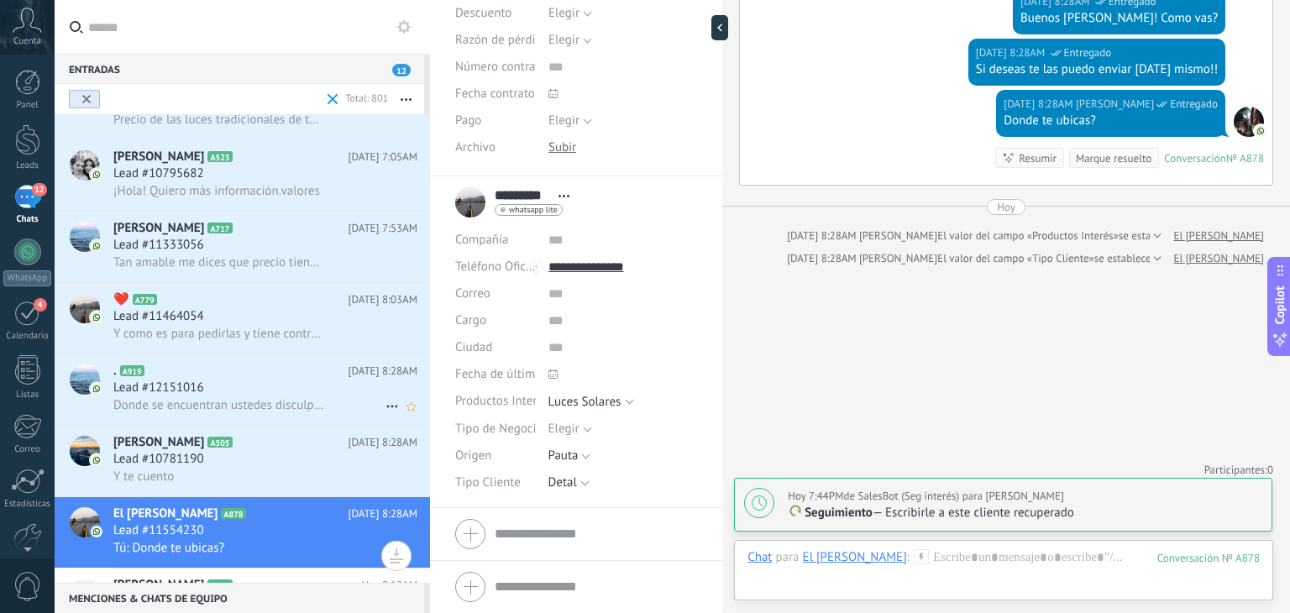
click at [239, 413] on span "Donde se encuentran ustedes disculpa?" at bounding box center [219, 405] width 212 height 16
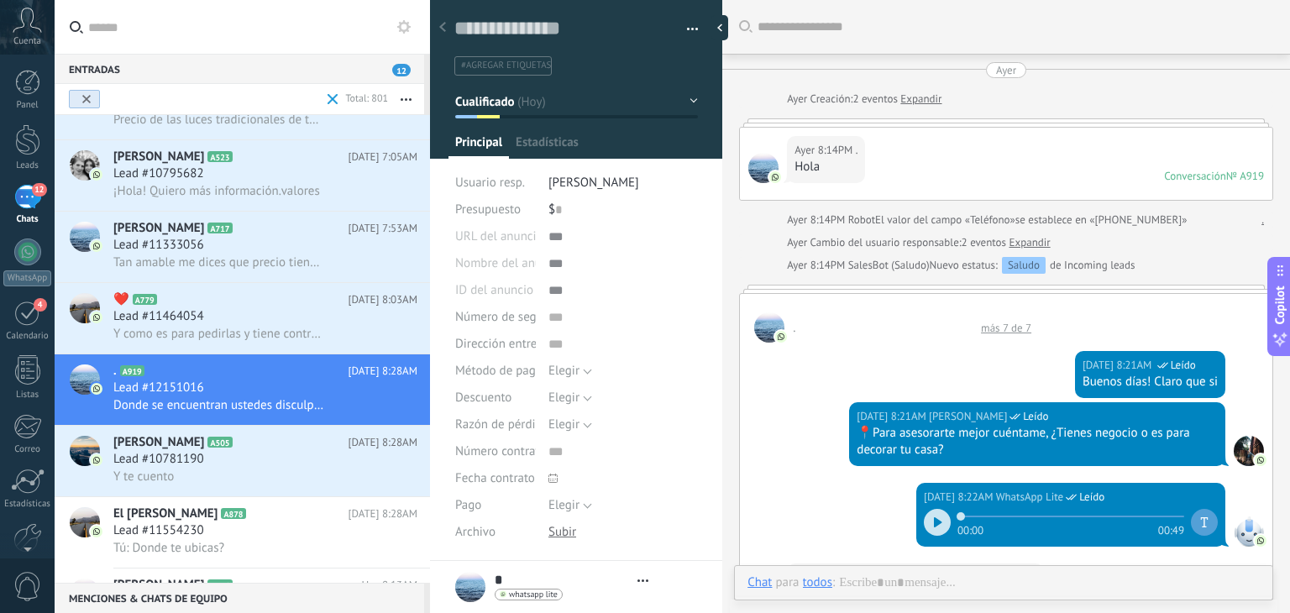
type textarea "**********"
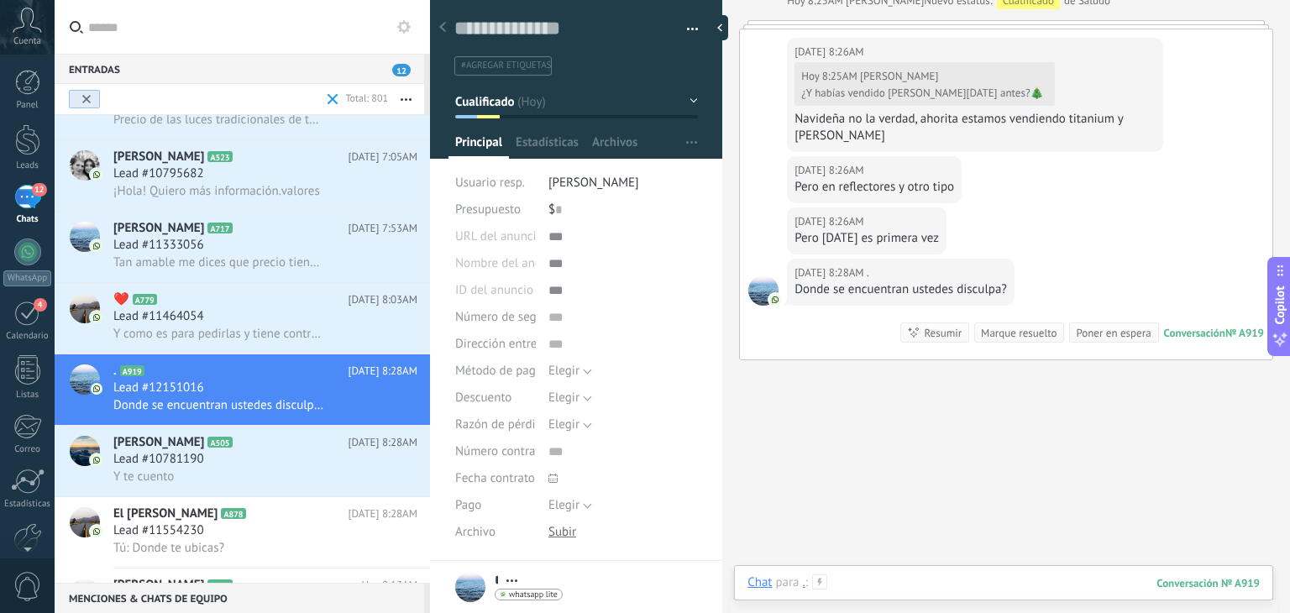
click at [972, 581] on div at bounding box center [1004, 600] width 512 height 50
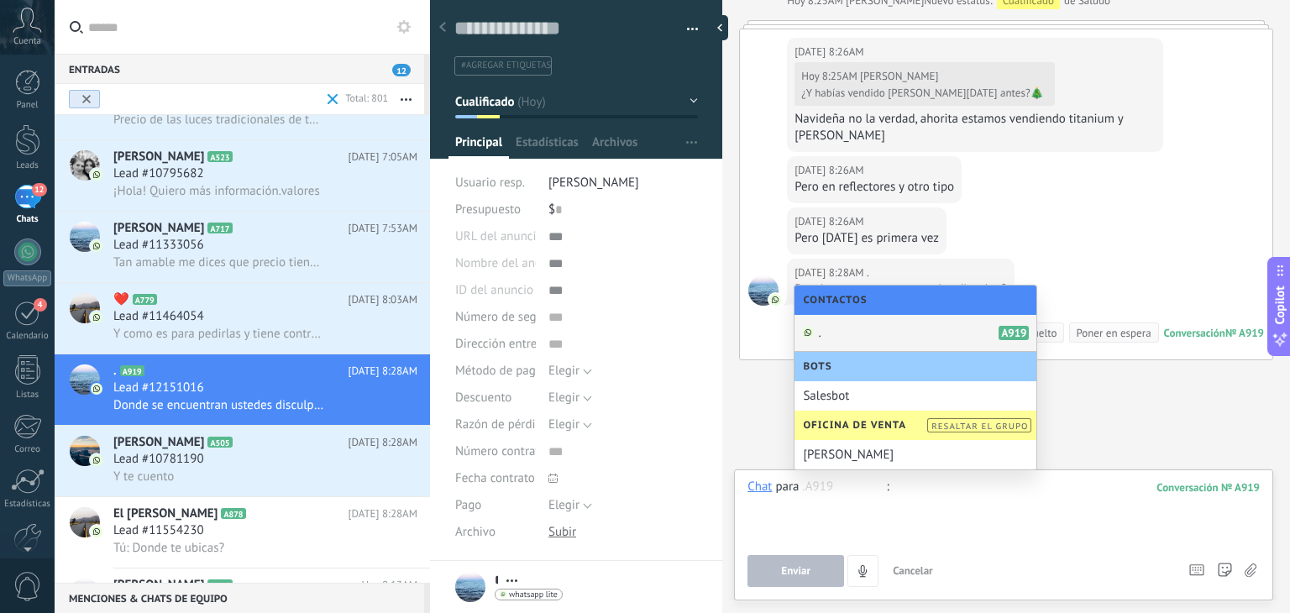
click at [981, 501] on div at bounding box center [1004, 511] width 512 height 64
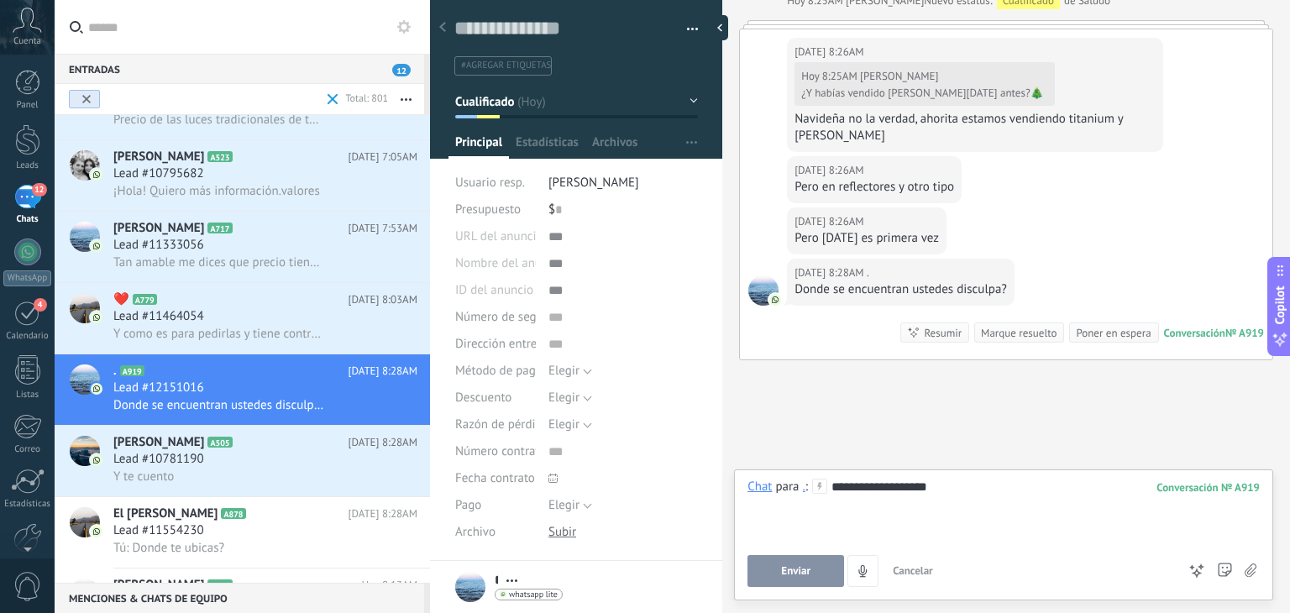
click at [775, 562] on button "Enviar" at bounding box center [796, 571] width 97 height 32
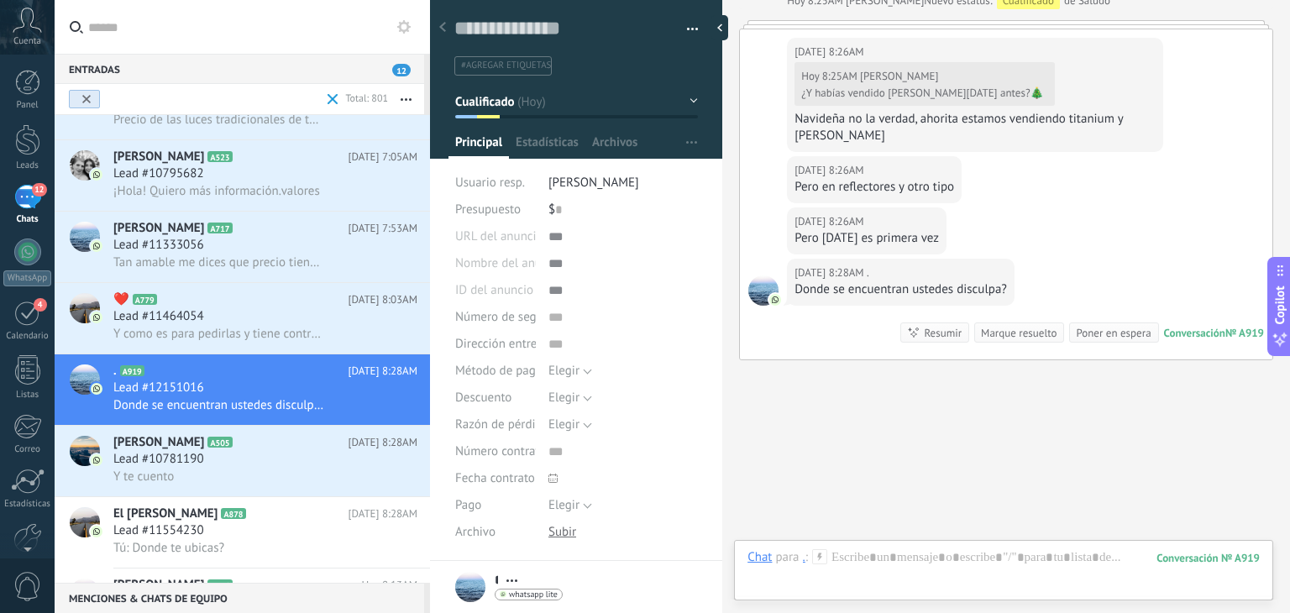
scroll to position [1250, 0]
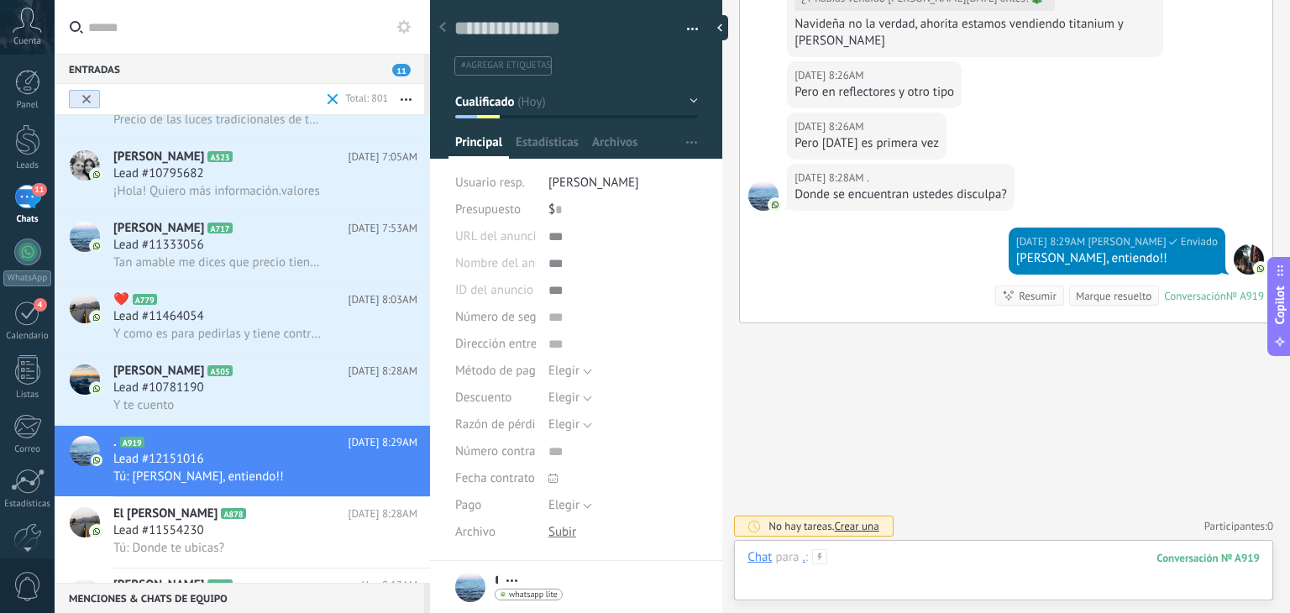
click at [896, 554] on div at bounding box center [1004, 574] width 512 height 50
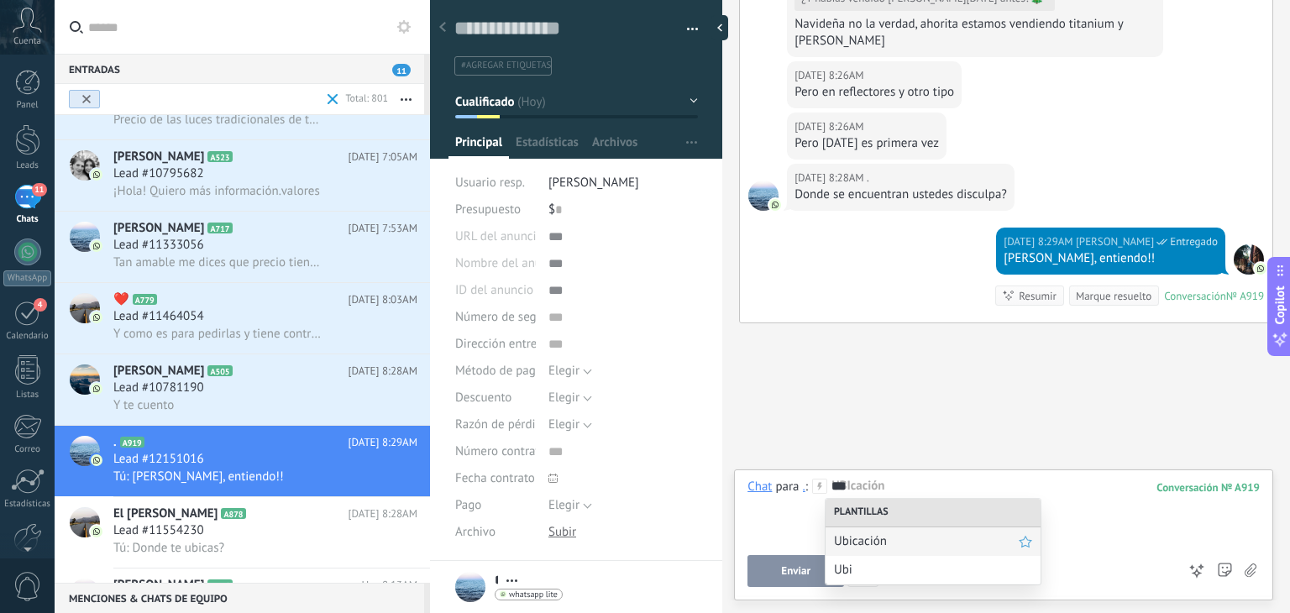
click at [896, 549] on div "Ubicación" at bounding box center [933, 542] width 215 height 29
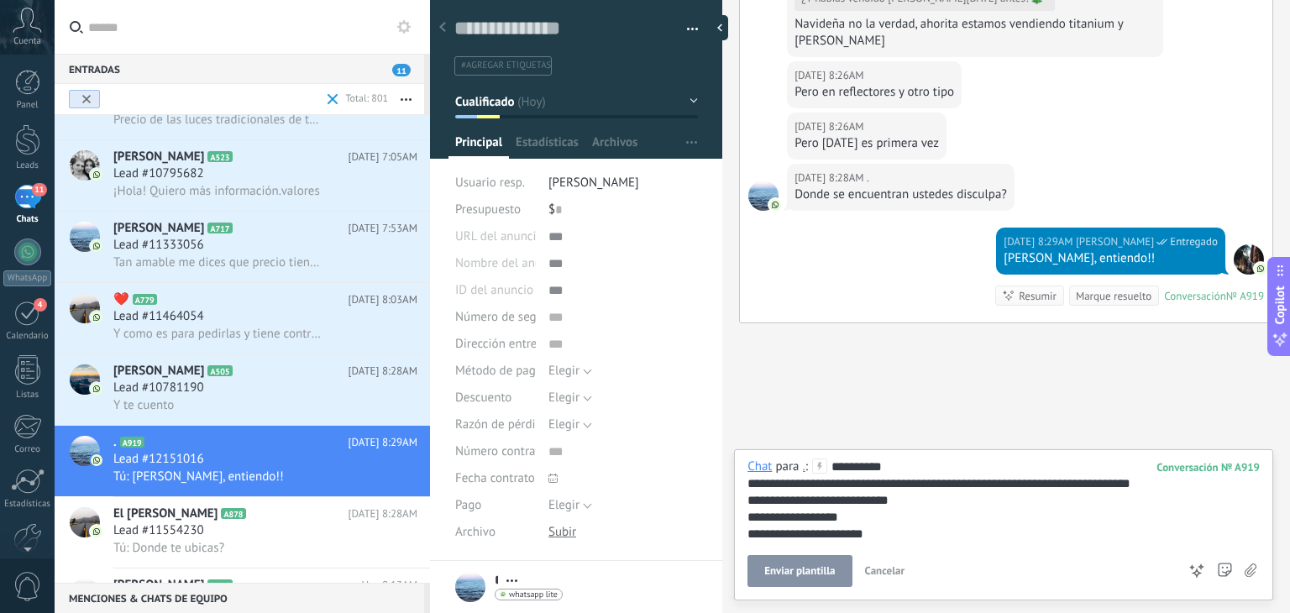
click at [803, 572] on span "Enviar plantilla" at bounding box center [799, 571] width 71 height 12
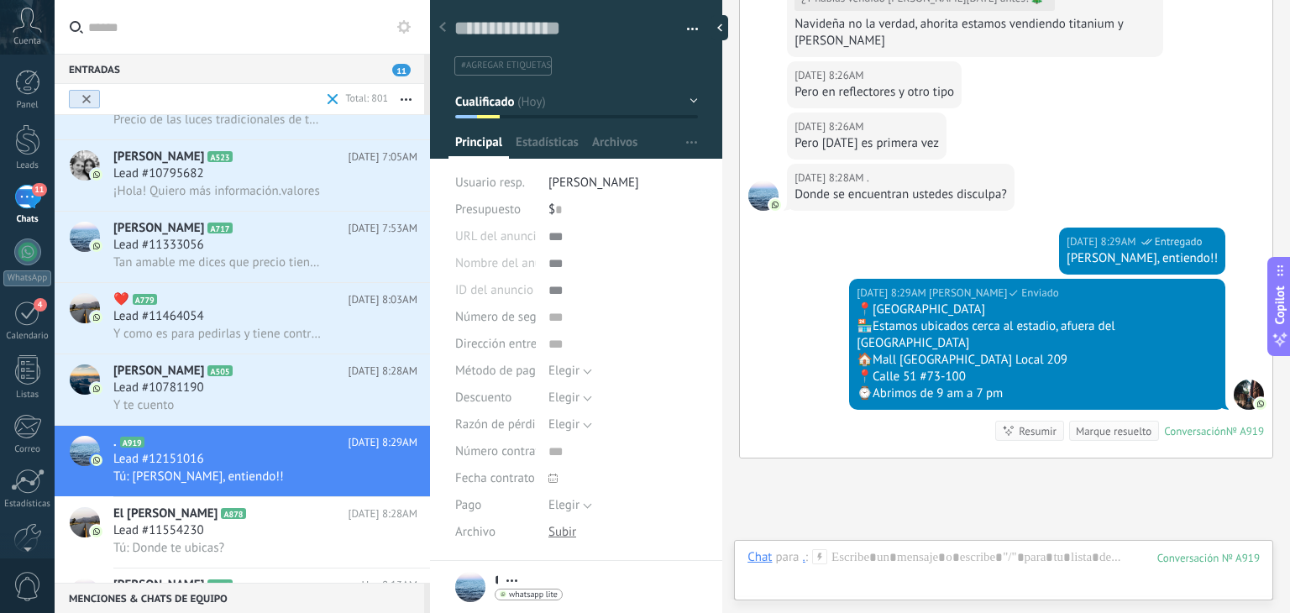
scroll to position [1386, 0]
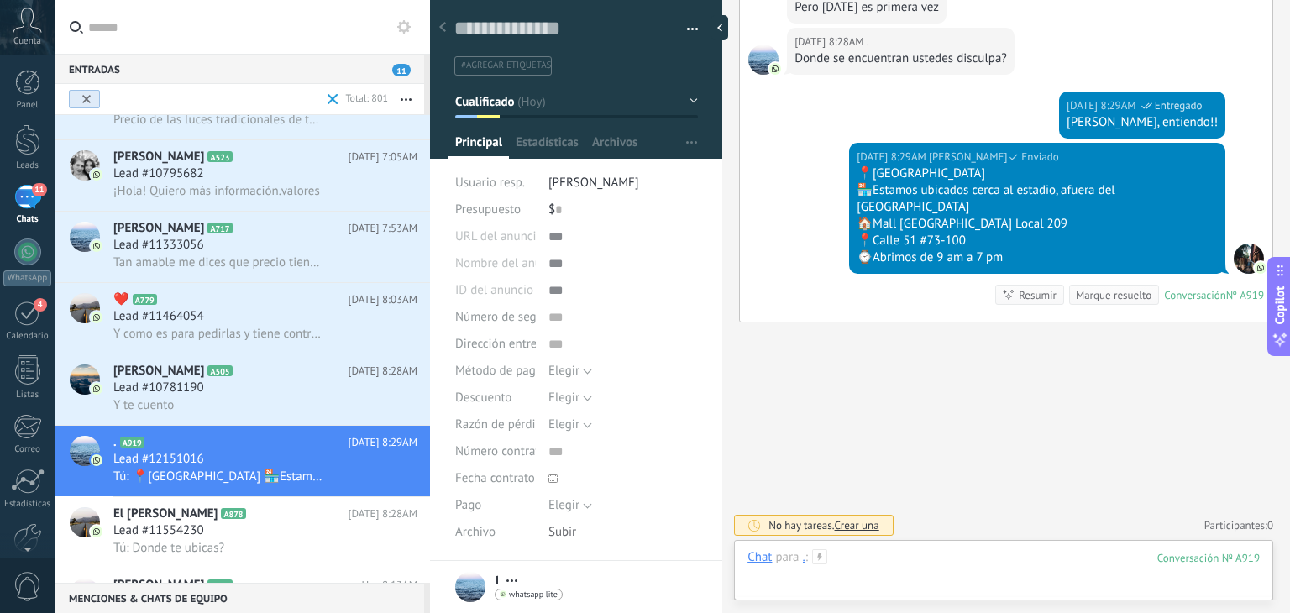
click at [927, 558] on div at bounding box center [1004, 574] width 512 height 50
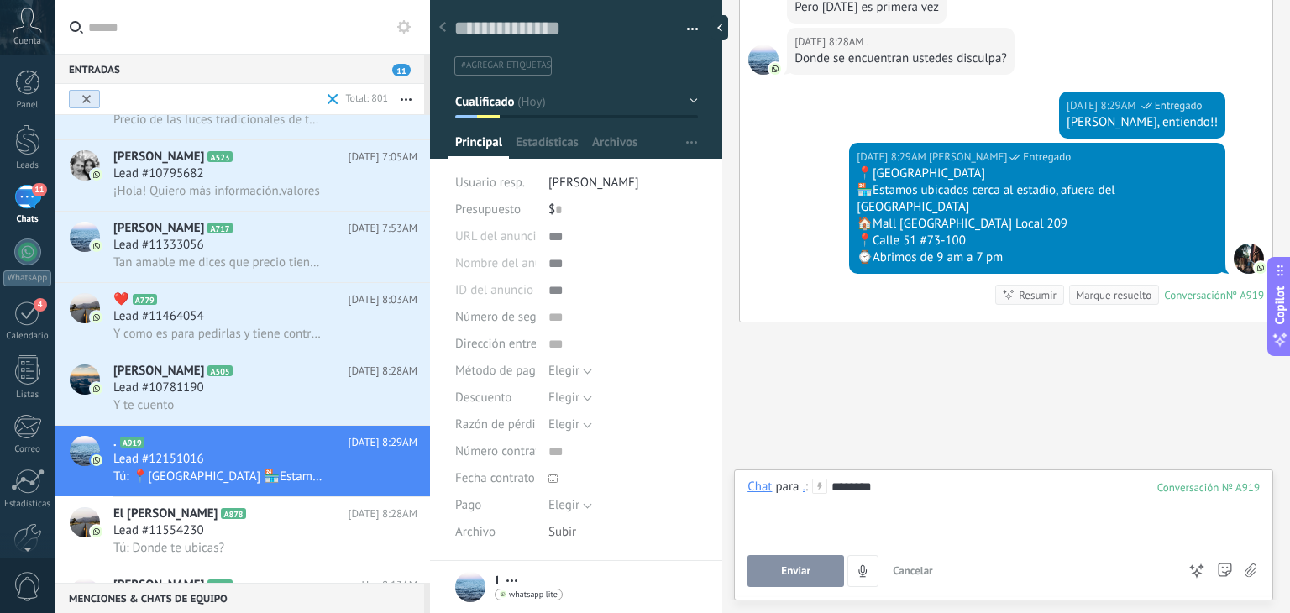
click at [793, 572] on span "Enviar" at bounding box center [795, 571] width 29 height 12
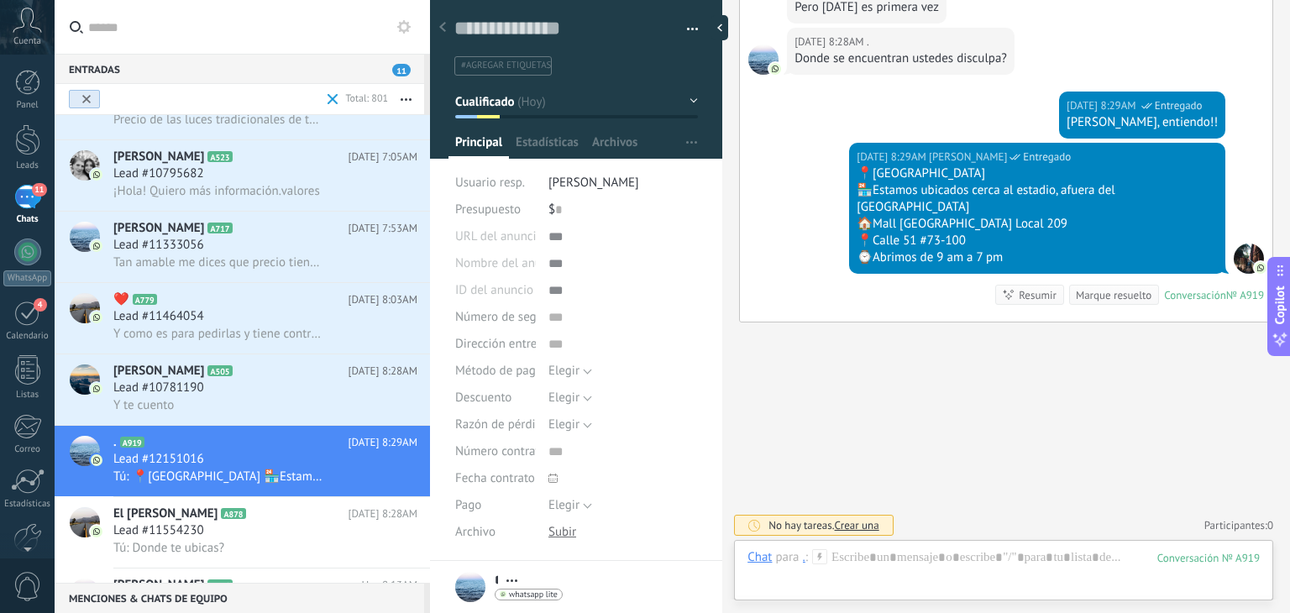
scroll to position [1437, 0]
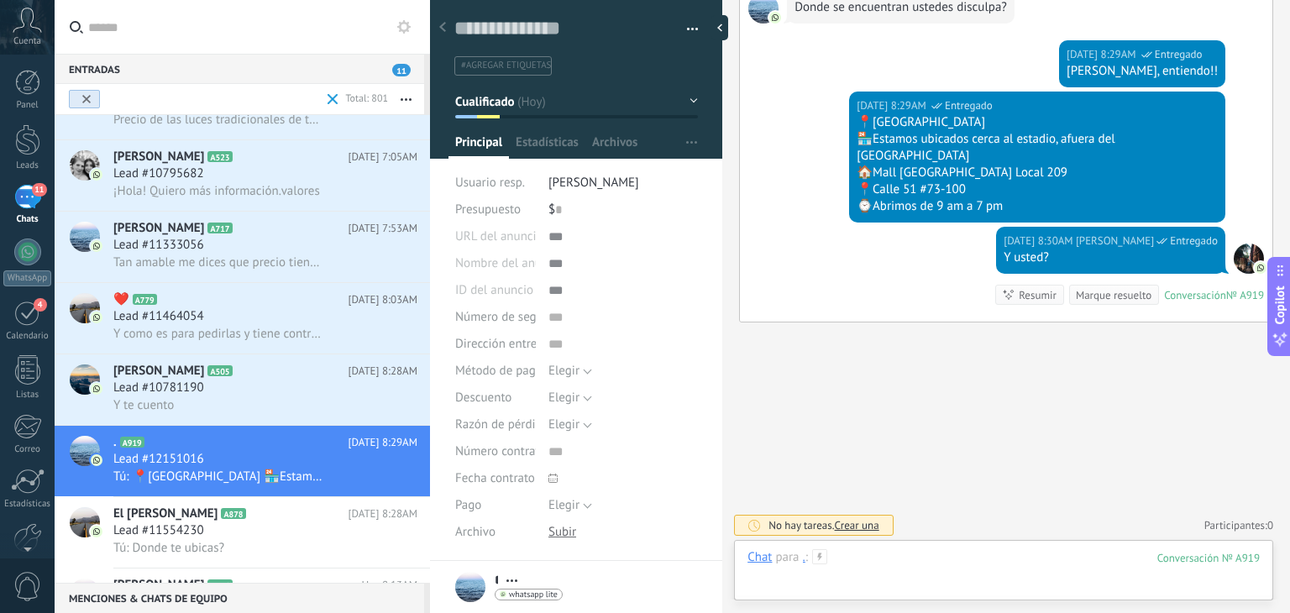
click at [910, 553] on div at bounding box center [1004, 574] width 512 height 50
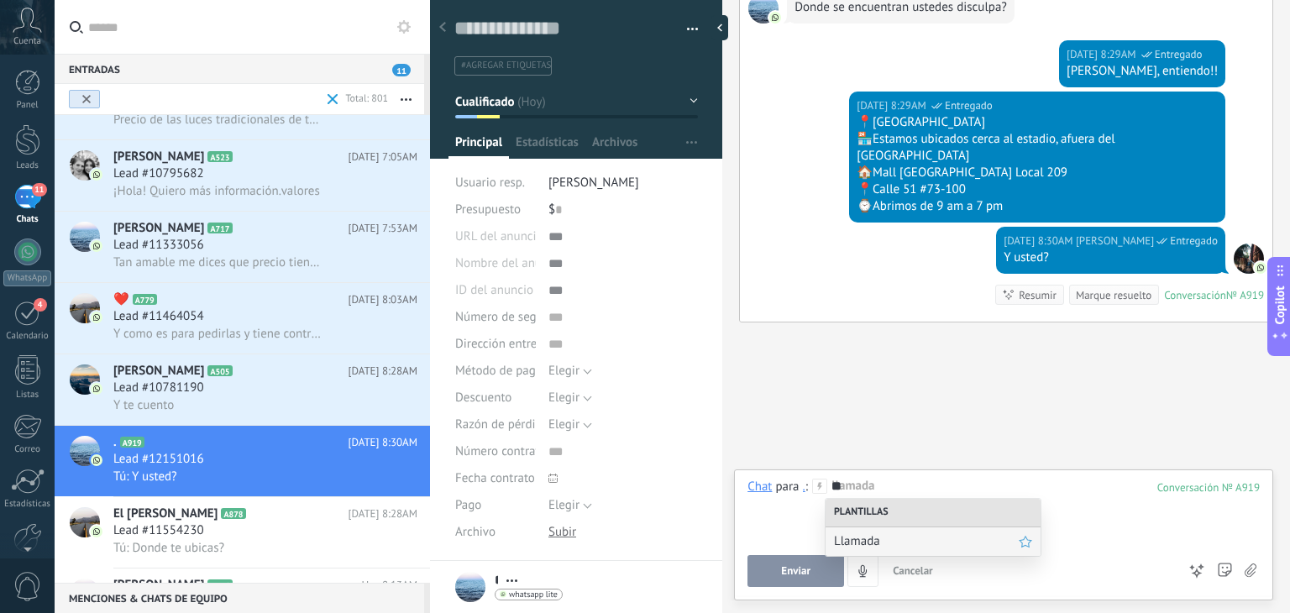
click at [907, 547] on span "Llamada" at bounding box center [926, 541] width 185 height 16
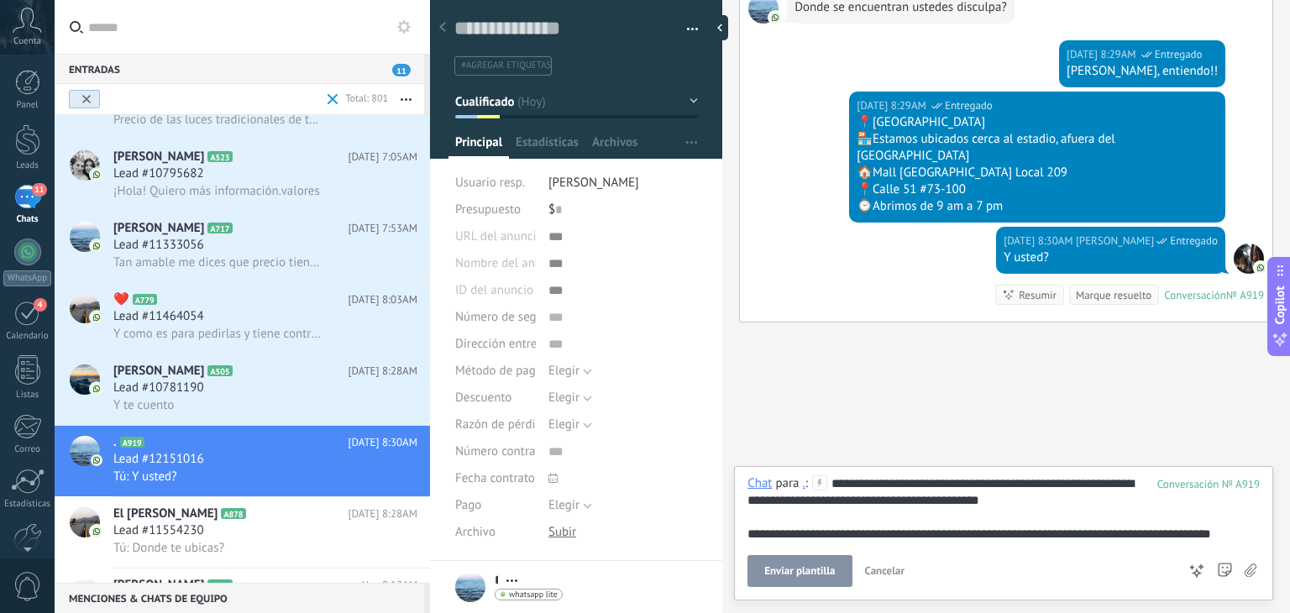
click at [846, 548] on div "**********" at bounding box center [1004, 531] width 512 height 112
click at [833, 572] on span "Enviar plantilla" at bounding box center [799, 571] width 71 height 12
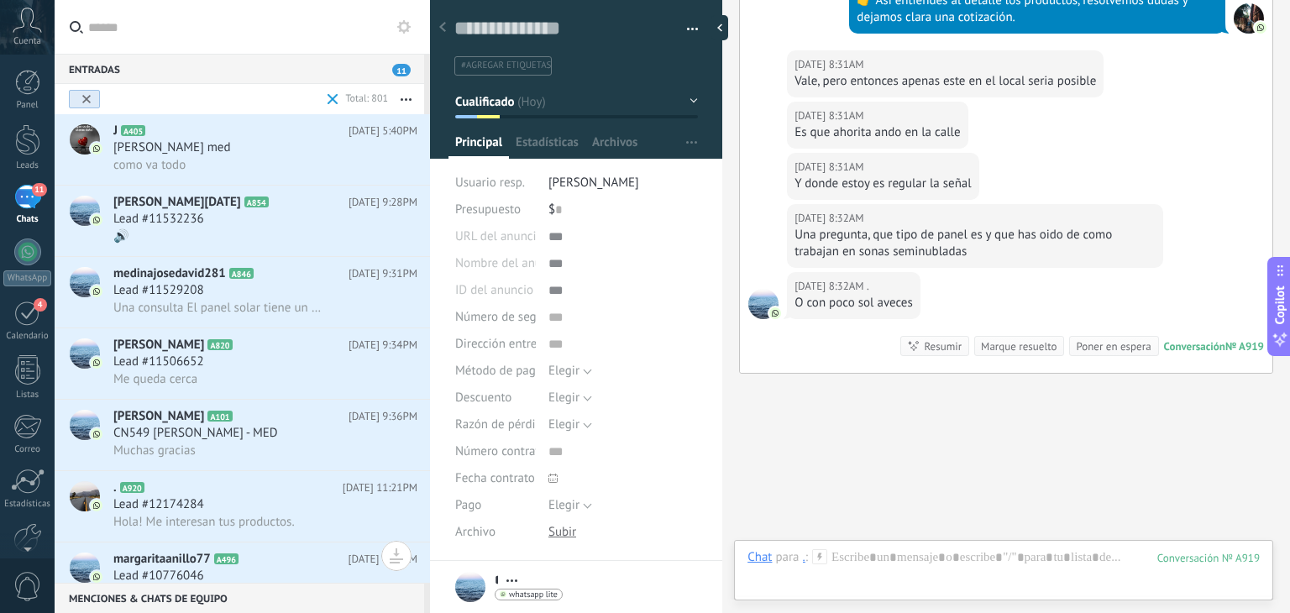
scroll to position [1847, 0]
